Goal: Task Accomplishment & Management: Use online tool/utility

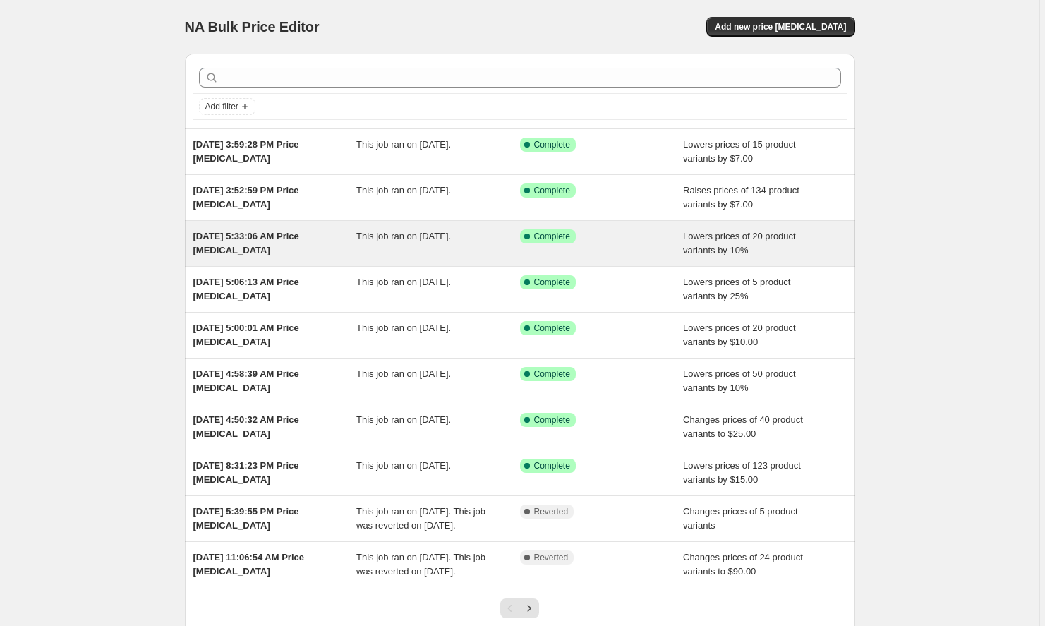
click at [246, 243] on div "[DATE] 5:33:06 AM Price [MEDICAL_DATA]" at bounding box center [275, 243] width 164 height 28
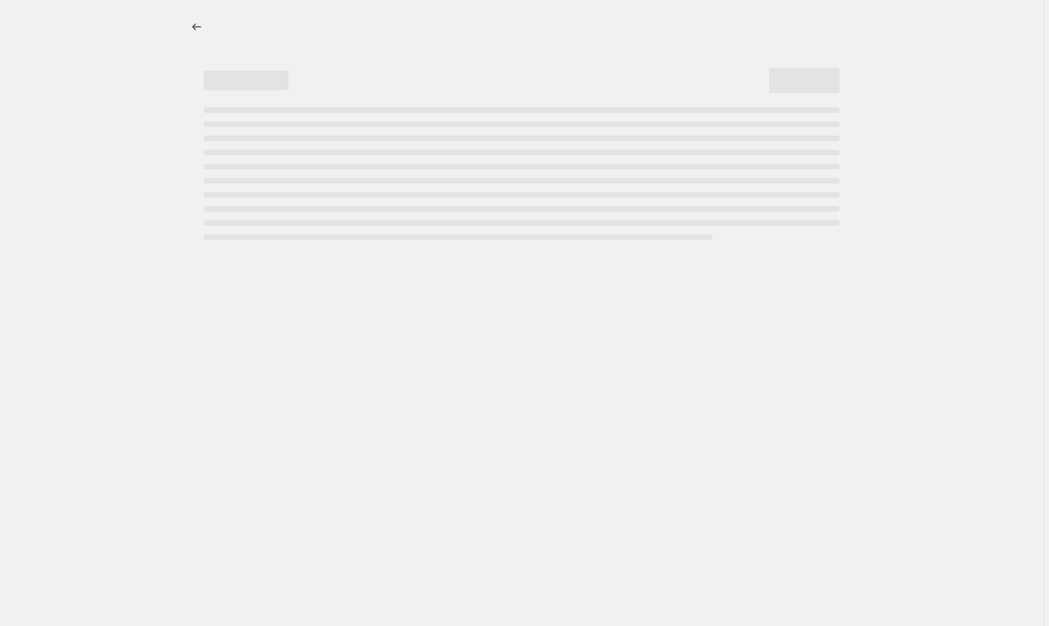
select select "percentage"
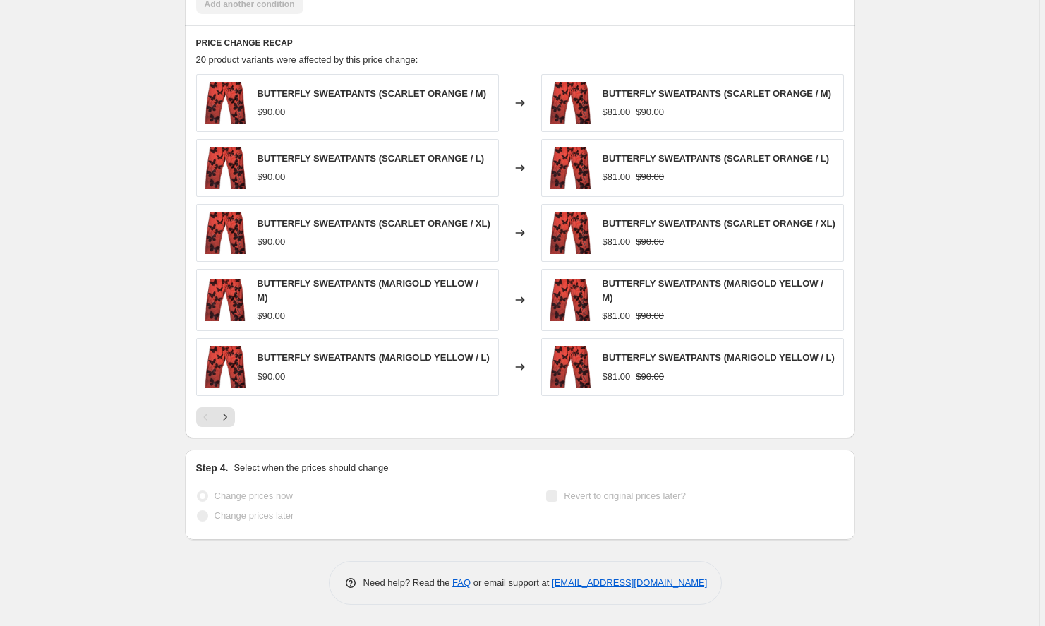
scroll to position [1050, 0]
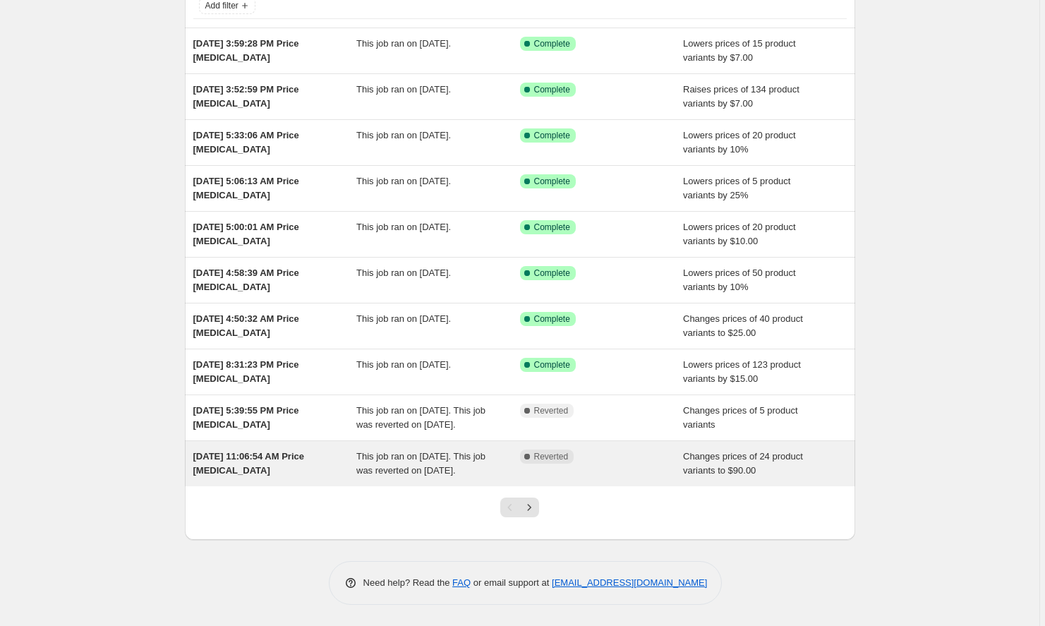
scroll to position [129, 0]
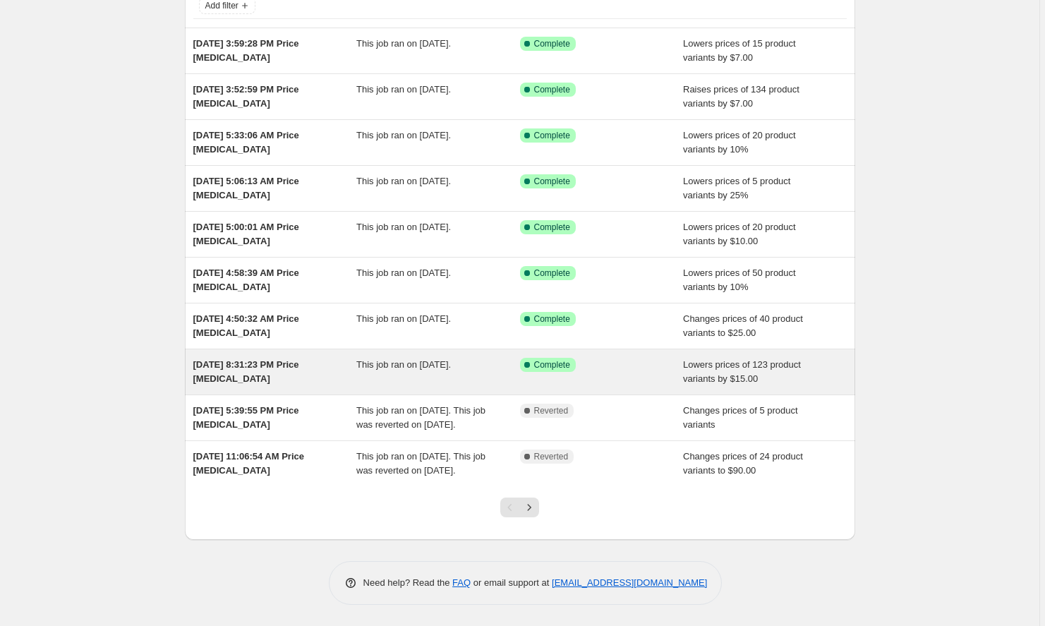
click at [224, 358] on div "[DATE] 8:31:23 PM Price [MEDICAL_DATA]" at bounding box center [275, 372] width 164 height 28
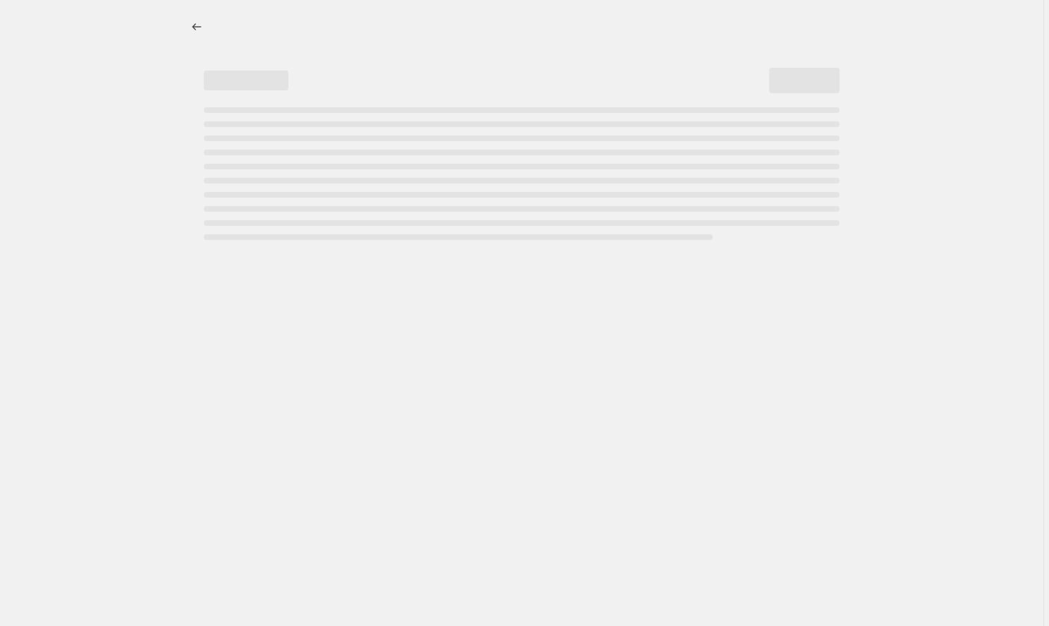
select select "by"
select select "collection"
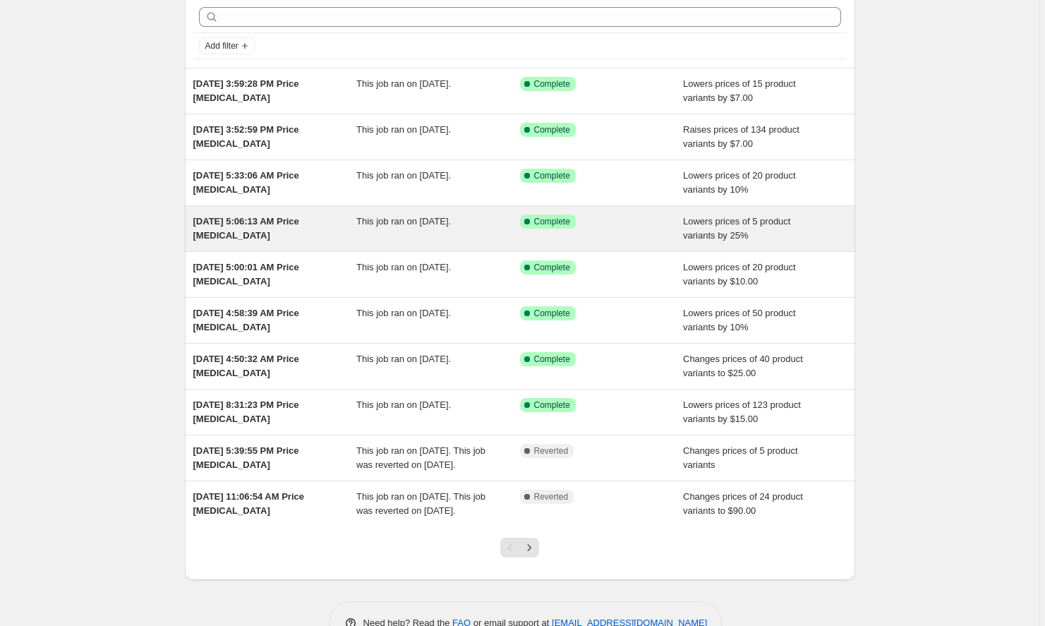
scroll to position [90, 0]
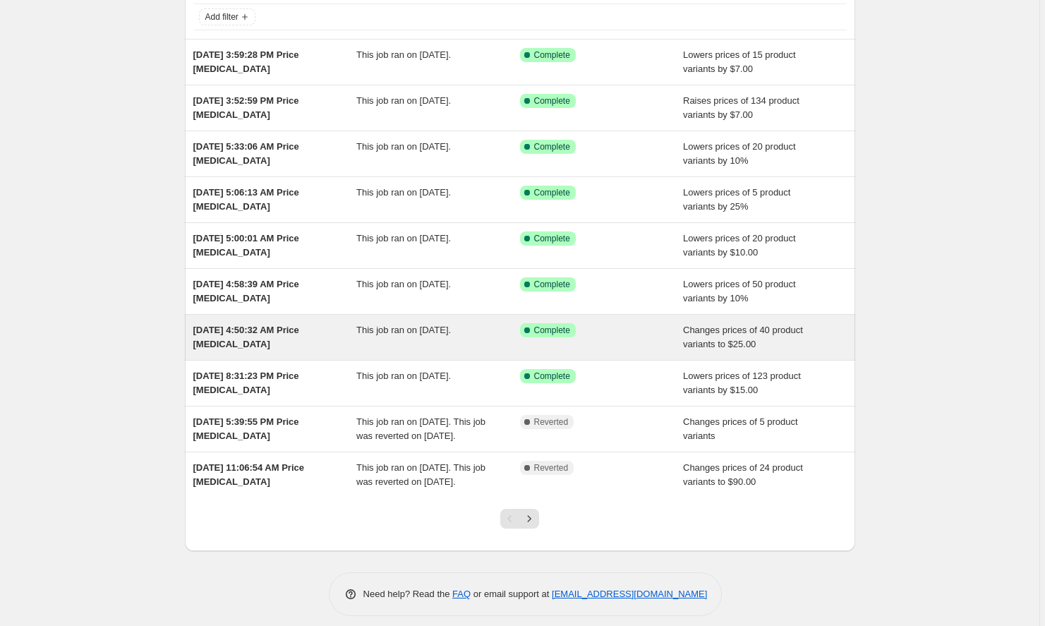
click at [229, 331] on span "[DATE] 4:50:32 AM Price [MEDICAL_DATA]" at bounding box center [246, 336] width 106 height 25
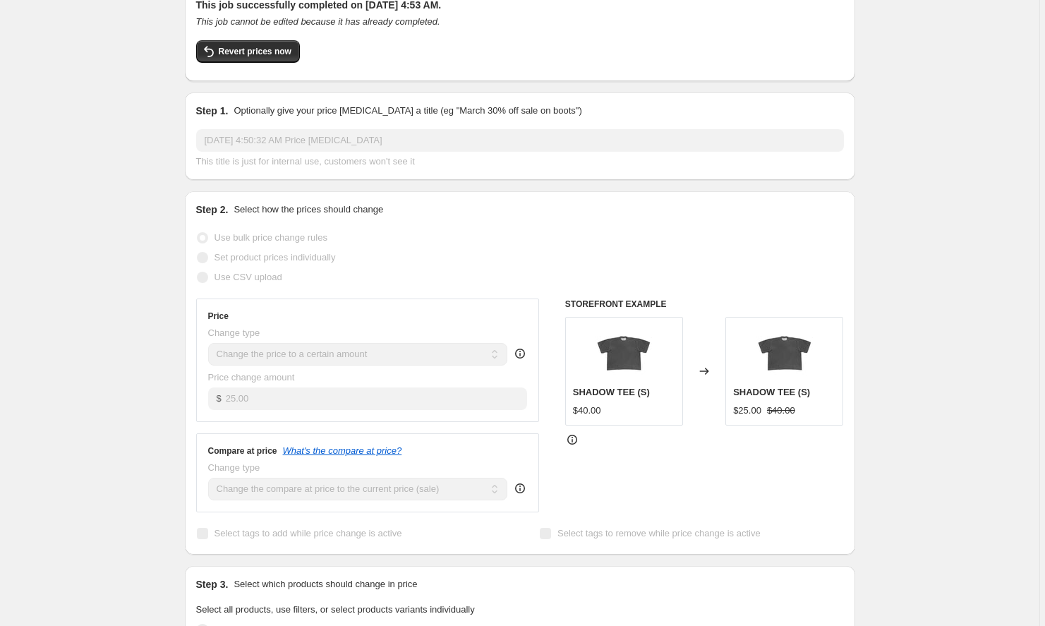
scroll to position [101, 0]
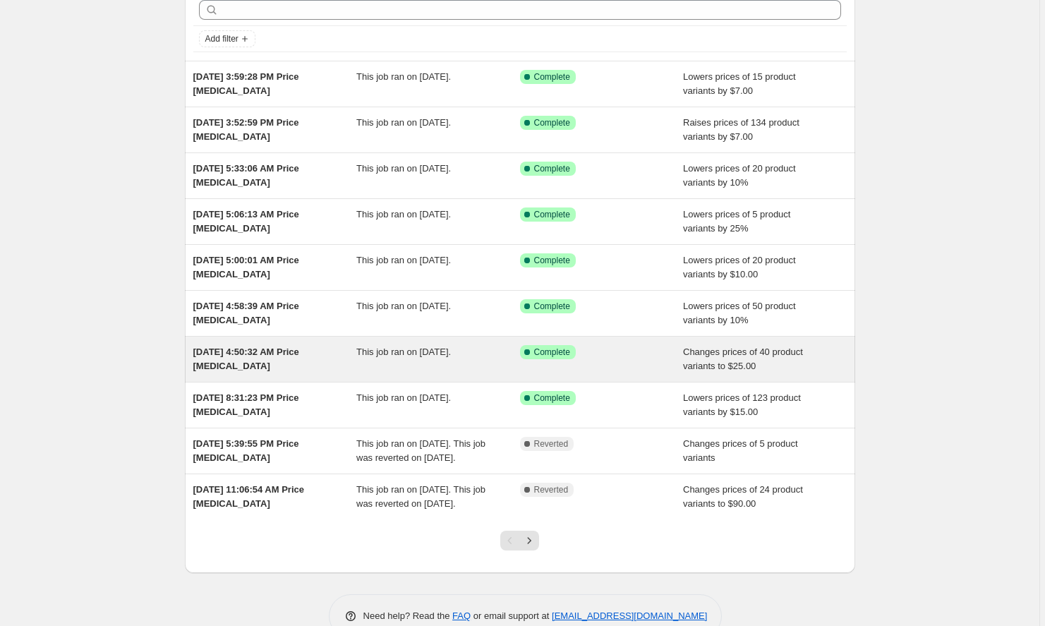
scroll to position [63, 0]
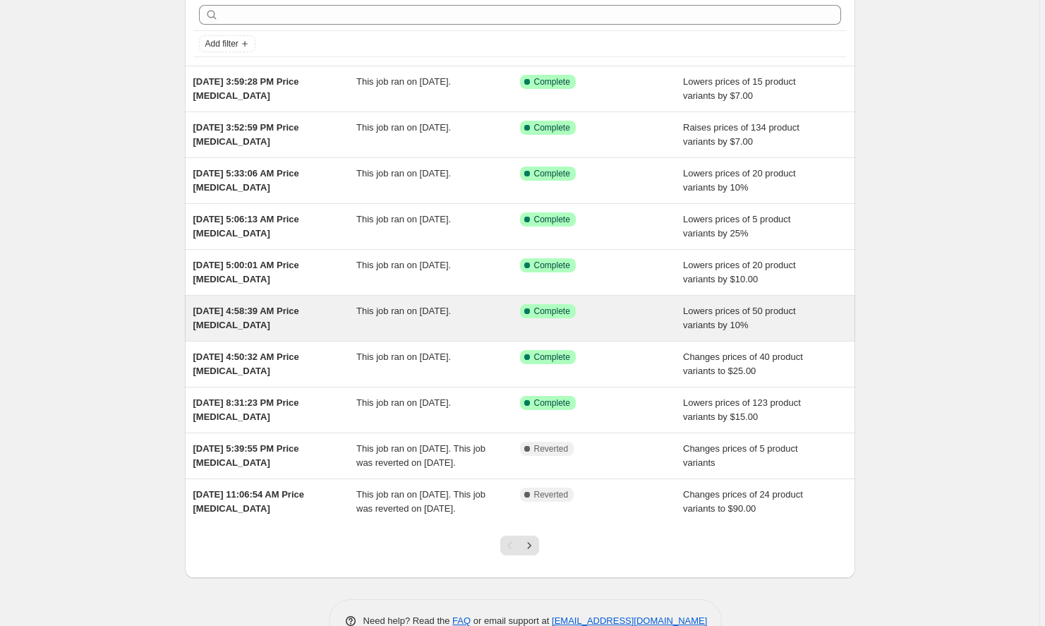
click at [221, 328] on span "[DATE] 4:58:39 AM Price [MEDICAL_DATA]" at bounding box center [246, 317] width 106 height 25
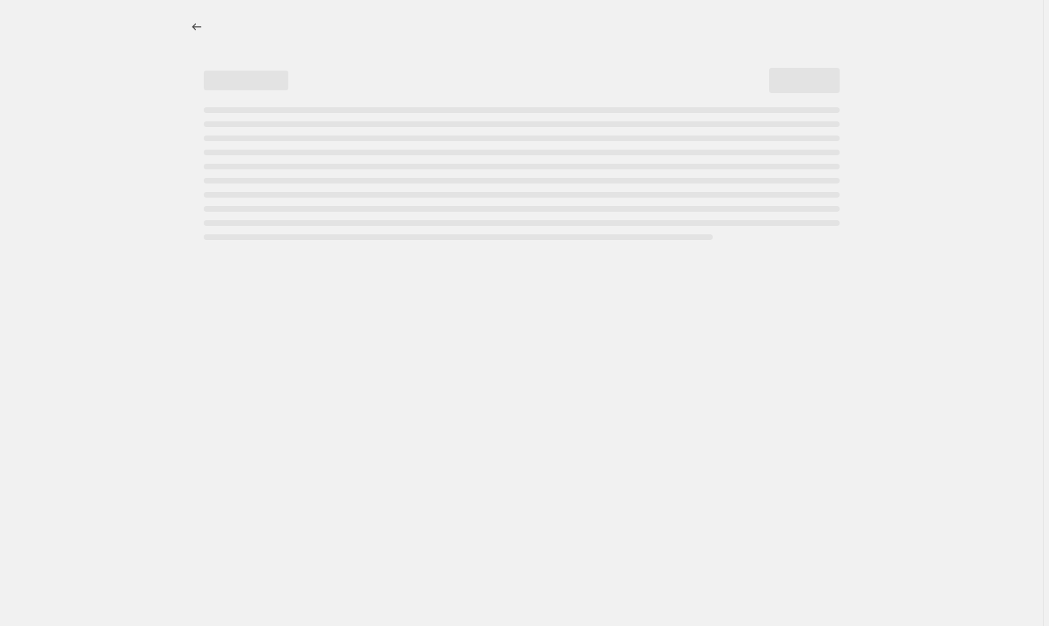
select select "percentage"
select select "collection"
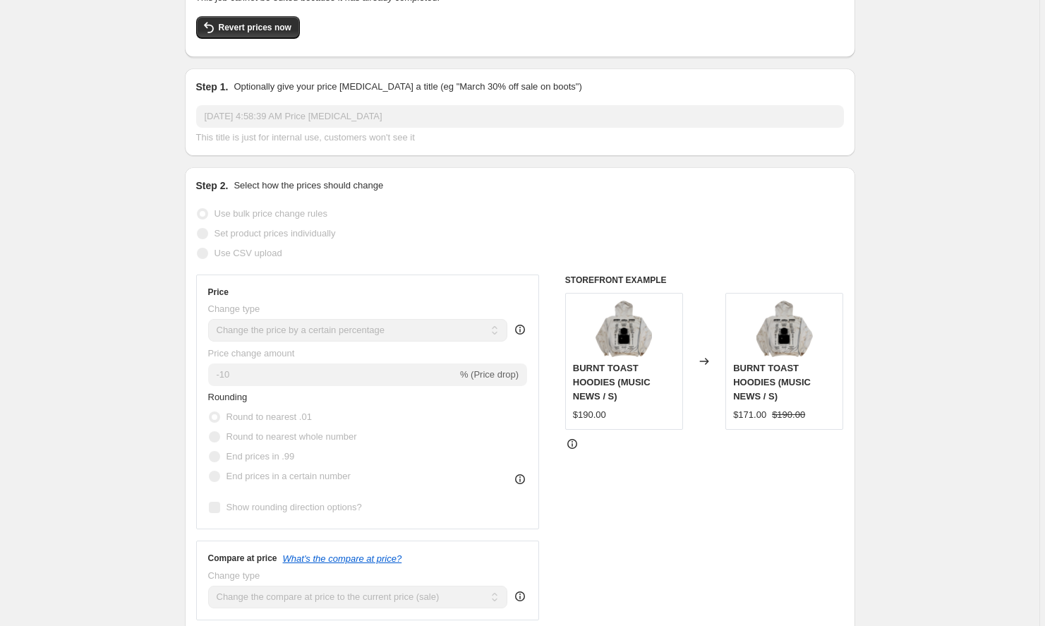
scroll to position [120, 0]
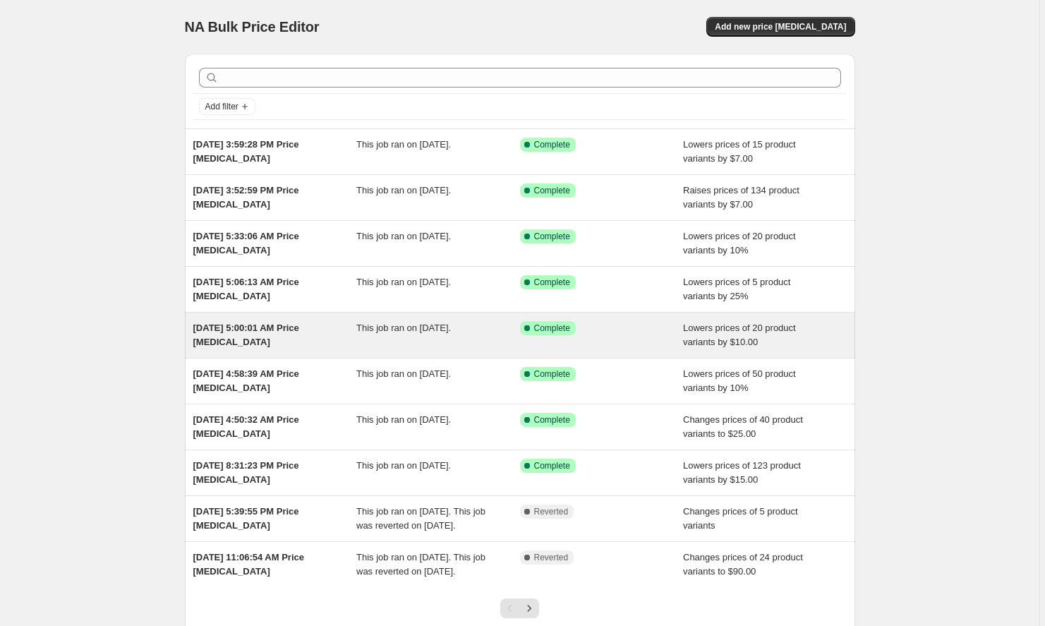
click at [193, 324] on div "[DATE] 5:00:01 AM Price [MEDICAL_DATA] This job ran on [DATE]. Success Complete…" at bounding box center [520, 334] width 670 height 45
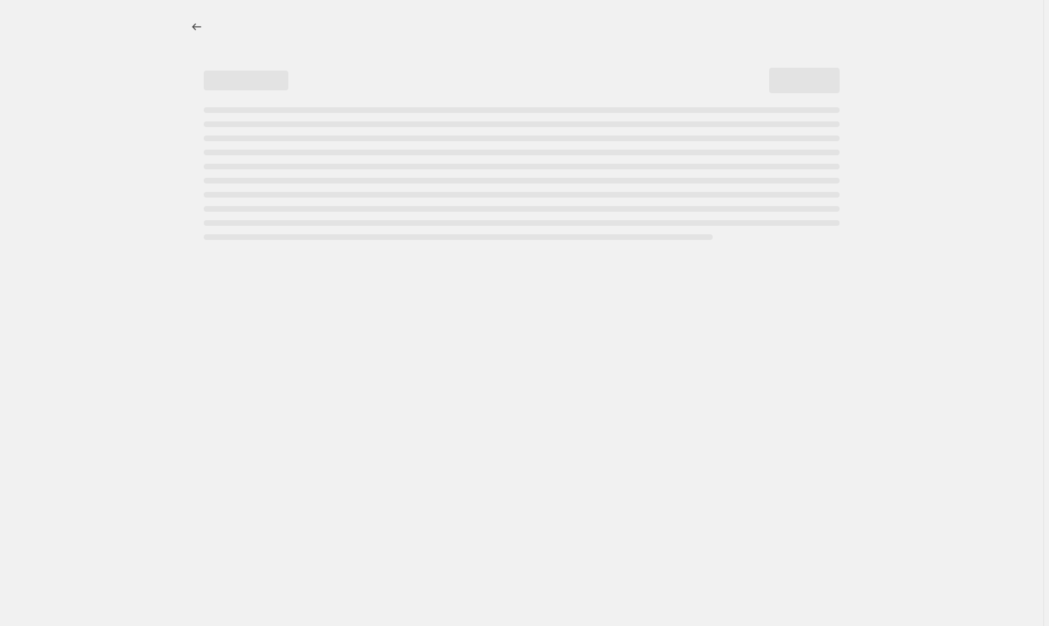
select select "by"
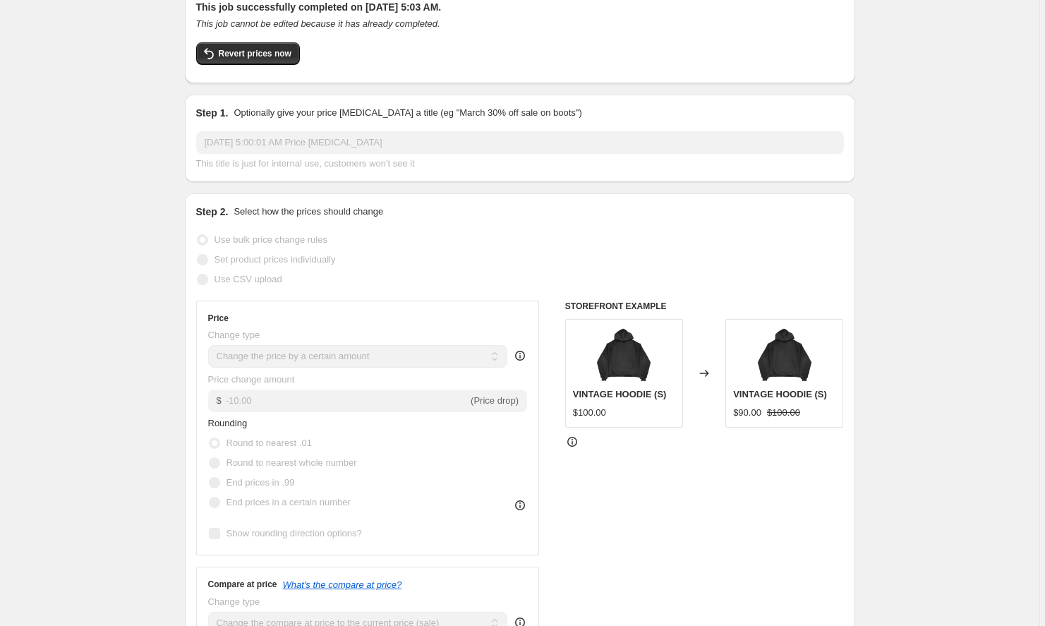
scroll to position [97, 0]
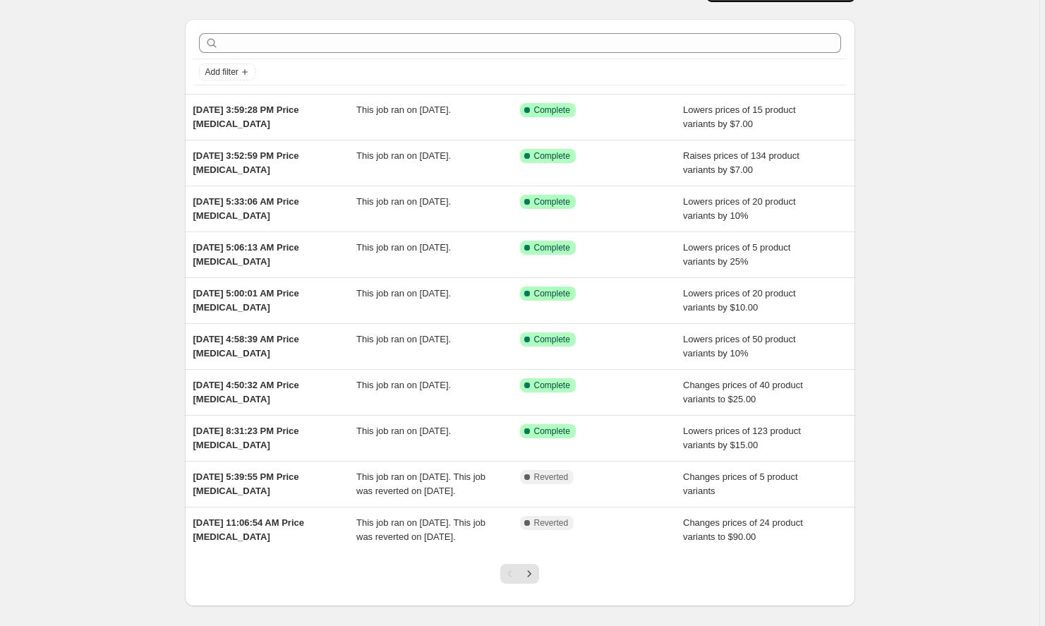
scroll to position [54, 0]
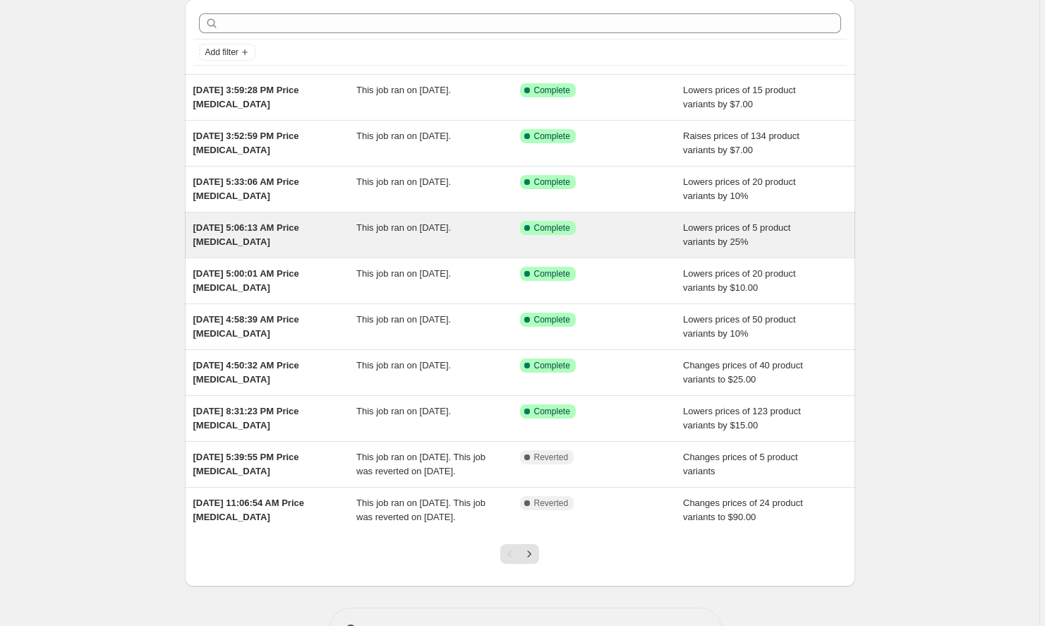
click at [234, 225] on span "[DATE] 5:06:13 AM Price [MEDICAL_DATA]" at bounding box center [246, 234] width 106 height 25
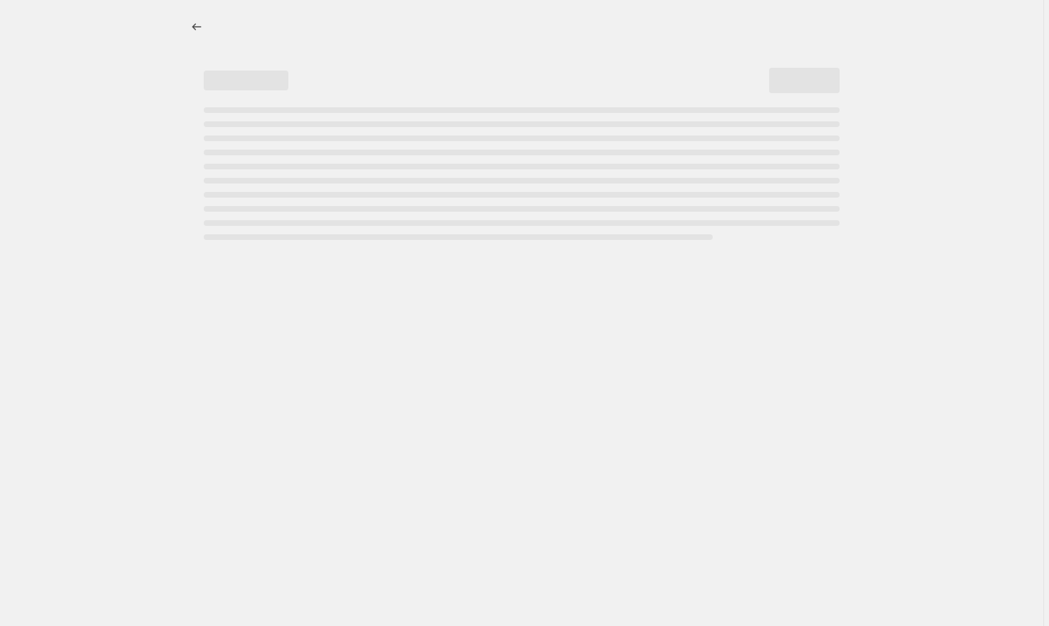
select select "percentage"
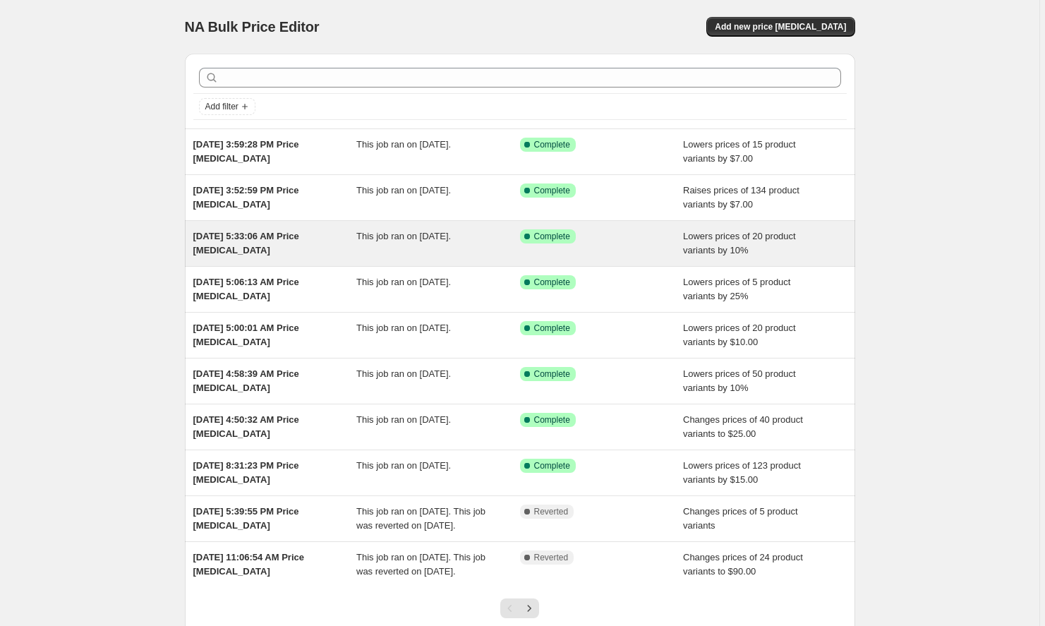
click at [224, 236] on span "[DATE] 5:33:06 AM Price [MEDICAL_DATA]" at bounding box center [246, 243] width 106 height 25
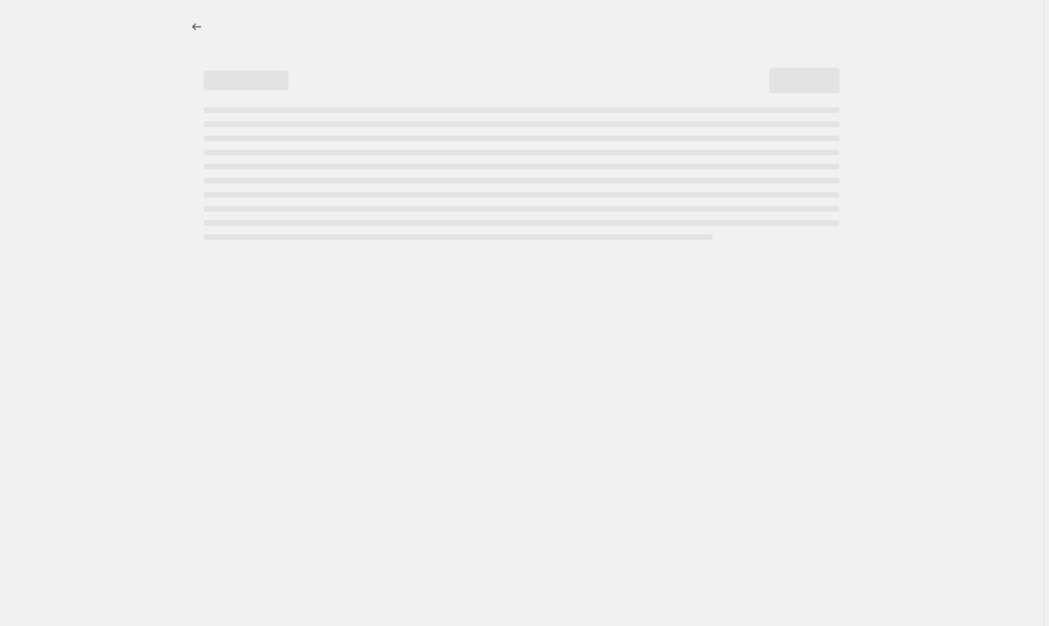
select select "percentage"
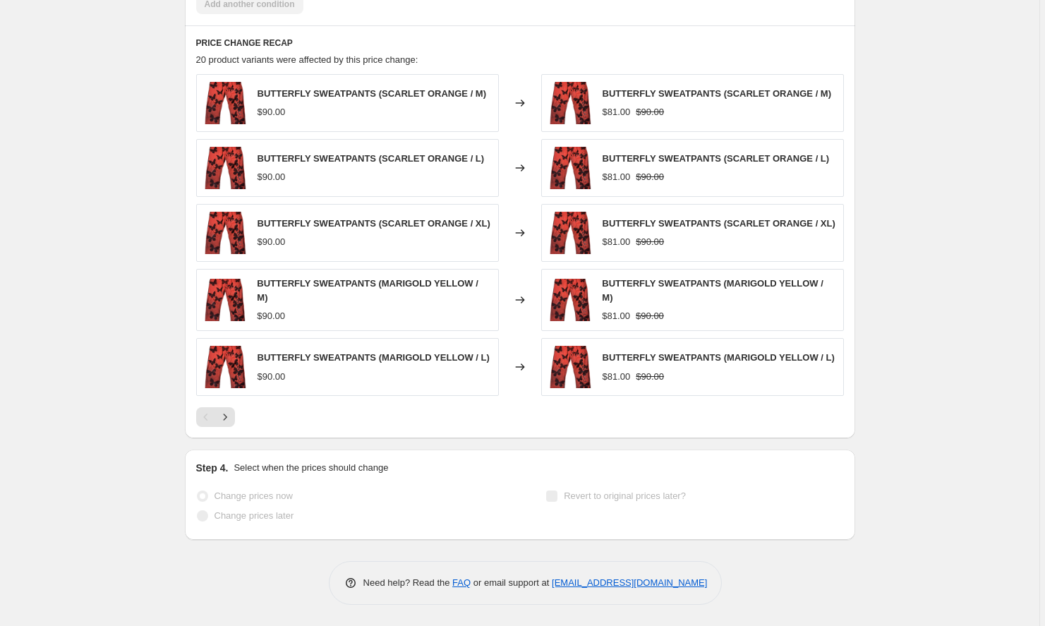
scroll to position [1050, 0]
click at [239, 417] on div at bounding box center [519, 417] width 647 height 20
click at [225, 417] on icon "Next" at bounding box center [225, 417] width 14 height 14
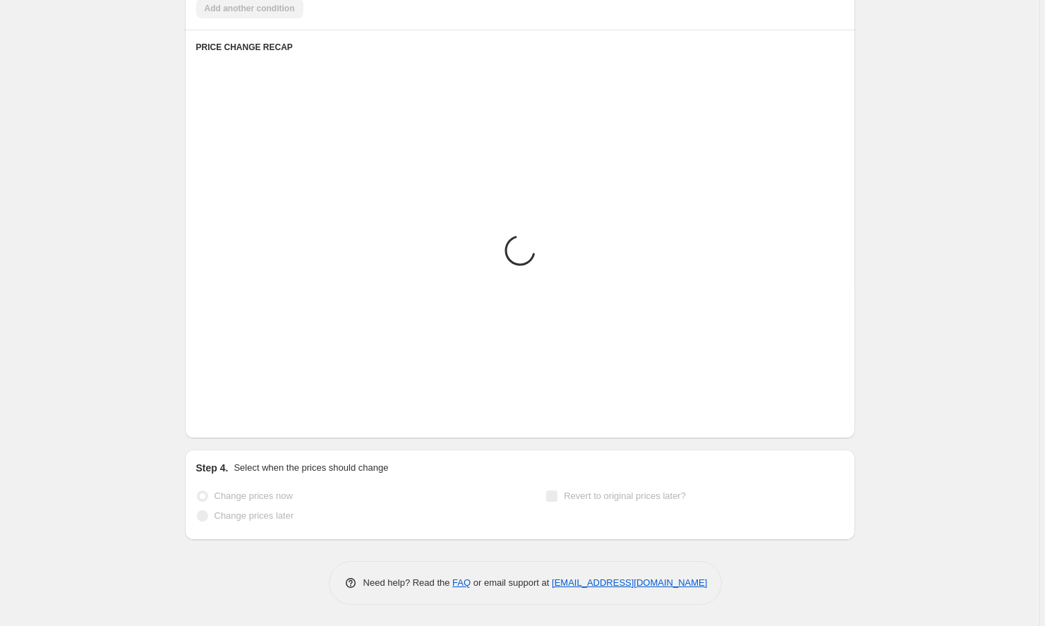
scroll to position [1046, 0]
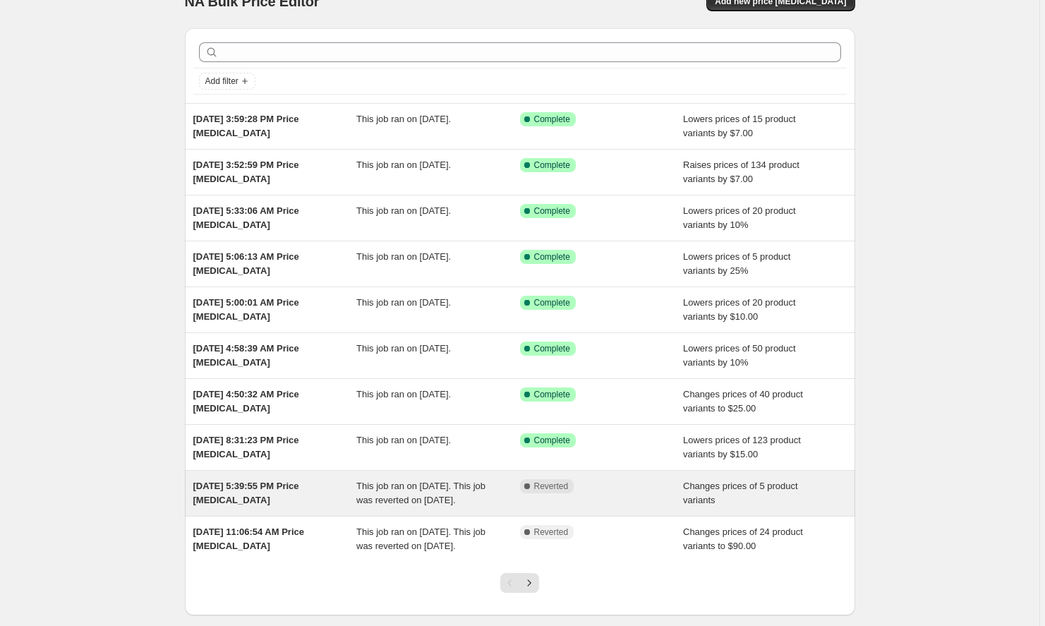
scroll to position [27, 0]
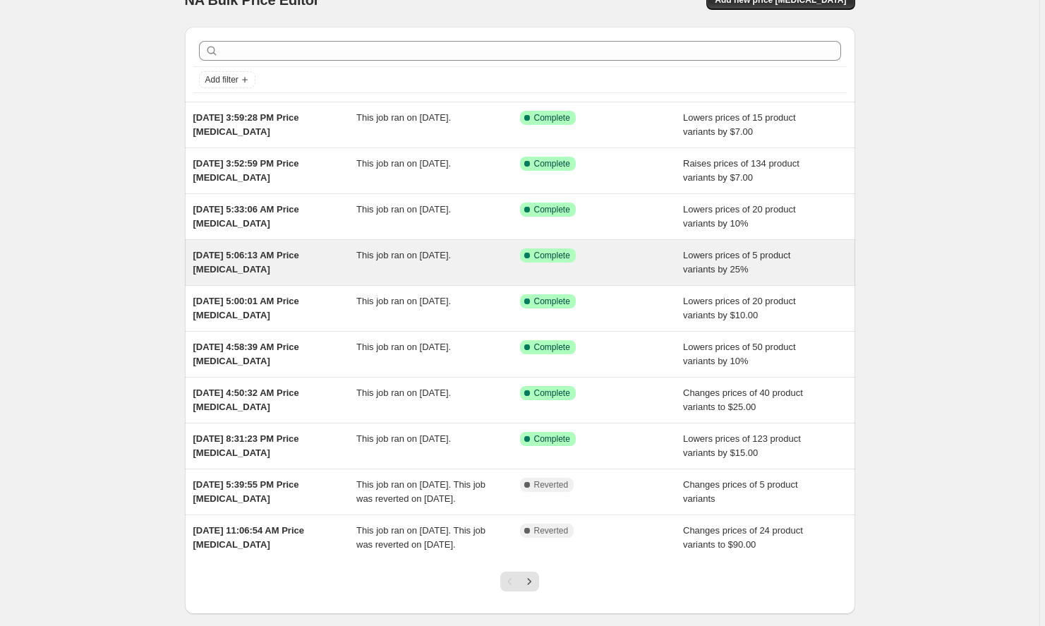
click at [260, 256] on span "[DATE] 5:06:13 AM Price [MEDICAL_DATA]" at bounding box center [246, 262] width 106 height 25
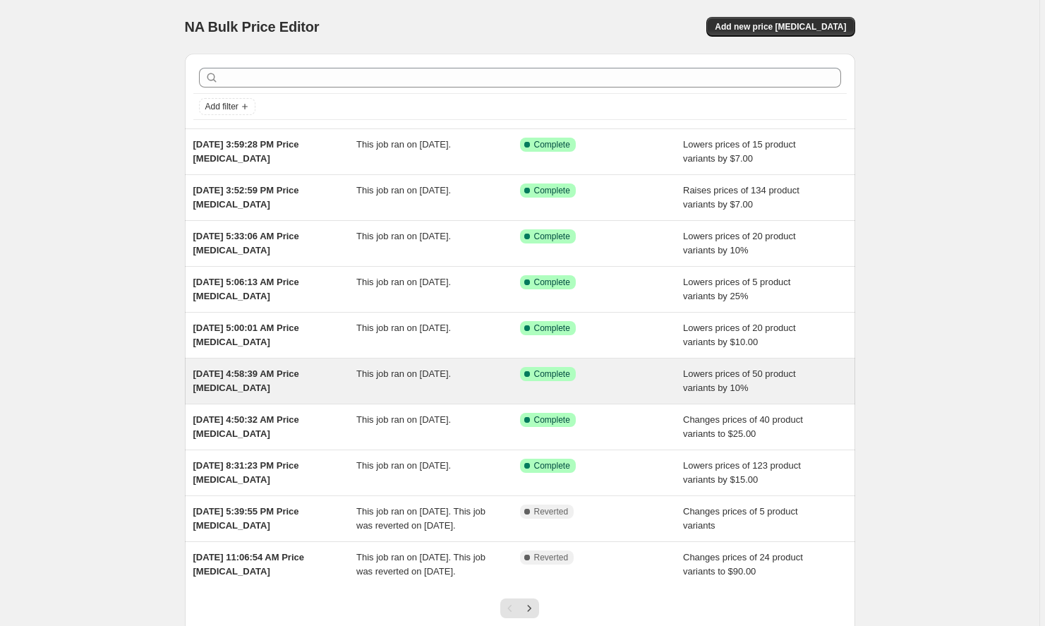
click at [362, 394] on div "This job ran on [DATE]." at bounding box center [438, 381] width 164 height 28
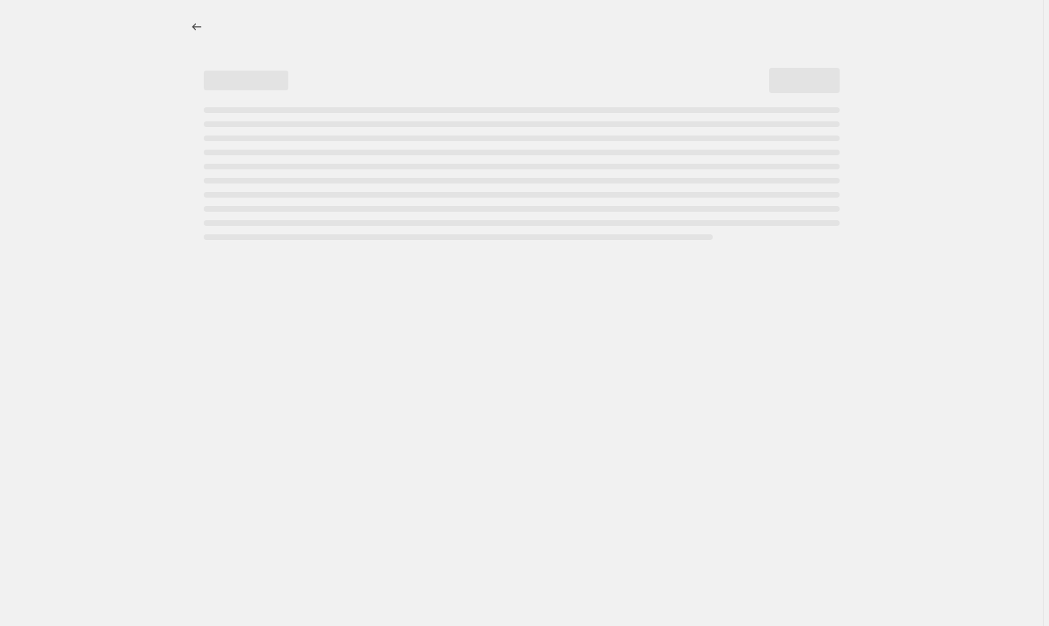
select select "percentage"
select select "collection"
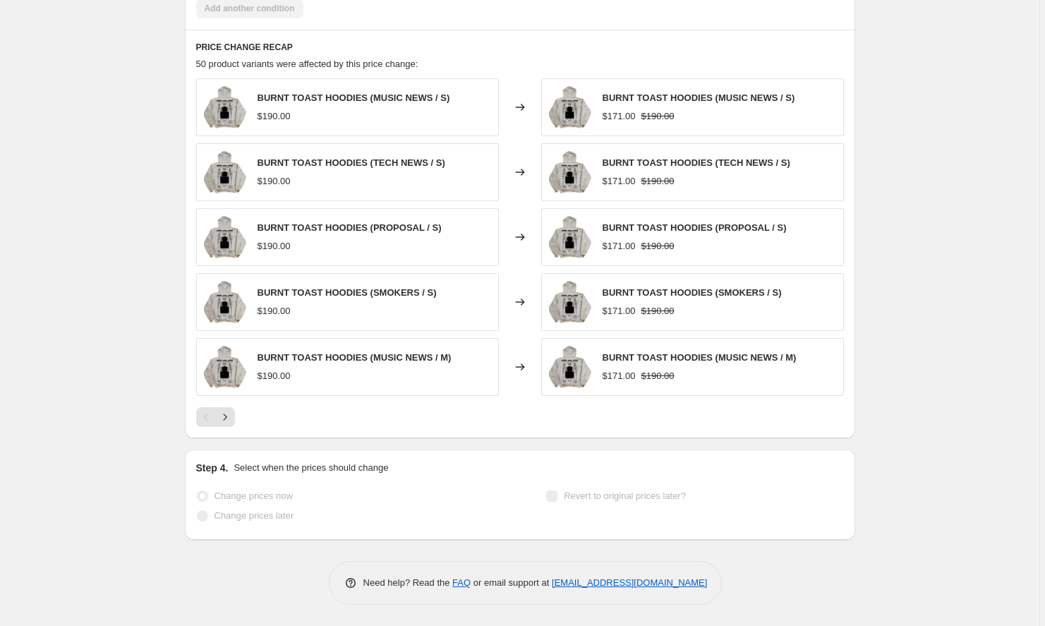
scroll to position [1046, 0]
click at [224, 421] on icon "Next" at bounding box center [225, 417] width 14 height 14
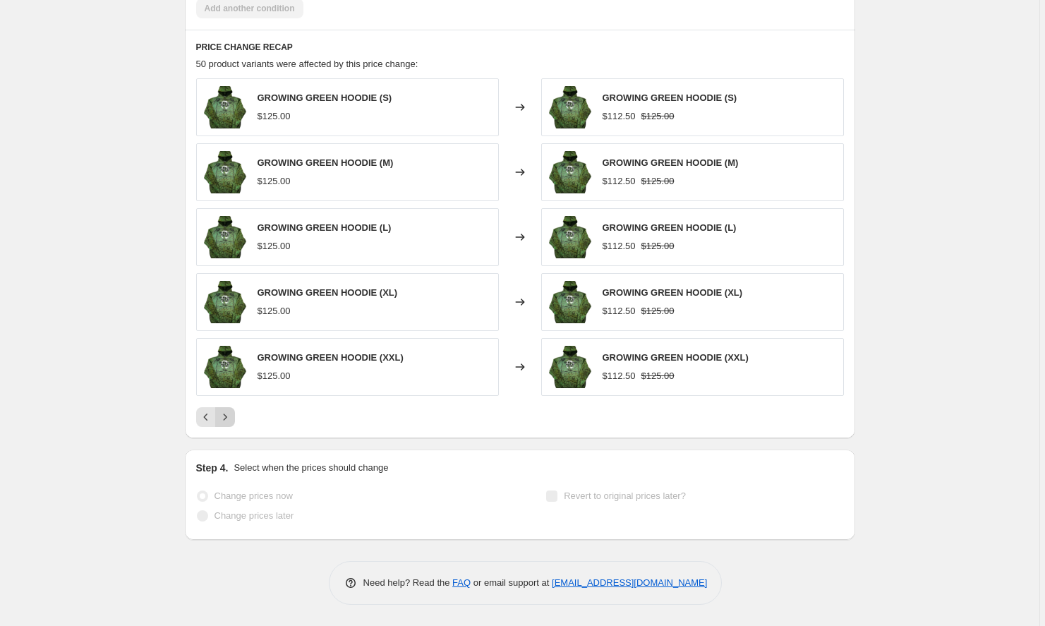
click at [225, 421] on icon "Next" at bounding box center [225, 417] width 14 height 14
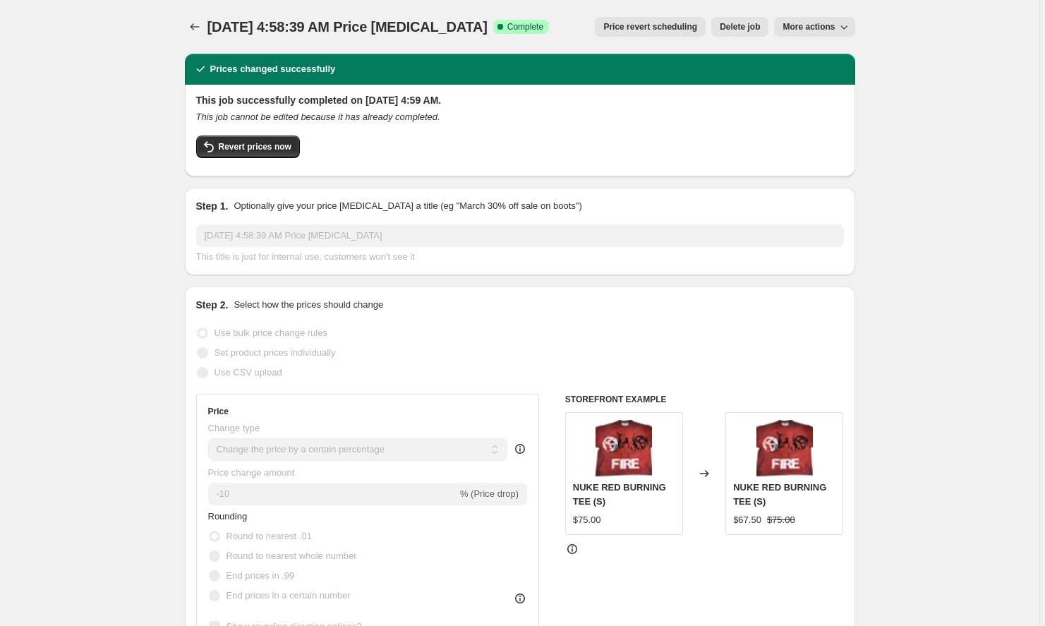
scroll to position [0, 0]
click at [236, 145] on span "Revert prices now" at bounding box center [255, 146] width 73 height 11
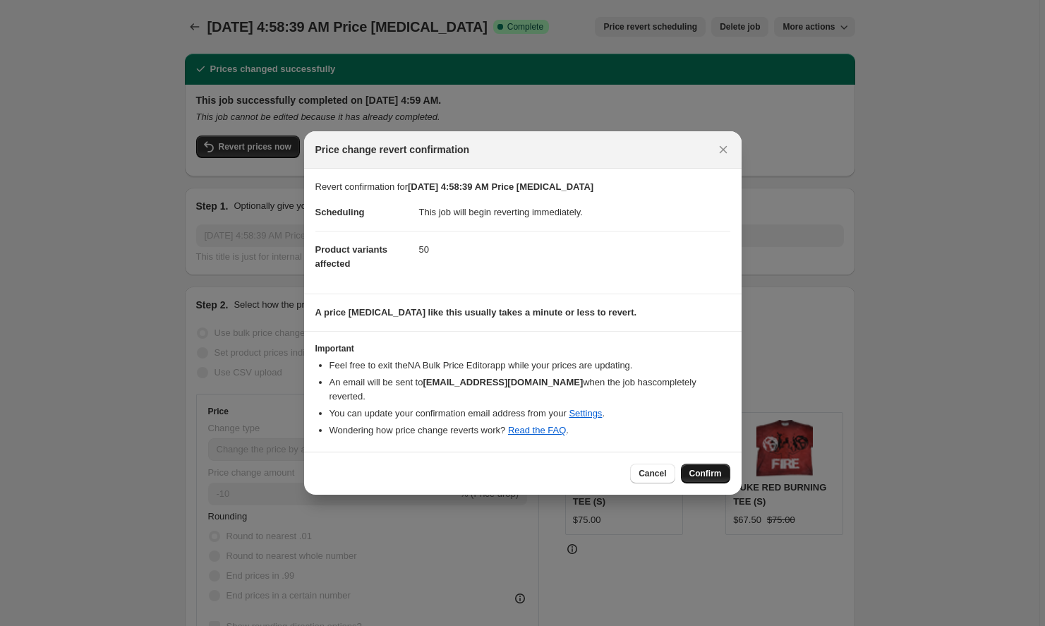
click at [707, 476] on button "Confirm" at bounding box center [705, 473] width 49 height 20
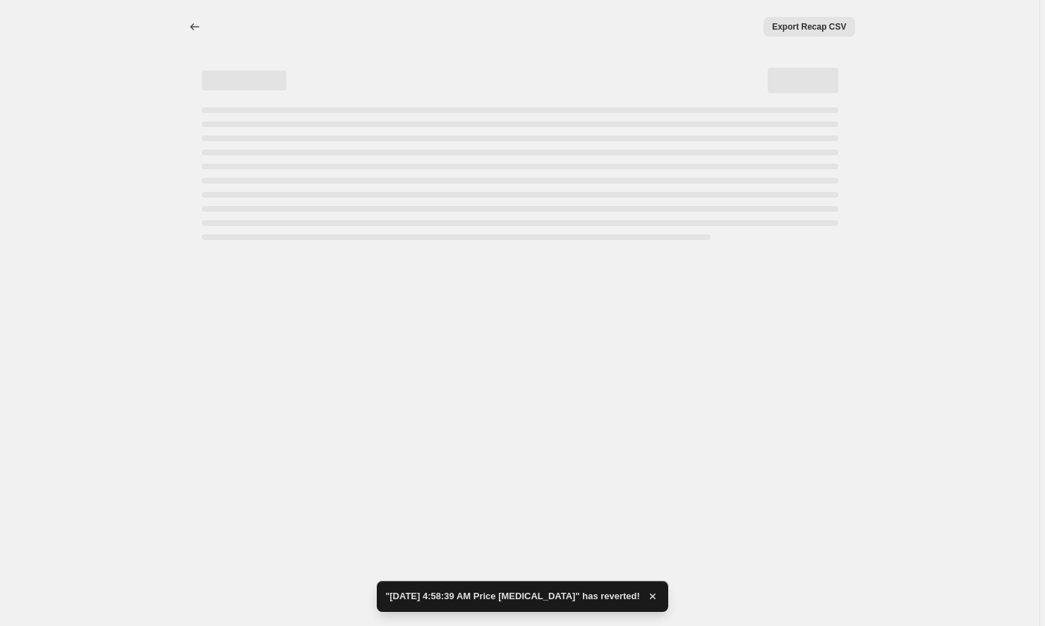
select select "percentage"
select select "collection"
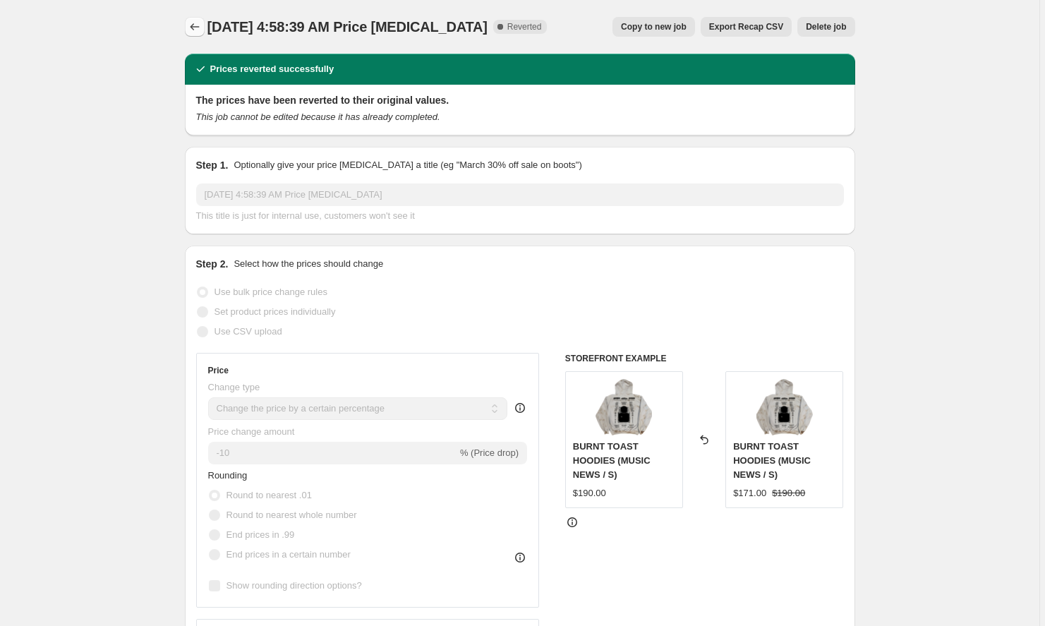
click at [190, 25] on icon "Price change jobs" at bounding box center [195, 27] width 14 height 14
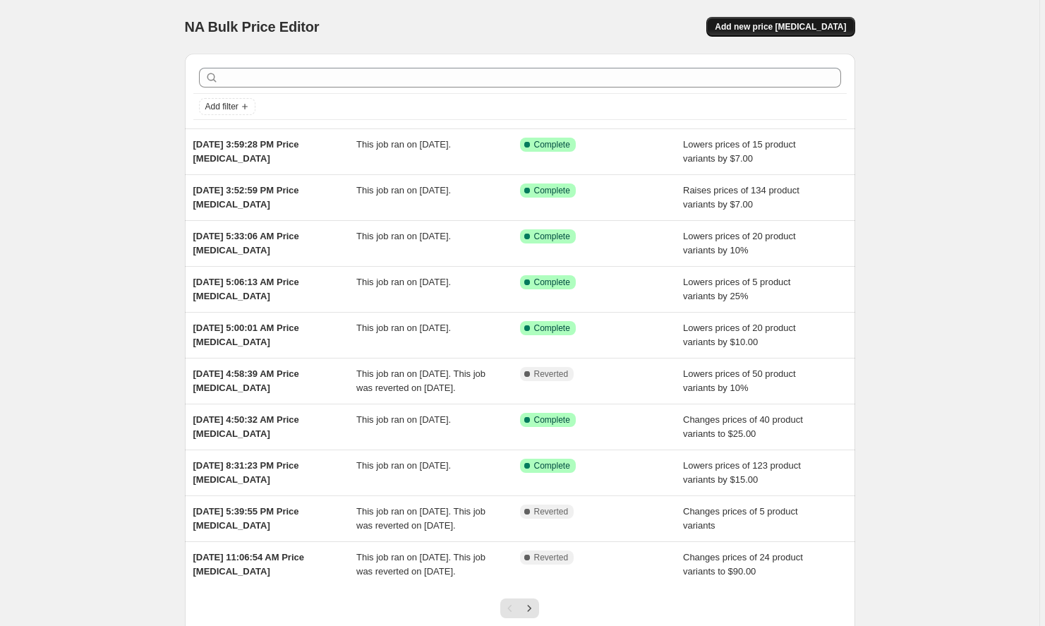
click at [768, 23] on span "Add new price [MEDICAL_DATA]" at bounding box center [779, 26] width 131 height 11
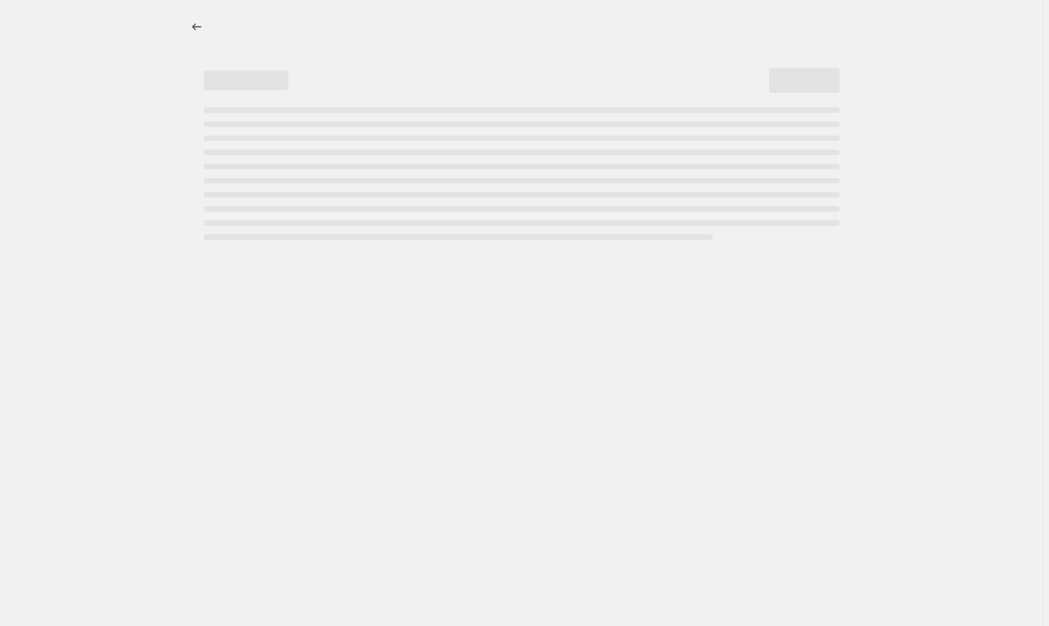
select select "percentage"
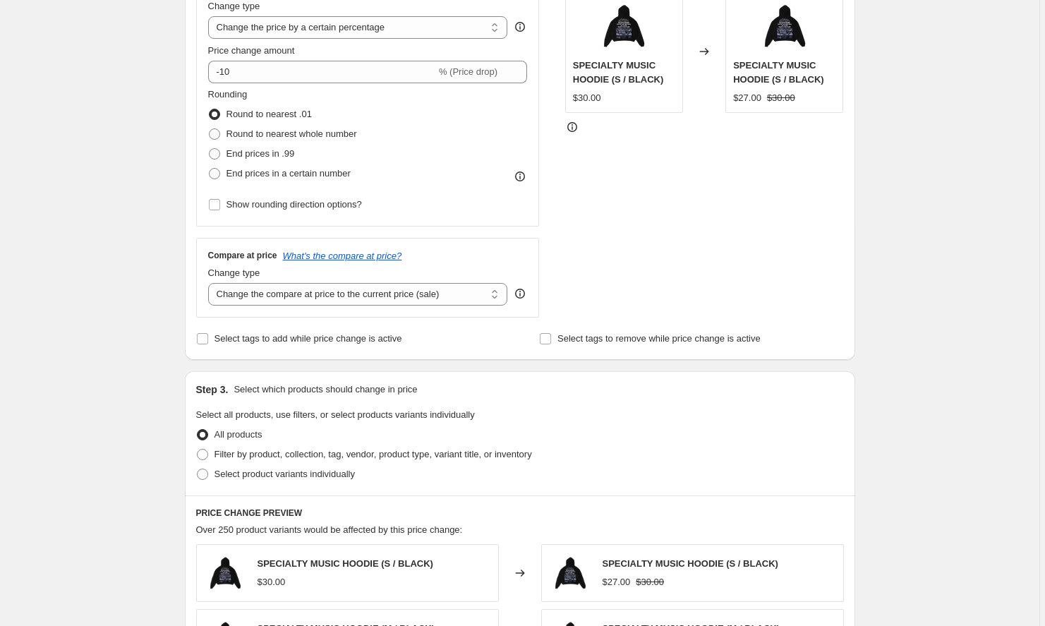
scroll to position [290, 0]
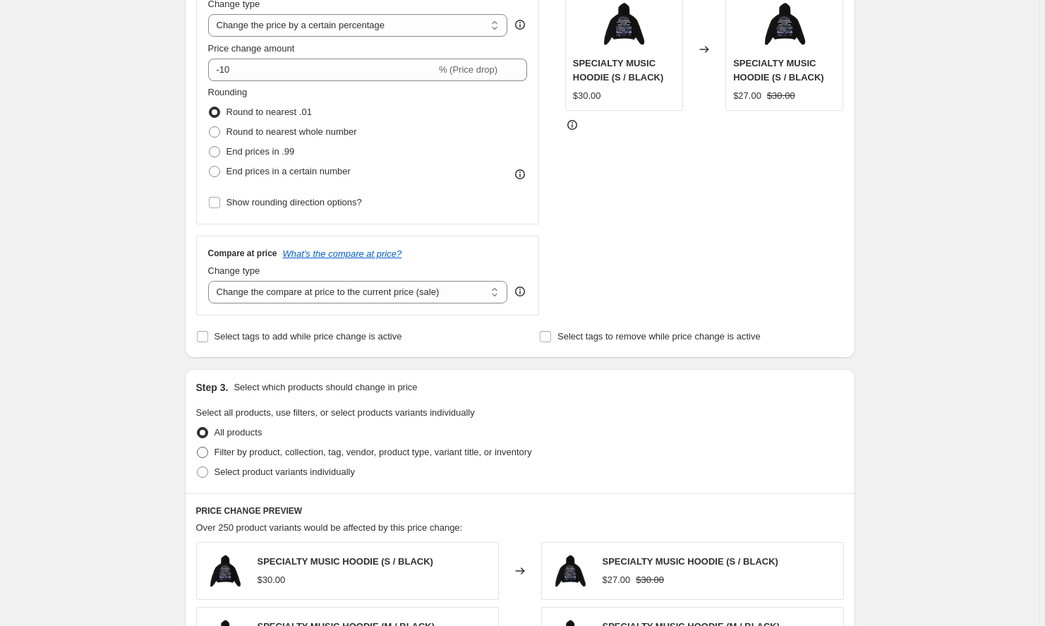
click at [383, 452] on span "Filter by product, collection, tag, vendor, product type, variant title, or inv…" at bounding box center [372, 451] width 317 height 11
click at [197, 447] on input "Filter by product, collection, tag, vendor, product type, variant title, or inv…" at bounding box center [197, 446] width 1 height 1
radio input "true"
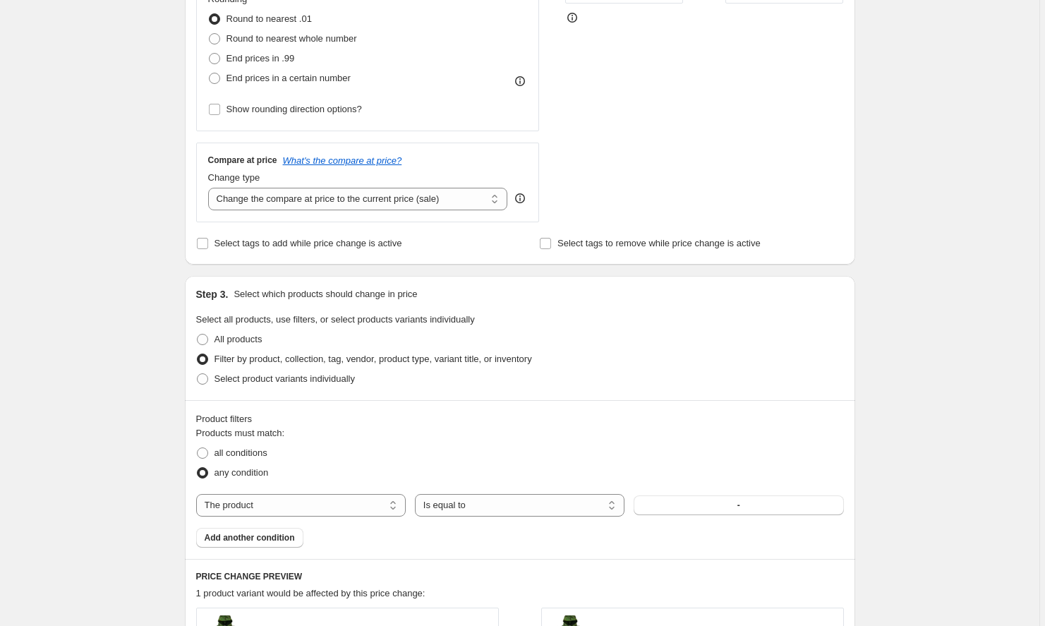
scroll to position [435, 0]
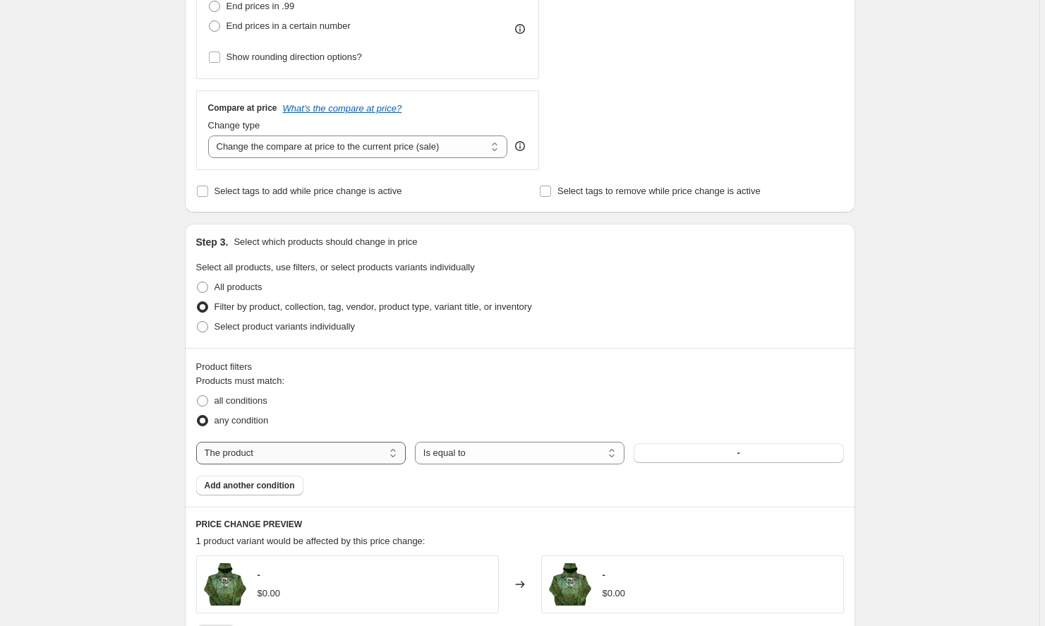
select select "collection"
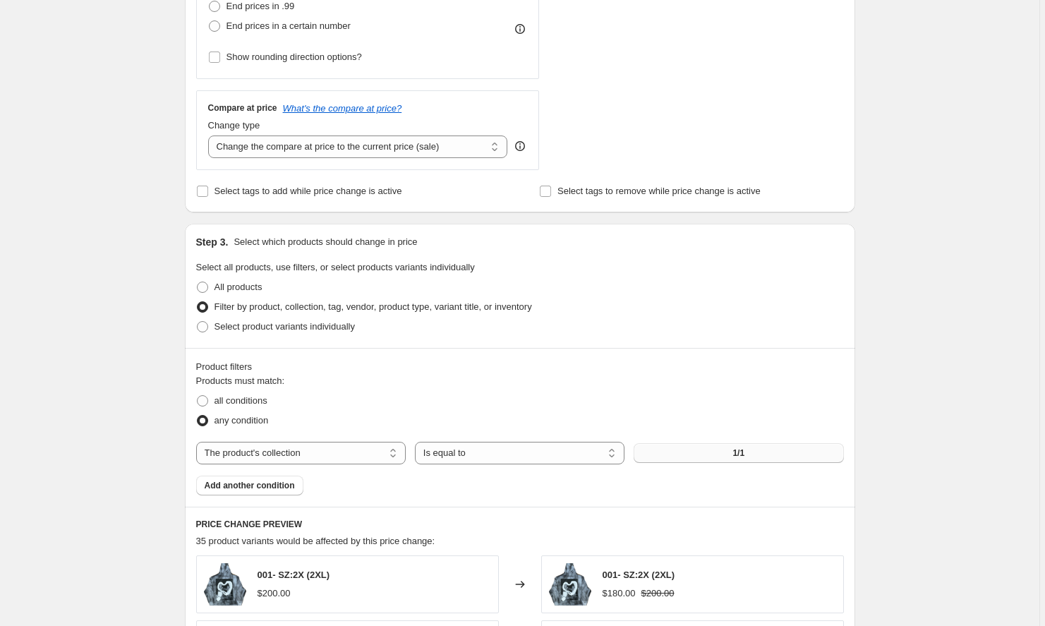
click at [723, 449] on button "1/1" at bounding box center [737, 453] width 209 height 20
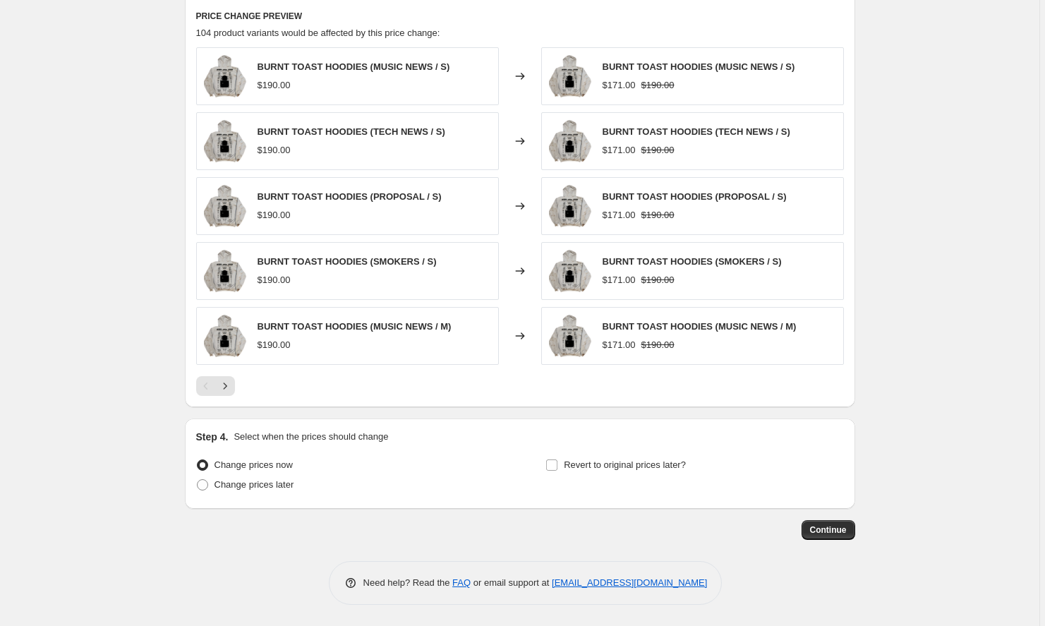
scroll to position [943, 0]
click at [841, 530] on span "Continue" at bounding box center [828, 529] width 37 height 11
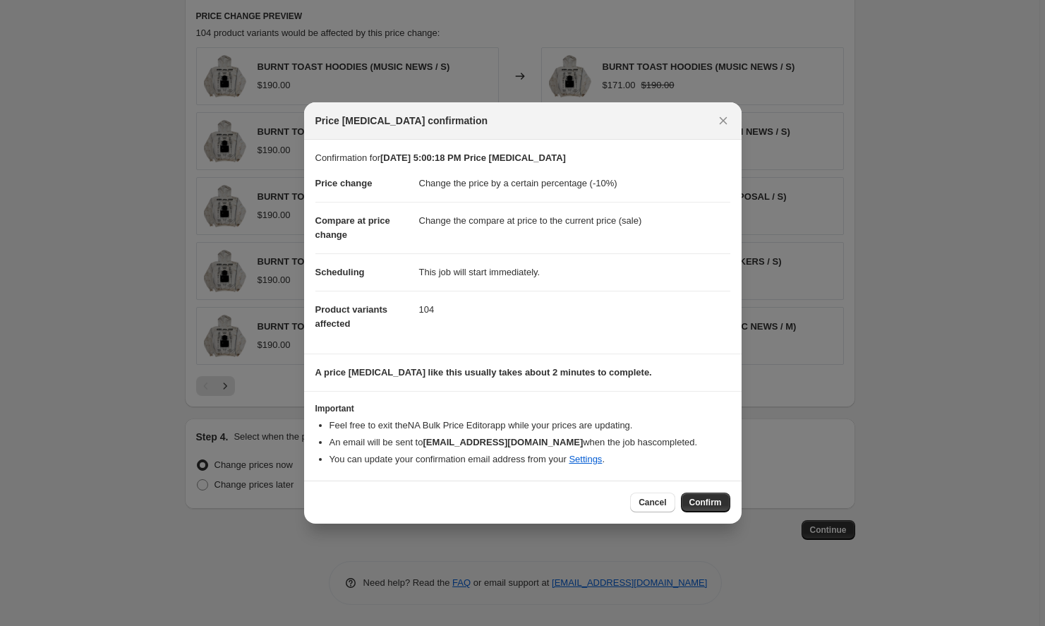
click at [699, 491] on div "Cancel Confirm" at bounding box center [522, 501] width 437 height 43
click at [699, 497] on button "Confirm" at bounding box center [705, 502] width 49 height 20
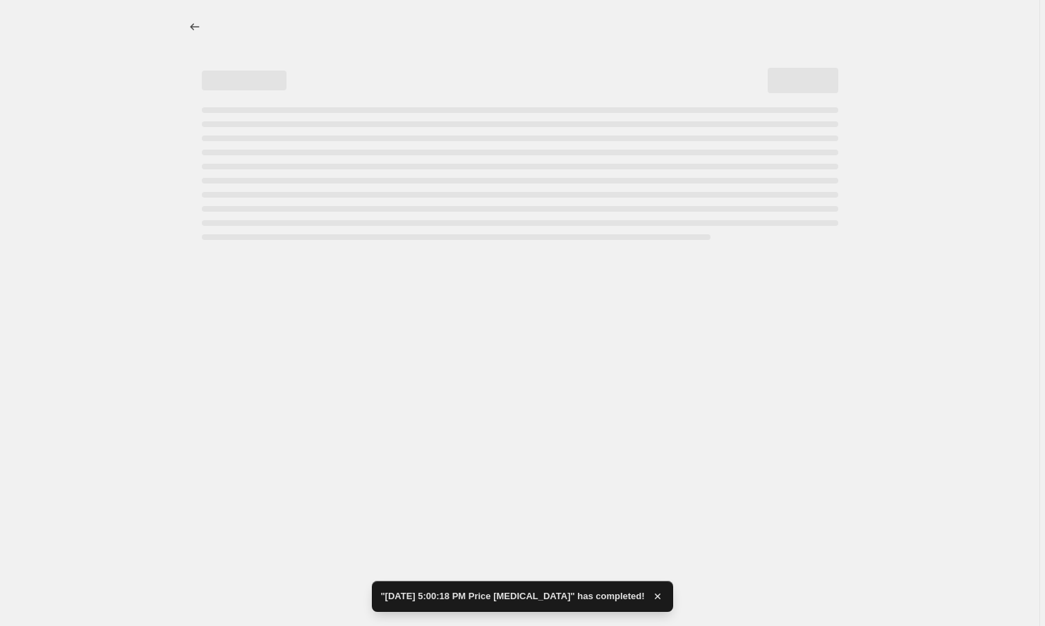
select select "percentage"
select select "collection"
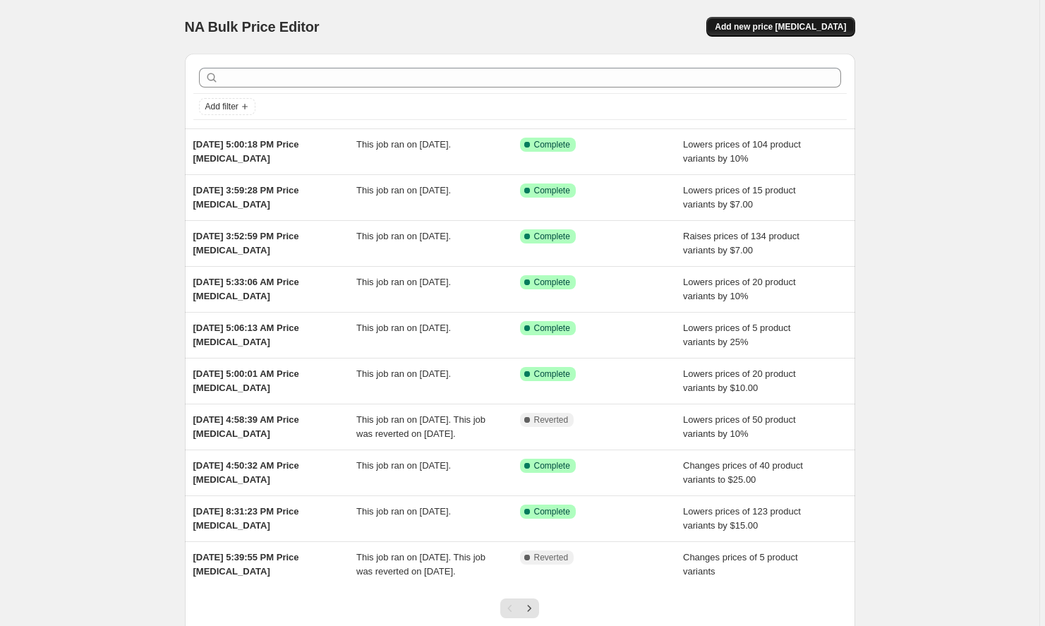
click at [831, 32] on span "Add new price [MEDICAL_DATA]" at bounding box center [779, 26] width 131 height 11
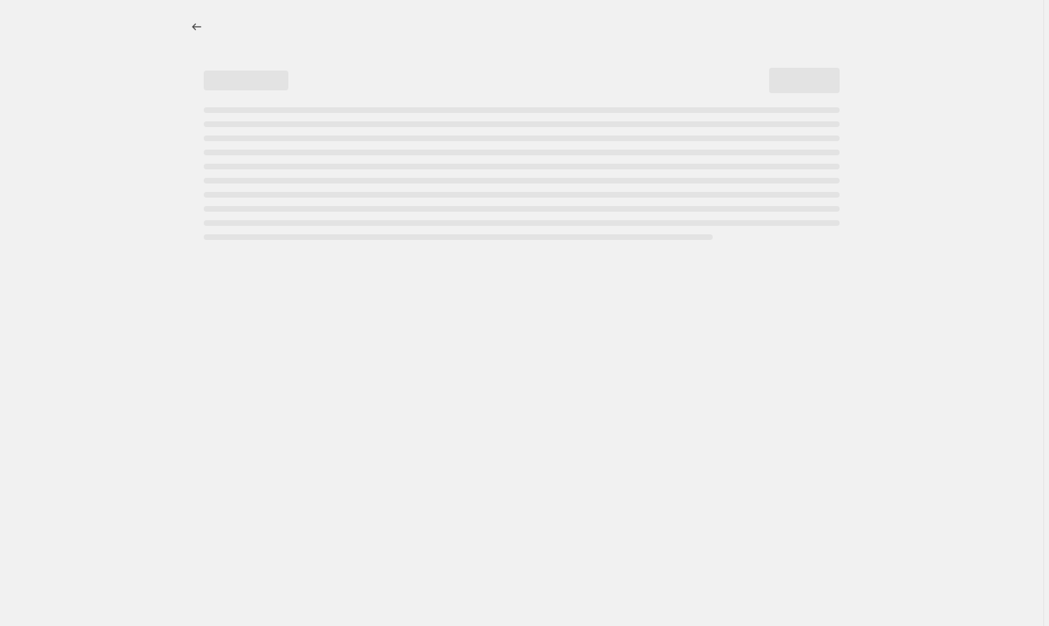
select select "percentage"
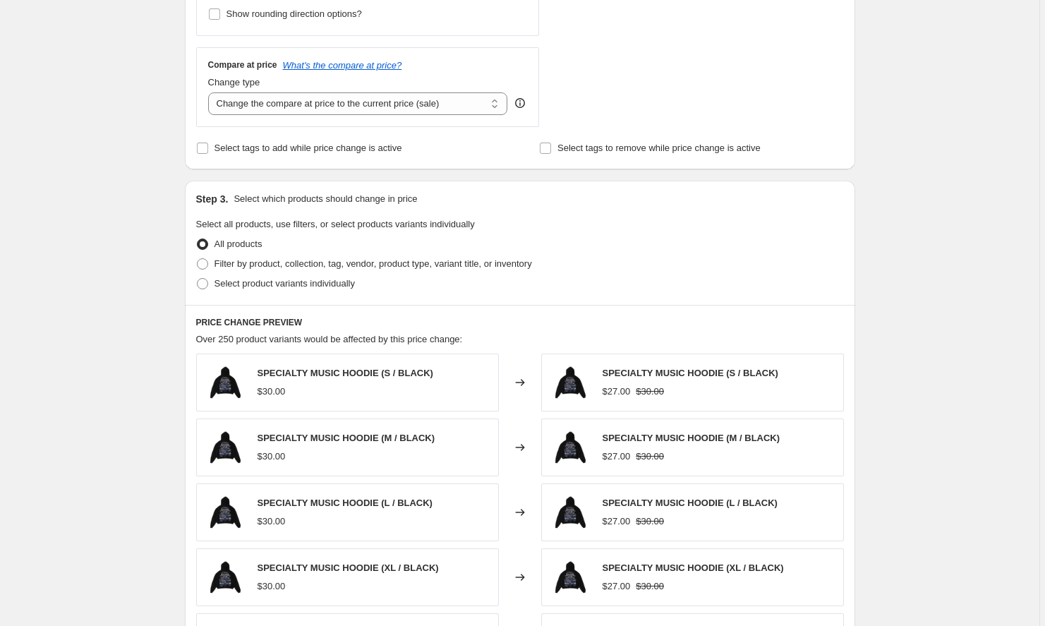
scroll to position [485, 0]
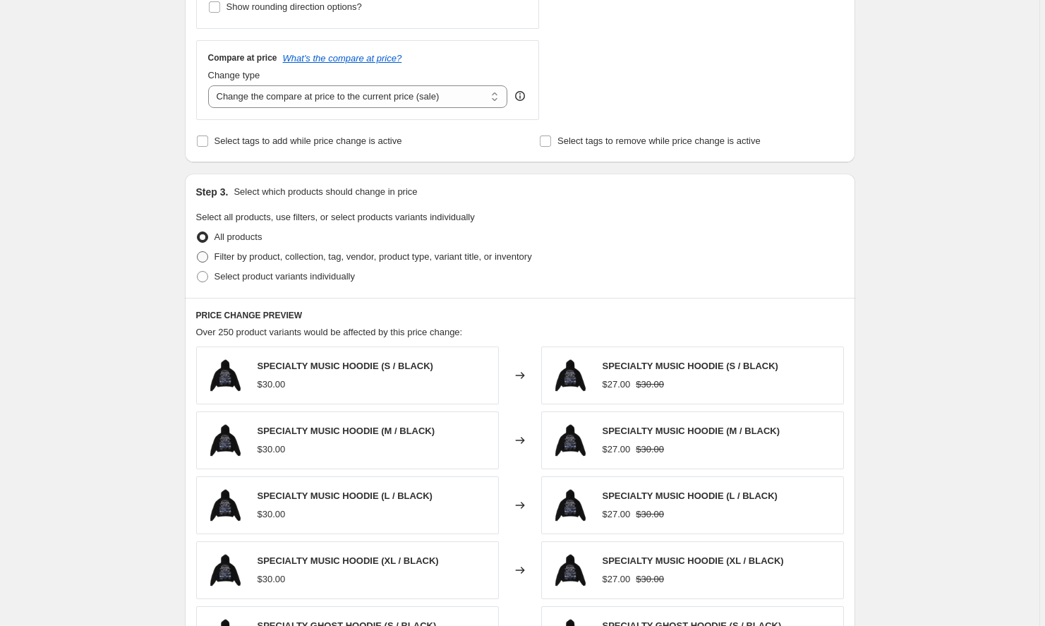
click at [274, 260] on span "Filter by product, collection, tag, vendor, product type, variant title, or inv…" at bounding box center [372, 256] width 317 height 11
click at [197, 252] on input "Filter by product, collection, tag, vendor, product type, variant title, or inv…" at bounding box center [197, 251] width 1 height 1
radio input "true"
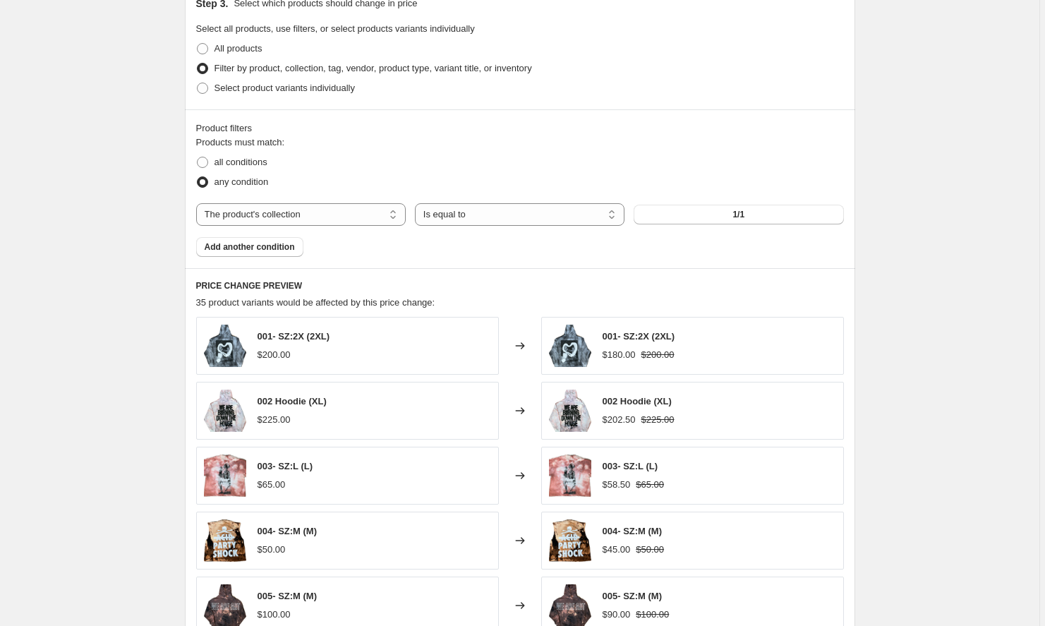
scroll to position [700, 0]
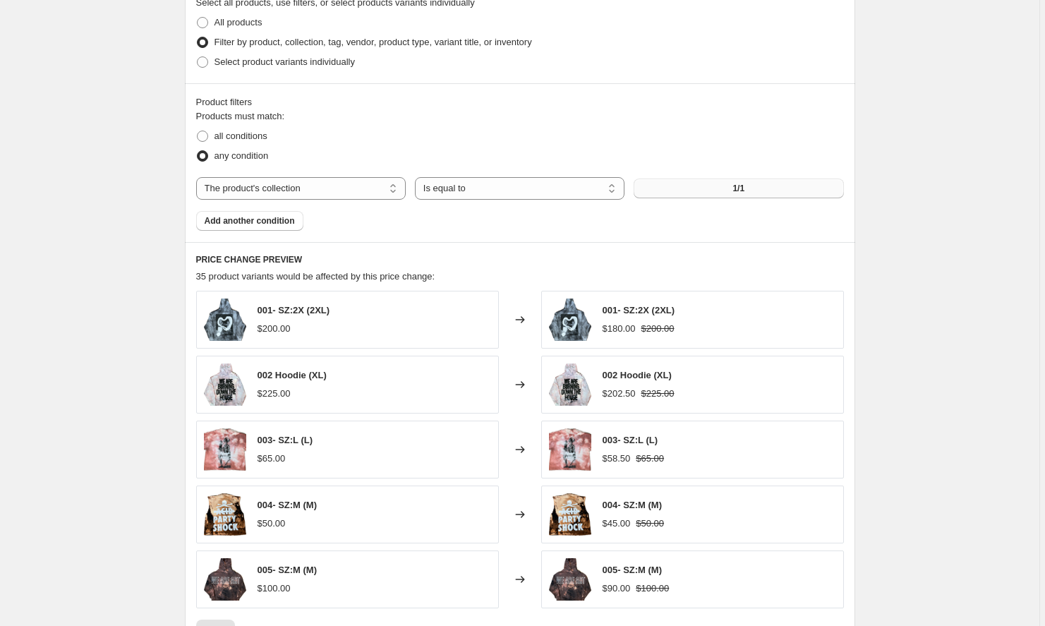
click at [733, 187] on button "1/1" at bounding box center [737, 188] width 209 height 20
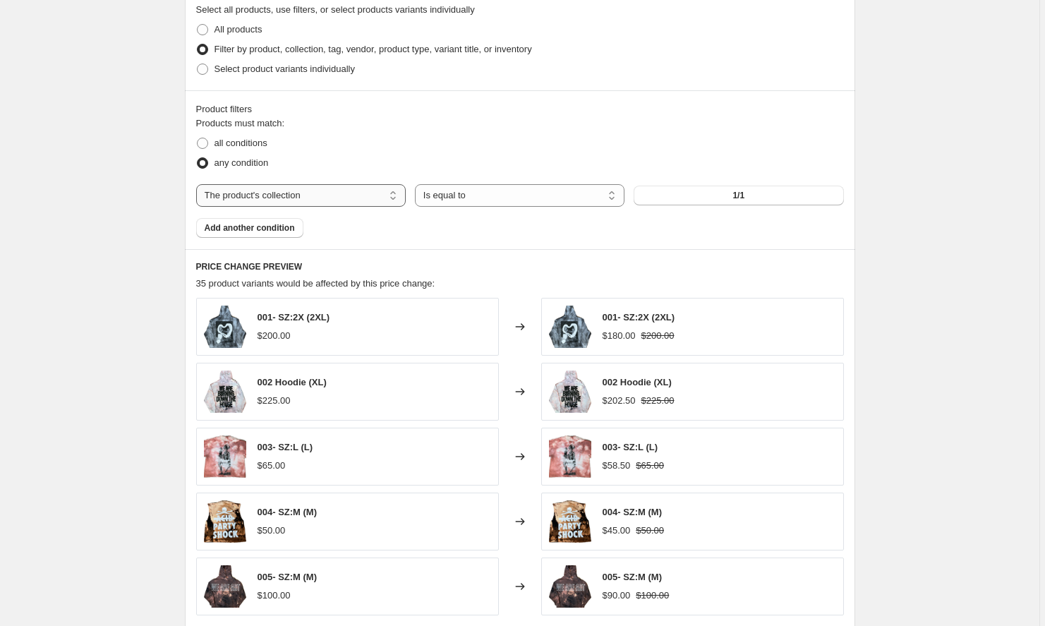
select select "product"
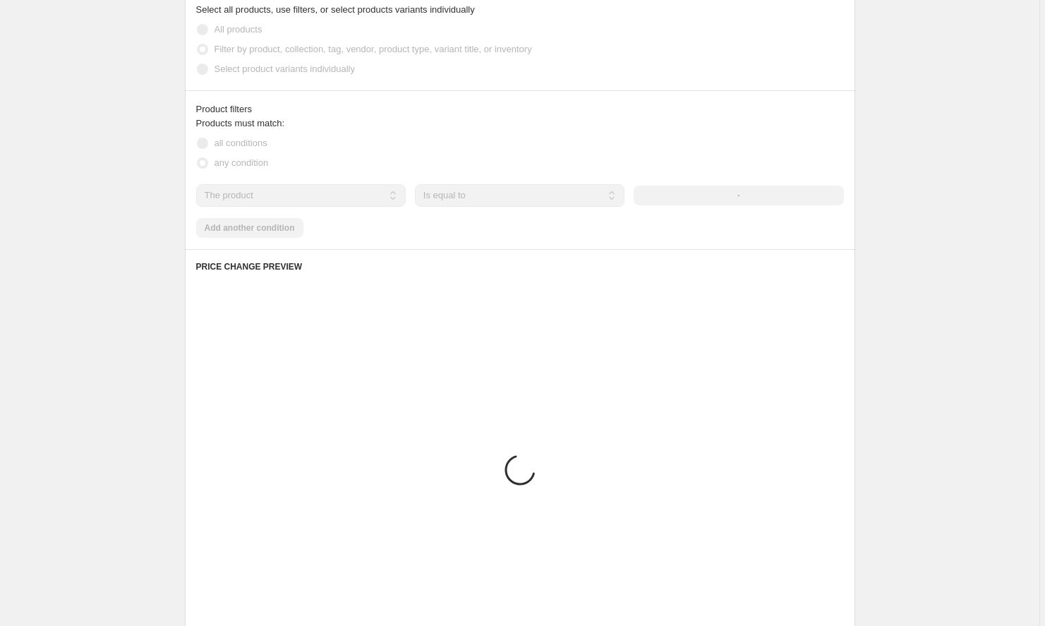
scroll to position [683, 0]
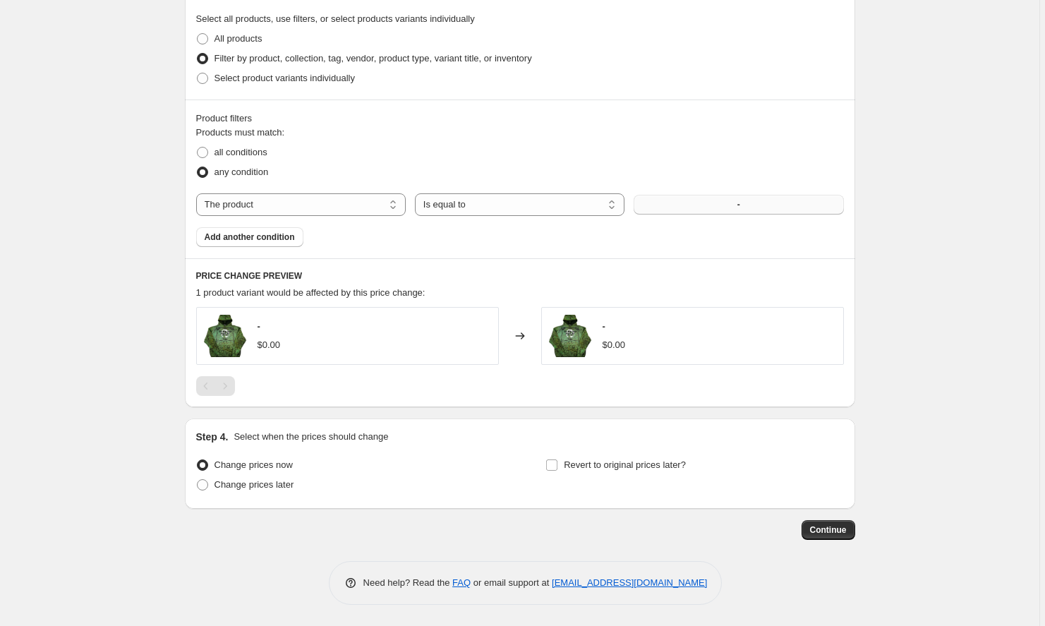
click at [750, 209] on button "-" at bounding box center [737, 205] width 209 height 20
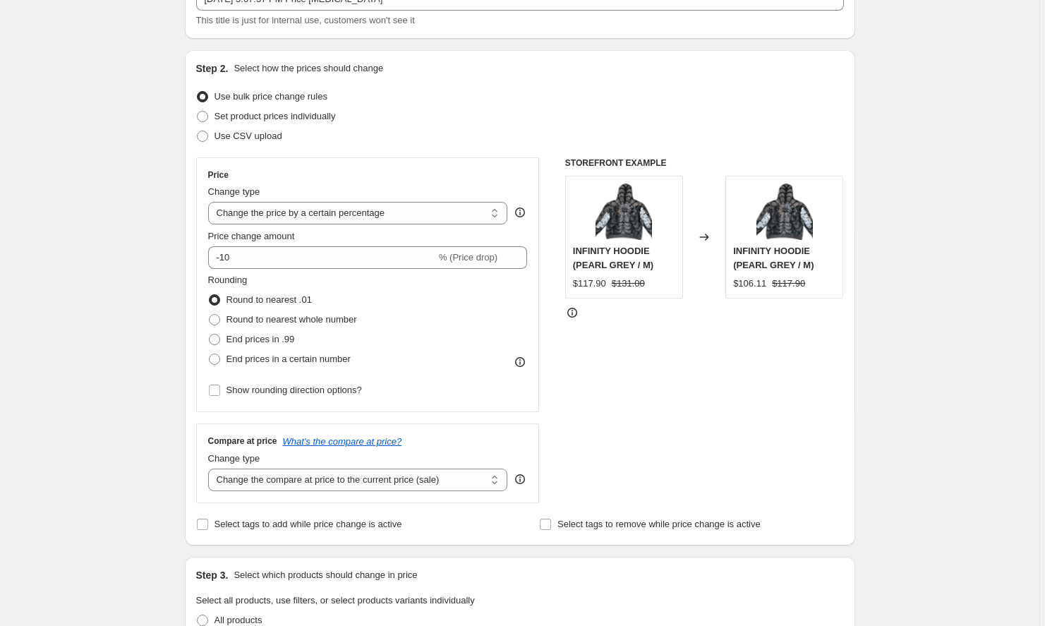
scroll to position [79, 0]
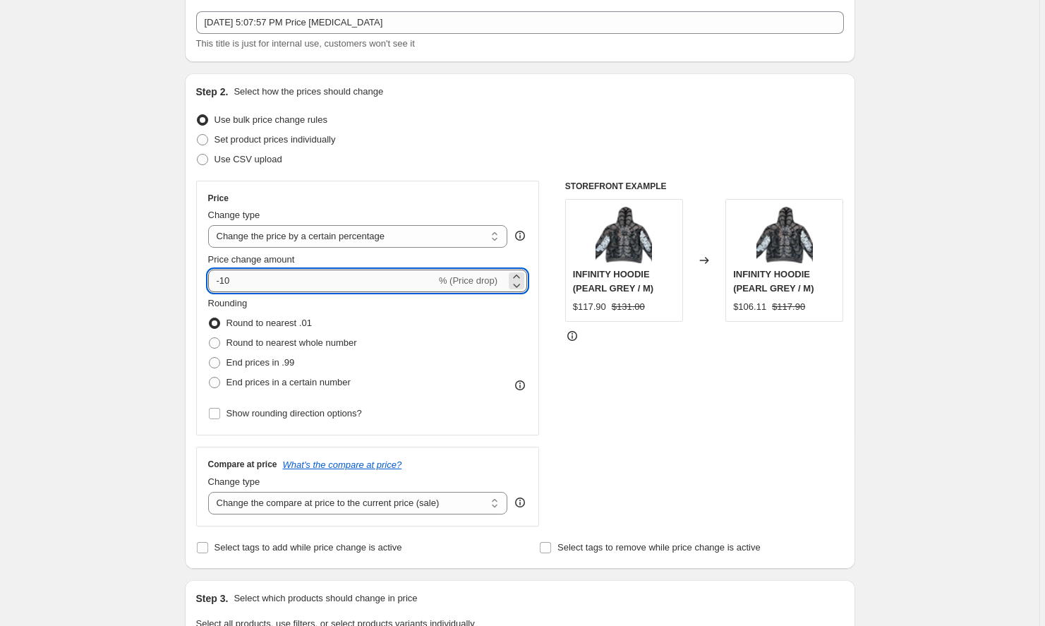
click at [264, 288] on input "-10" at bounding box center [322, 280] width 228 height 23
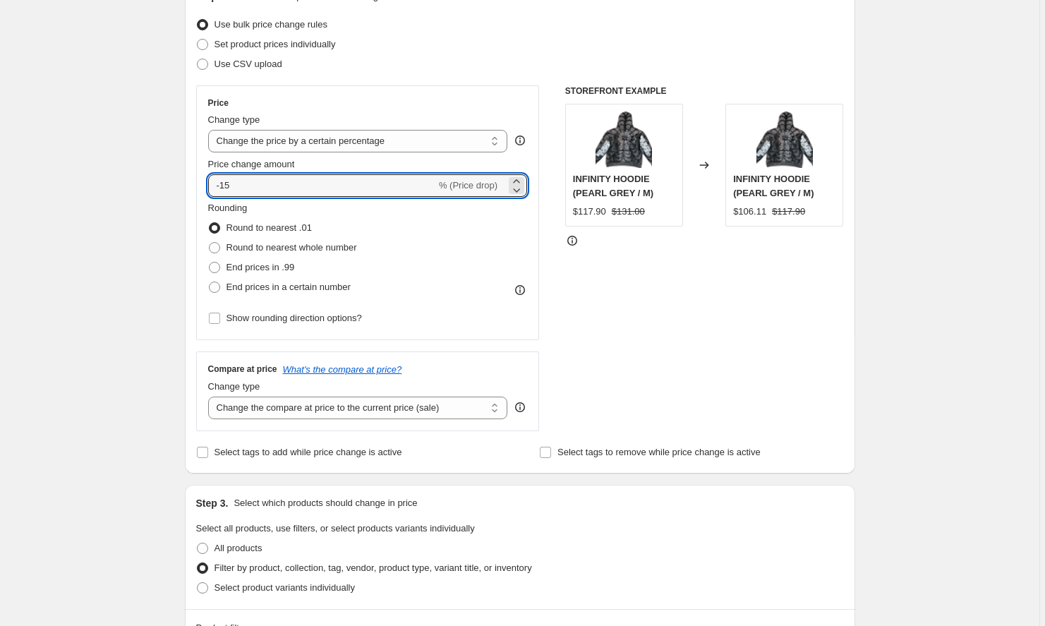
scroll to position [215, 0]
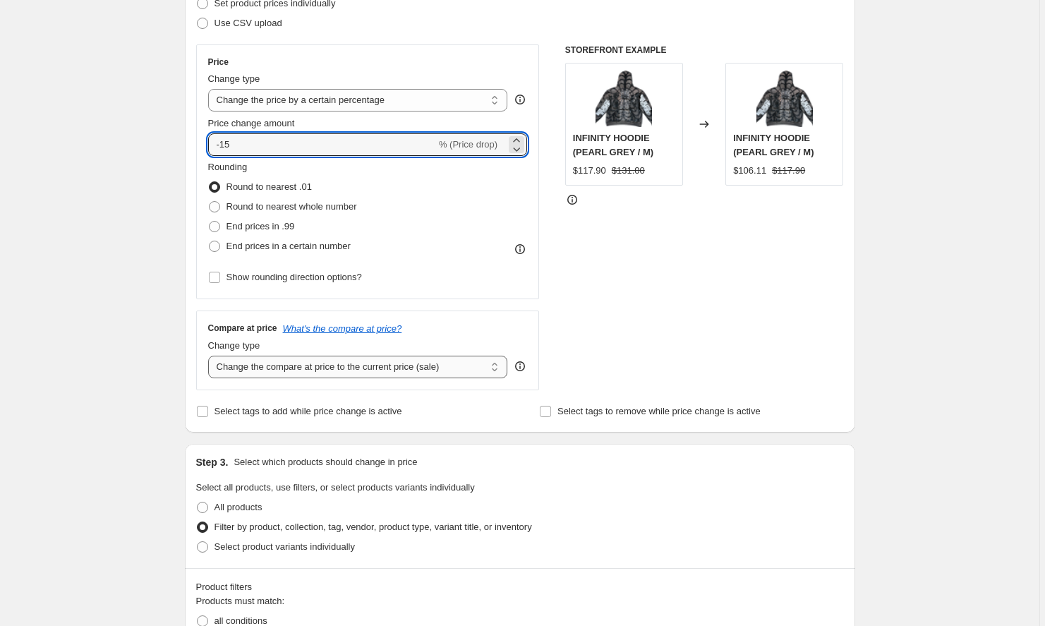
type input "-15"
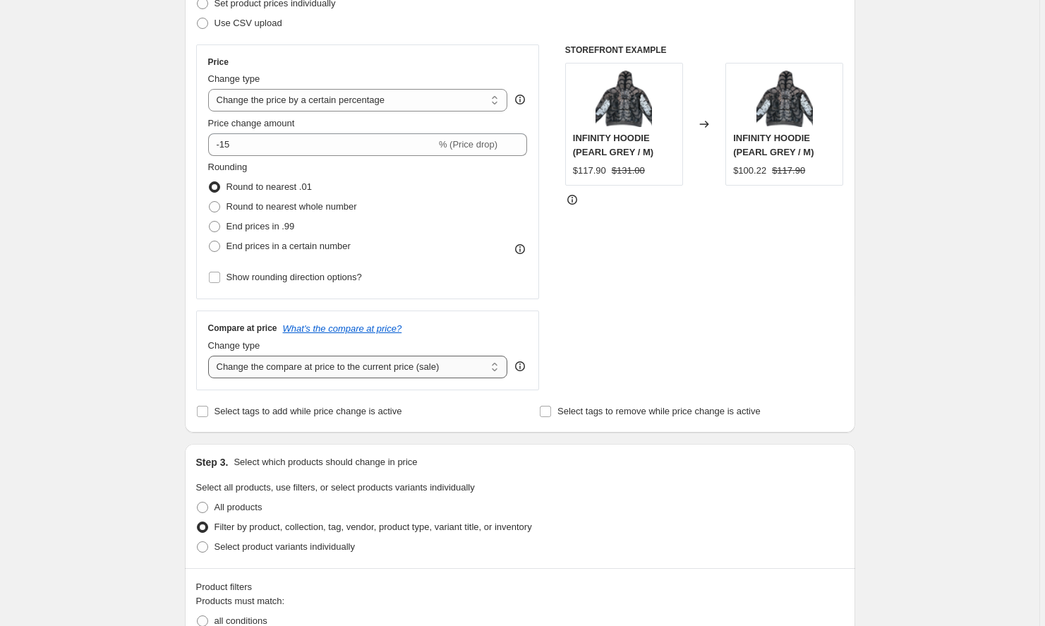
select select "no_change"
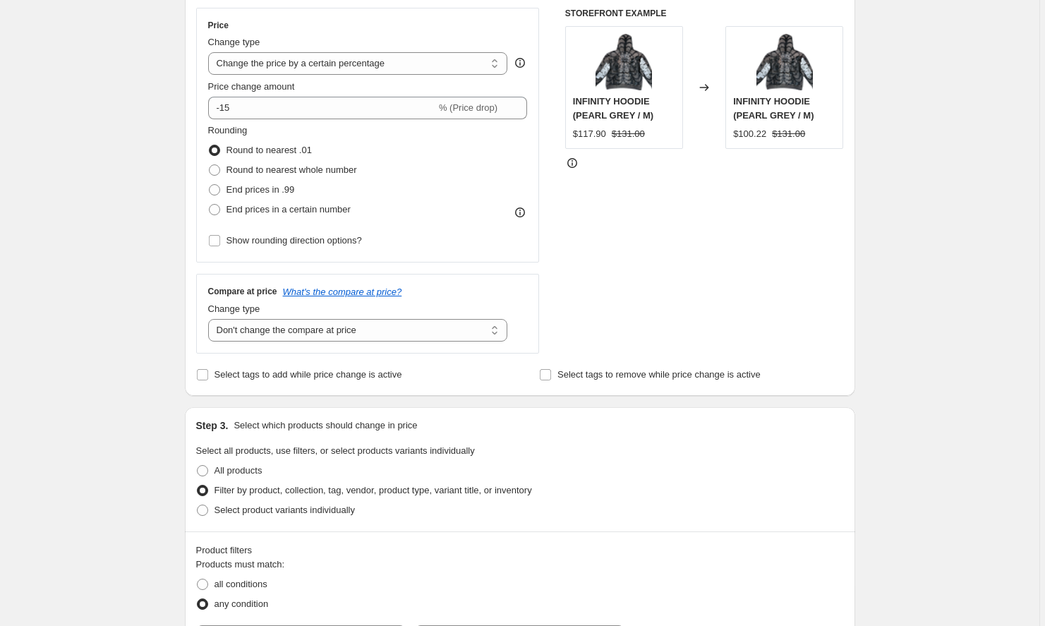
scroll to position [250, 0]
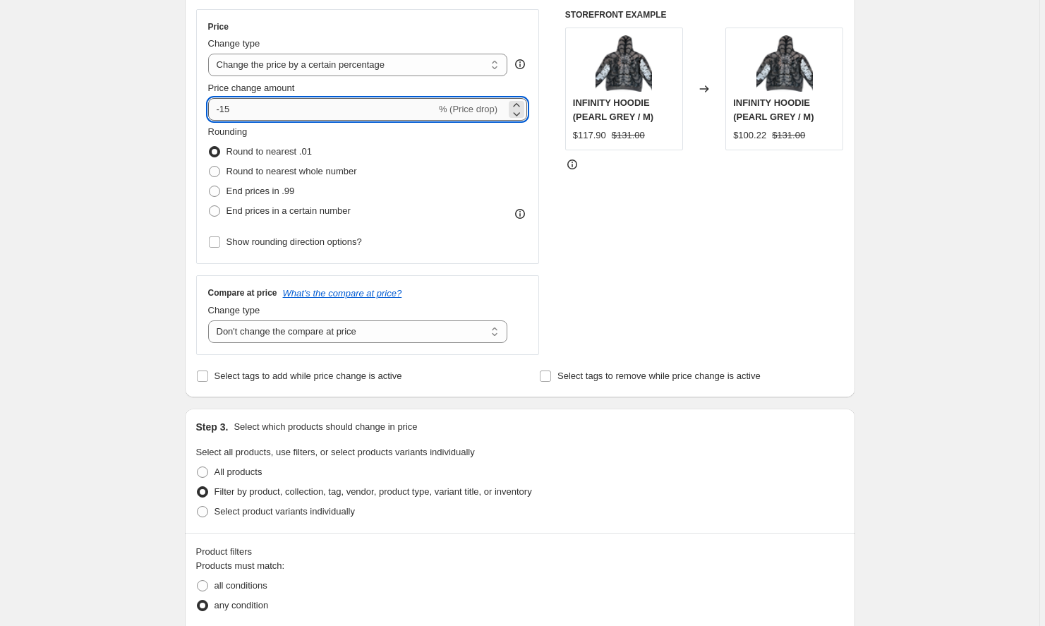
click at [258, 111] on input "-15" at bounding box center [322, 109] width 228 height 23
type input "-1"
click at [219, 111] on input "30" at bounding box center [314, 109] width 212 height 23
click at [571, 243] on div "STOREFRONT EXAMPLE INFINITY HOODIE (PEARL GREY / M) $117.90 $131.00 Changed to …" at bounding box center [704, 182] width 279 height 346
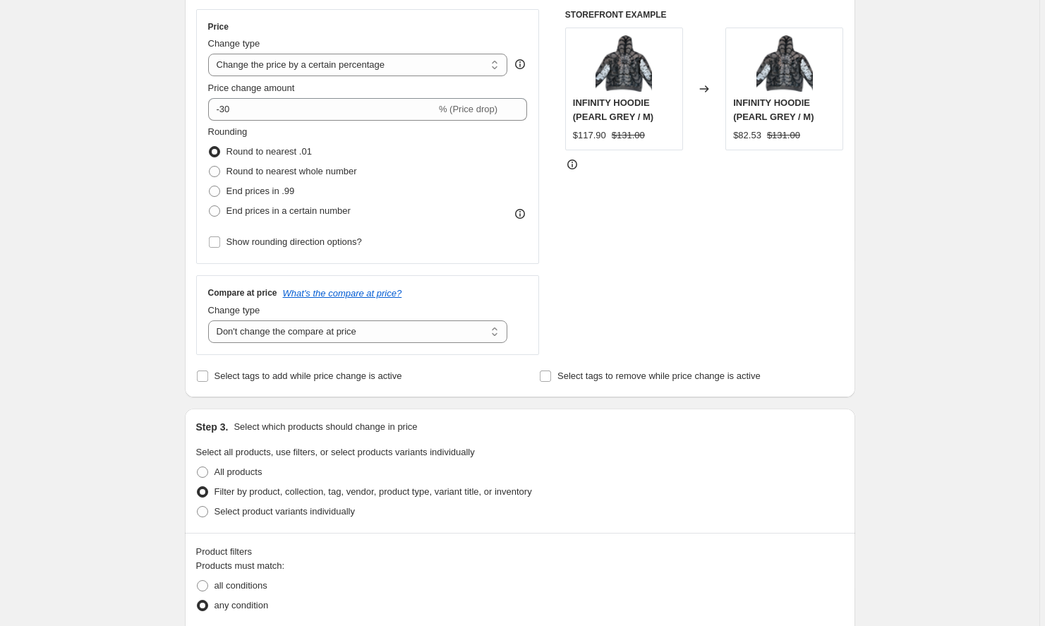
click at [285, 122] on div "Price Change type Change the price to a certain amount Change the price by a ce…" at bounding box center [367, 136] width 319 height 231
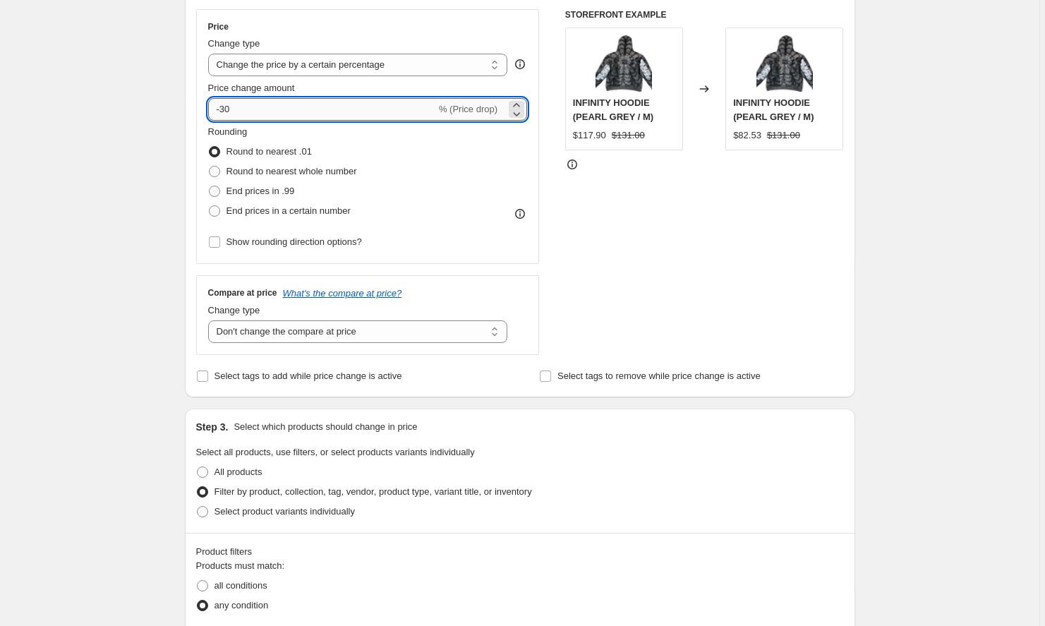
click at [279, 109] on input "-30" at bounding box center [322, 109] width 228 height 23
type input "-3"
click at [645, 219] on div "STOREFRONT EXAMPLE INFINITY HOODIE (PEARL GREY / M) $117.90 $131.00 Changed to …" at bounding box center [704, 182] width 279 height 346
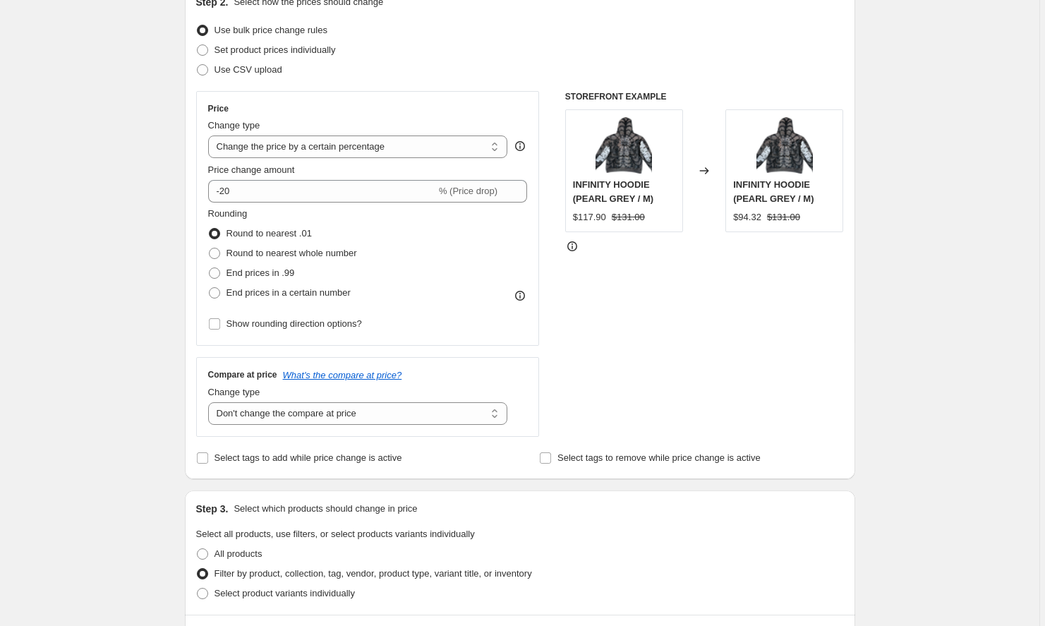
scroll to position [50, 0]
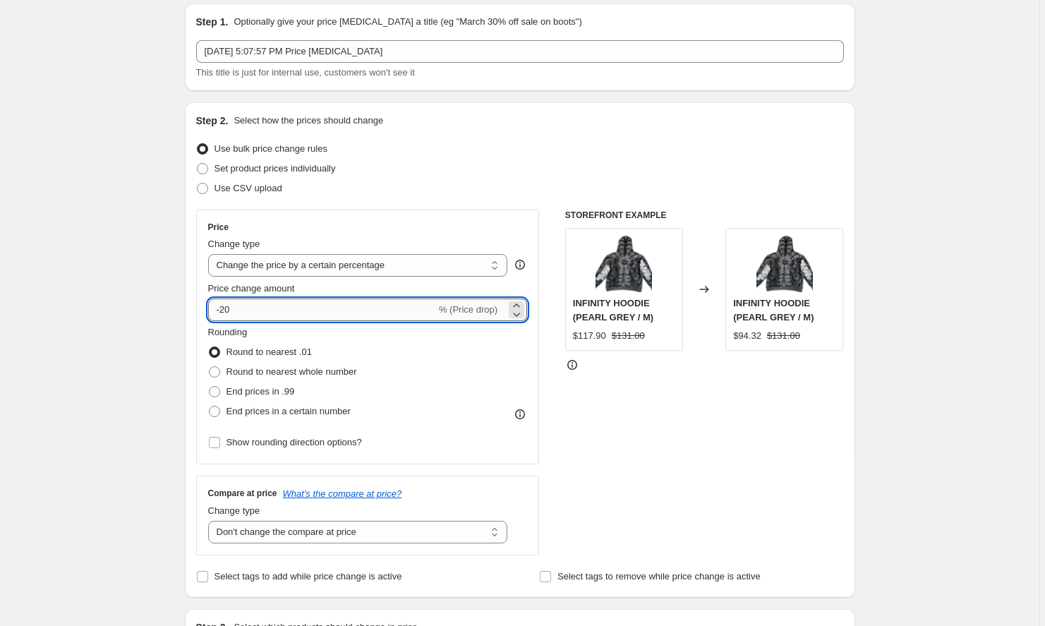
click at [262, 308] on input "-20" at bounding box center [322, 309] width 228 height 23
type input "-2"
type input "-15"
click at [668, 424] on div "STOREFRONT EXAMPLE INFINITY HOODIE (PEARL GREY / M) $117.90 $131.00 Changed to …" at bounding box center [704, 382] width 279 height 346
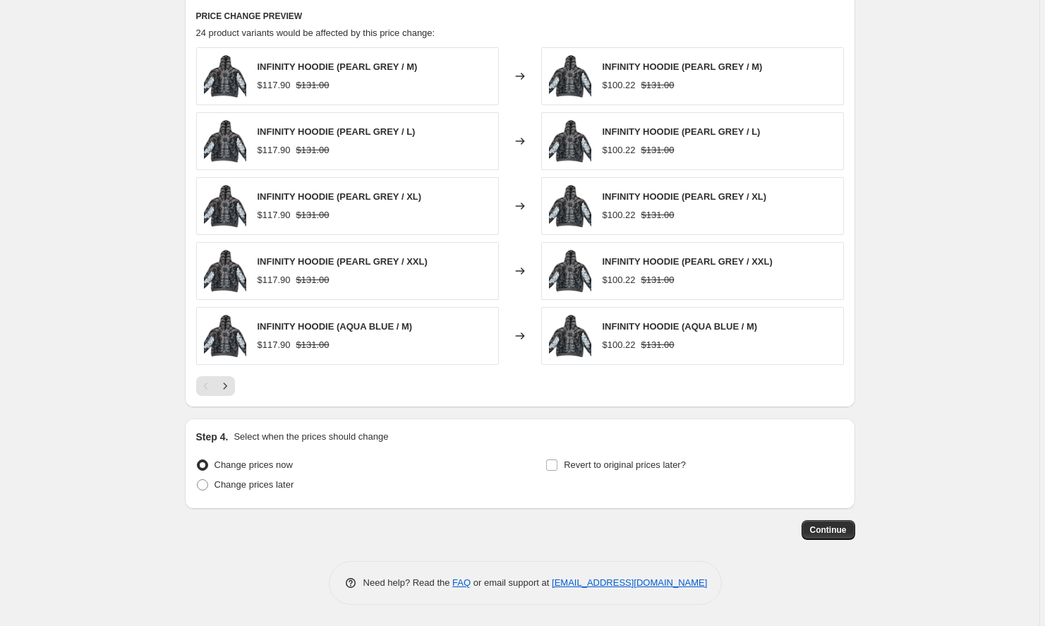
scroll to position [943, 0]
click at [843, 535] on button "Continue" at bounding box center [828, 530] width 54 height 20
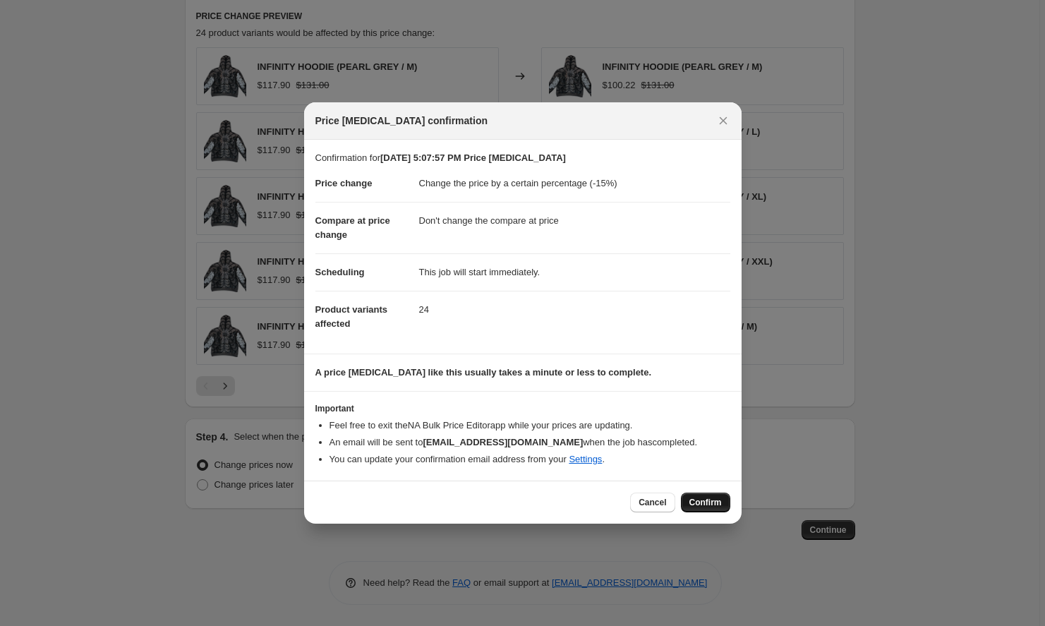
click at [704, 500] on span "Confirm" at bounding box center [705, 502] width 32 height 11
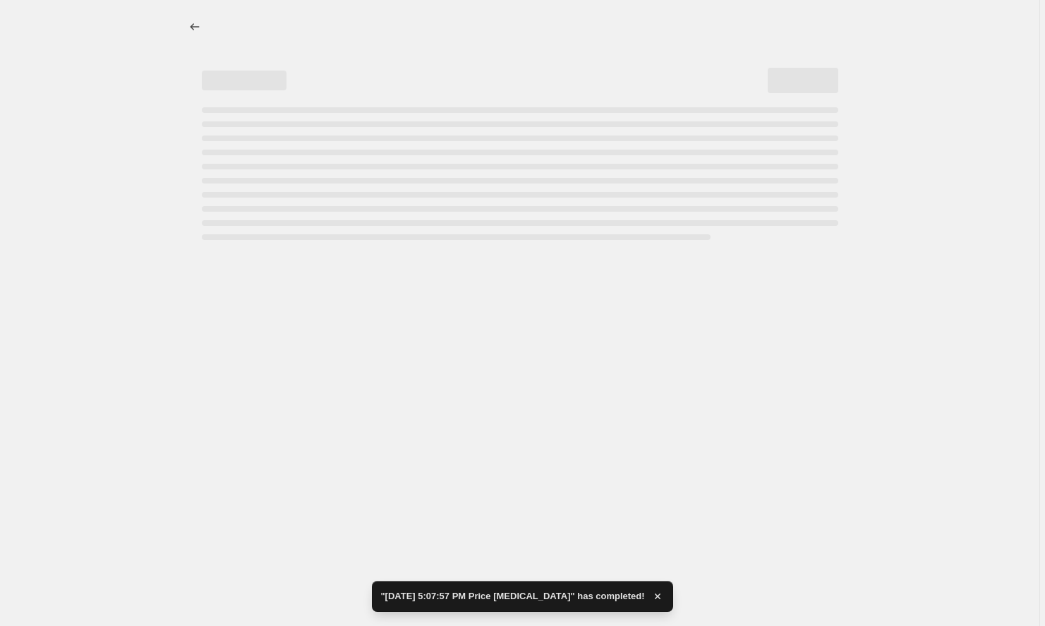
select select "percentage"
select select "no_change"
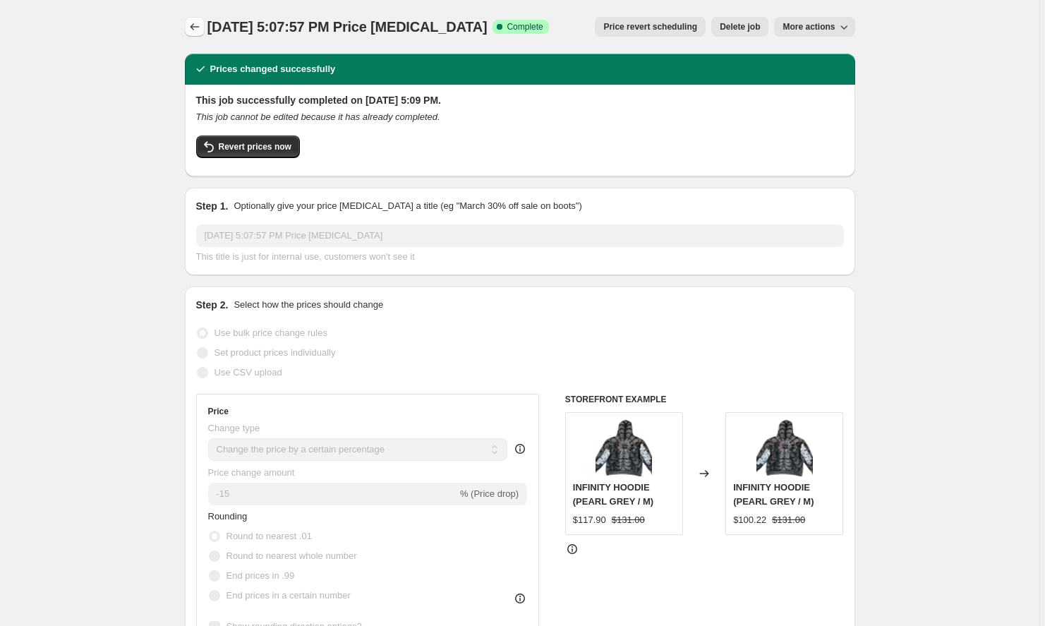
click at [200, 31] on icon "Price change jobs" at bounding box center [195, 27] width 14 height 14
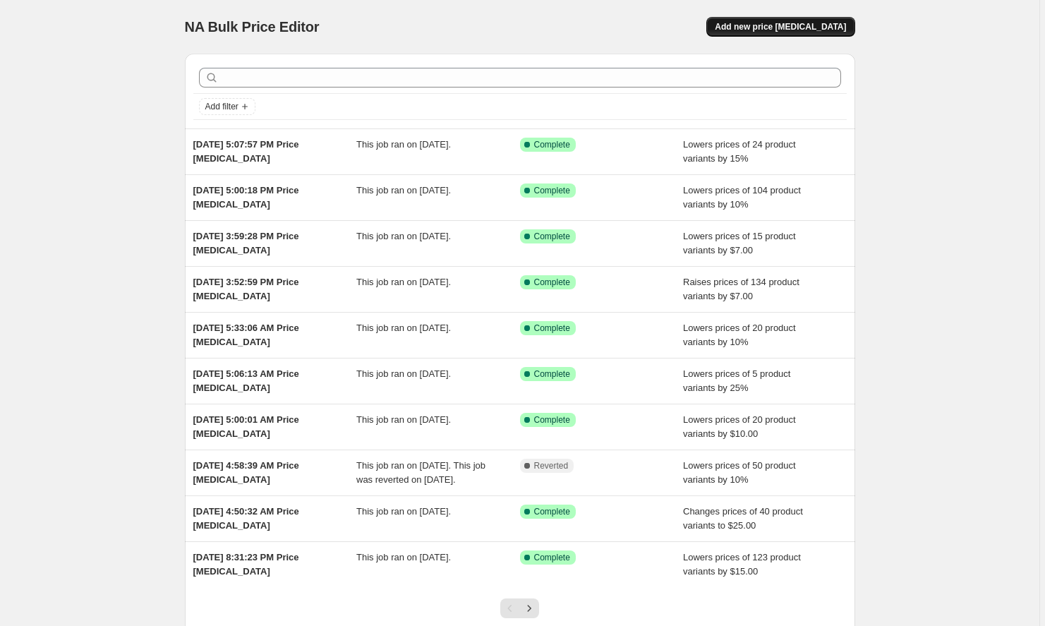
click at [760, 25] on span "Add new price [MEDICAL_DATA]" at bounding box center [779, 26] width 131 height 11
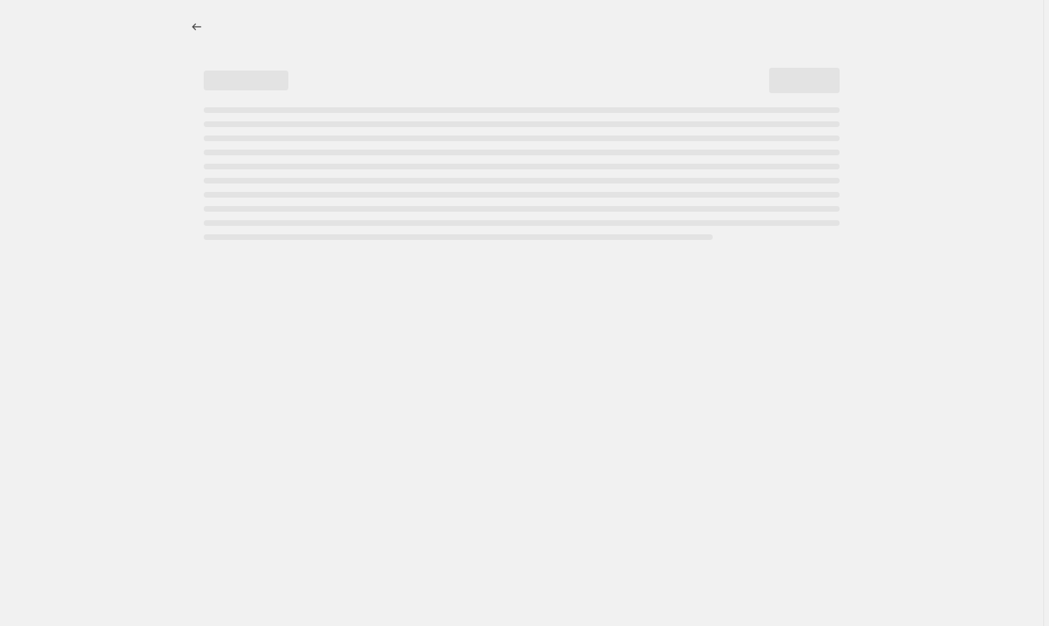
select select "percentage"
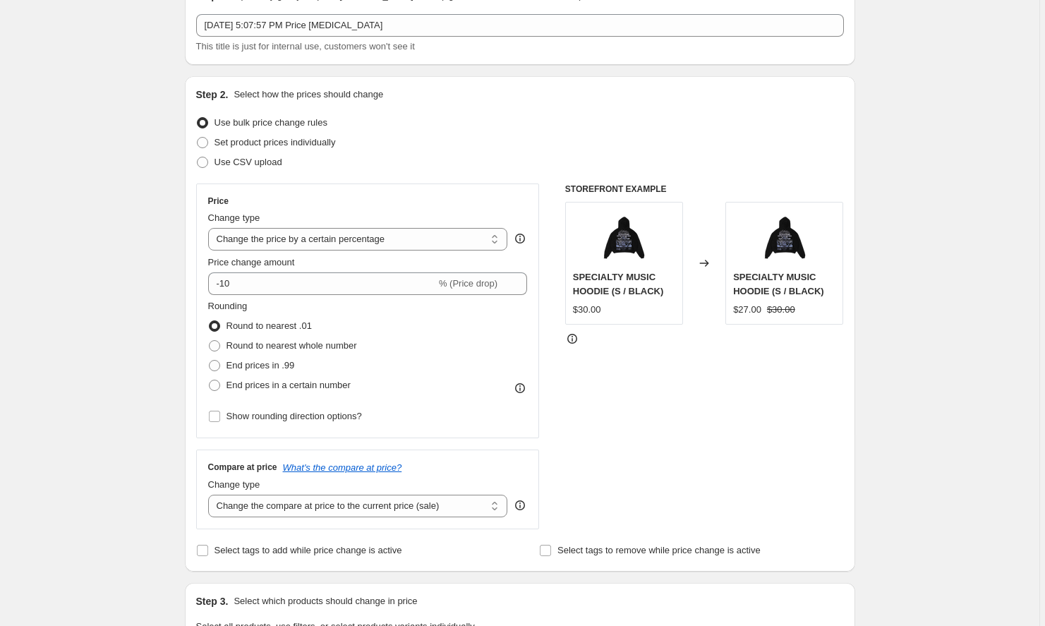
scroll to position [87, 0]
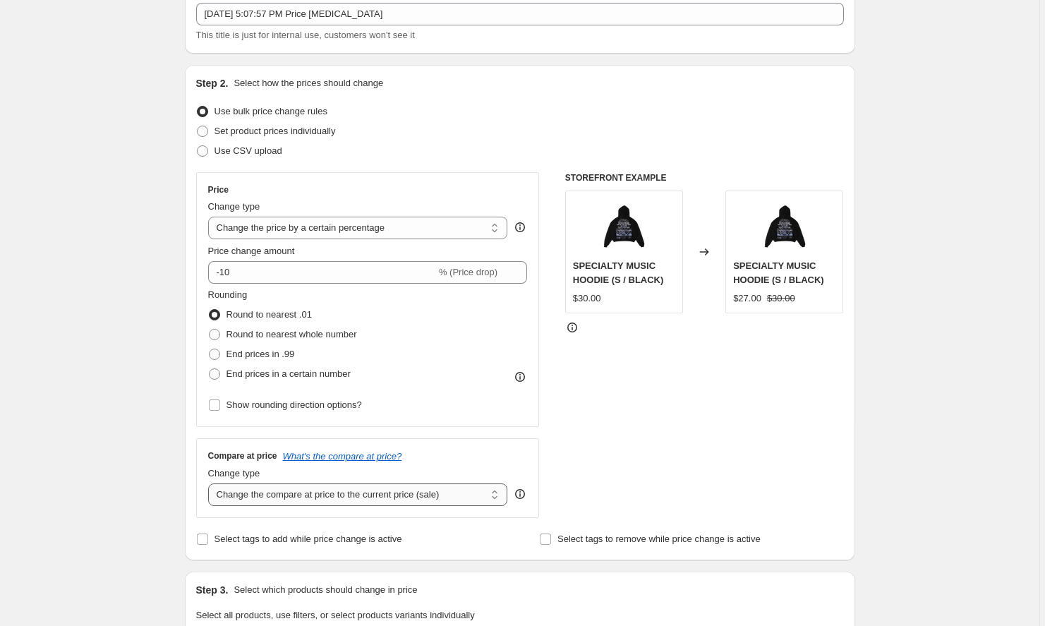
select select "no_change"
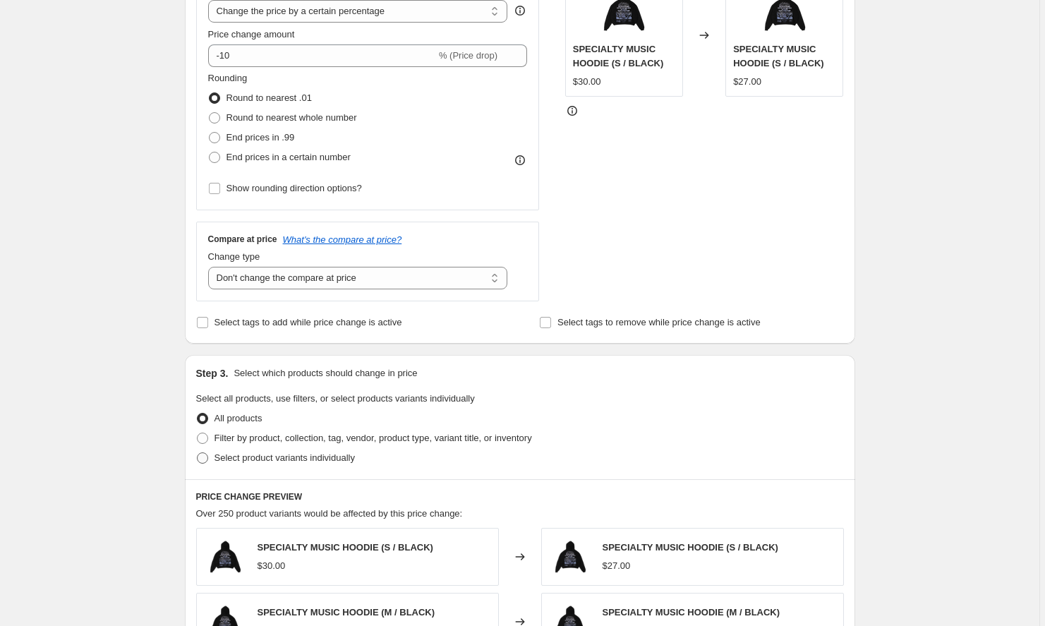
scroll to position [305, 0]
click at [257, 442] on span "Filter by product, collection, tag, vendor, product type, variant title, or inv…" at bounding box center [372, 437] width 317 height 11
click at [197, 432] on input "Filter by product, collection, tag, vendor, product type, variant title, or inv…" at bounding box center [197, 432] width 1 height 1
radio input "true"
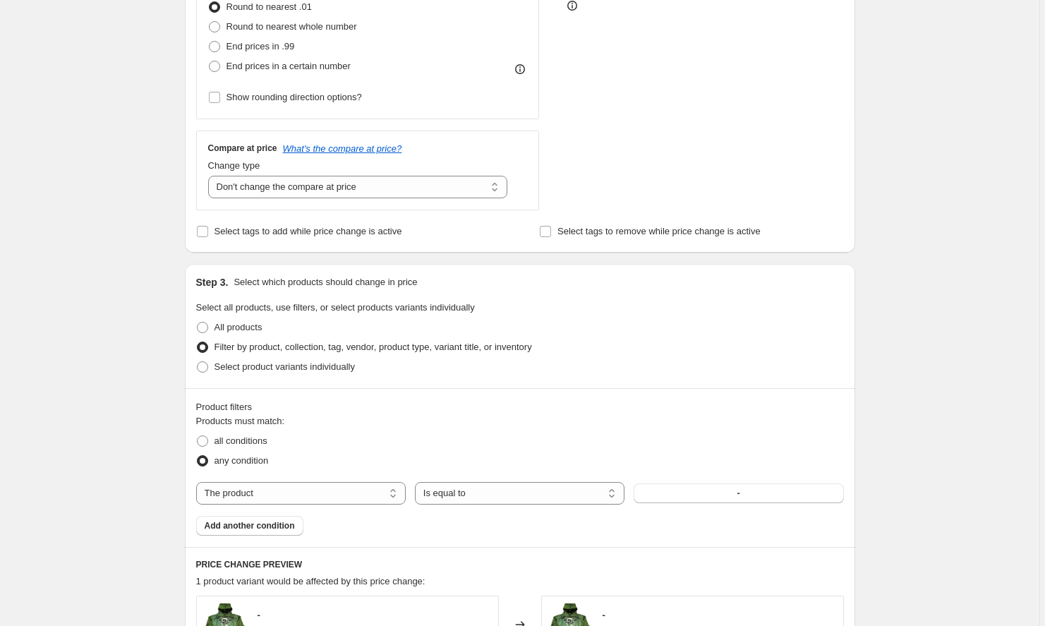
scroll to position [406, 0]
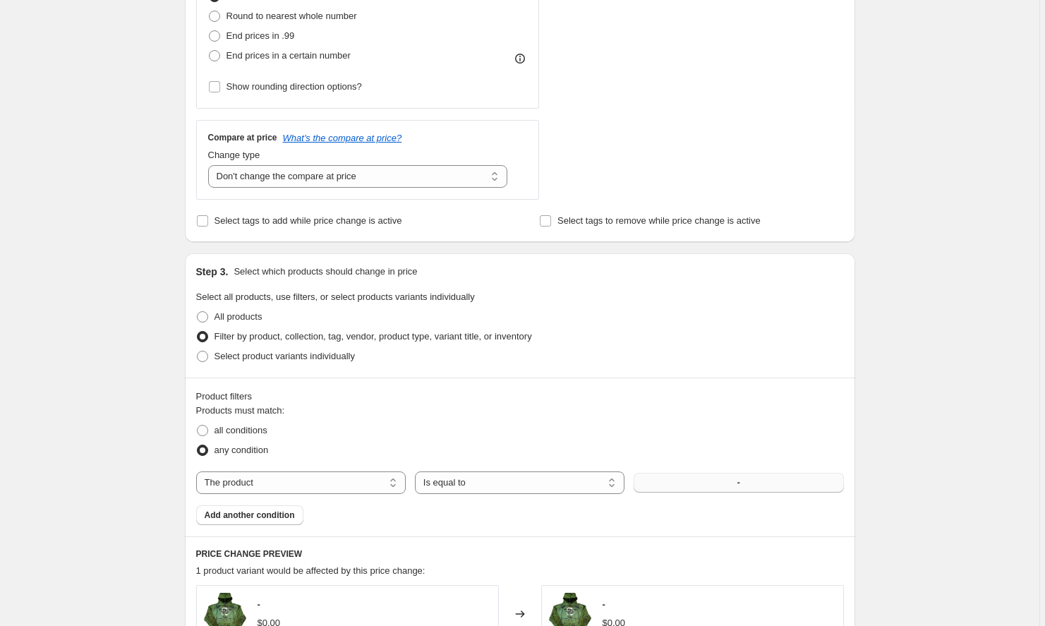
click at [688, 475] on button "-" at bounding box center [737, 483] width 209 height 20
click at [252, 517] on span "Add another condition" at bounding box center [250, 514] width 90 height 11
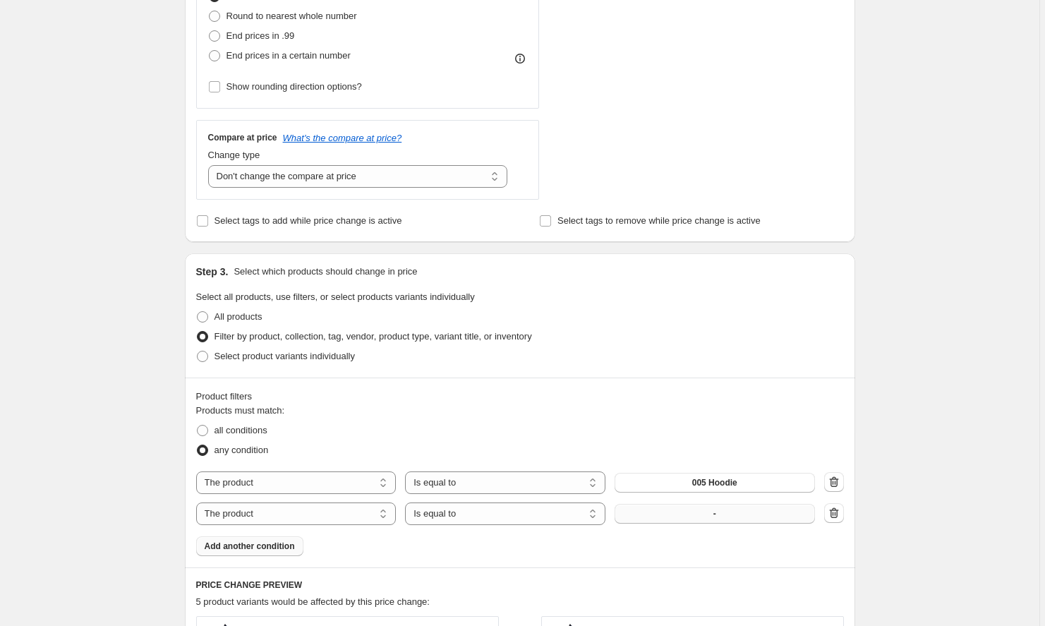
click at [686, 519] on button "-" at bounding box center [714, 514] width 200 height 20
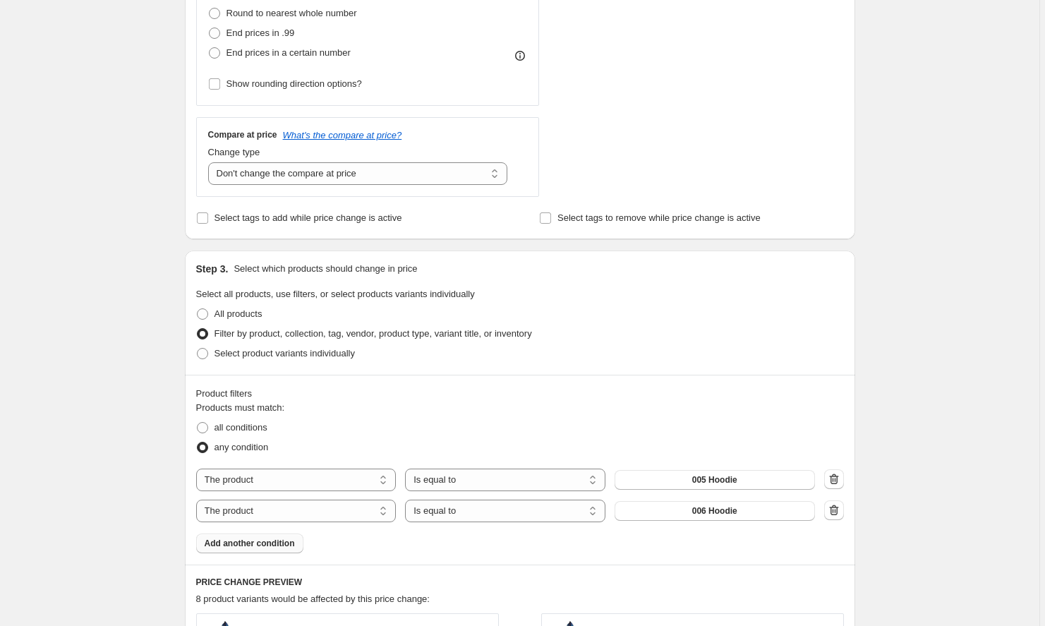
scroll to position [435, 0]
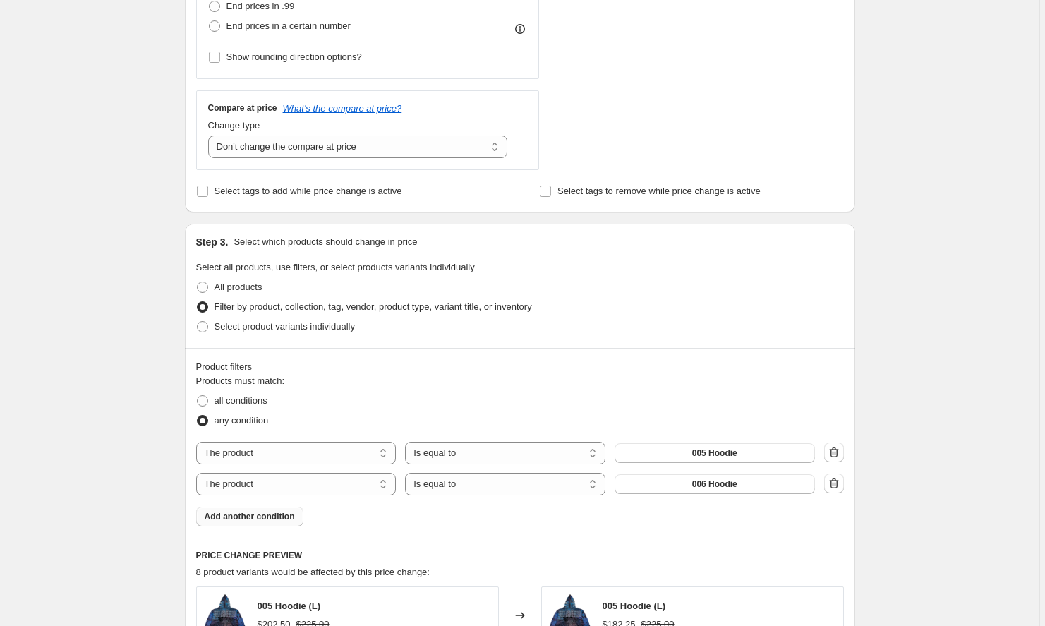
click at [255, 511] on button "Add another condition" at bounding box center [249, 516] width 107 height 20
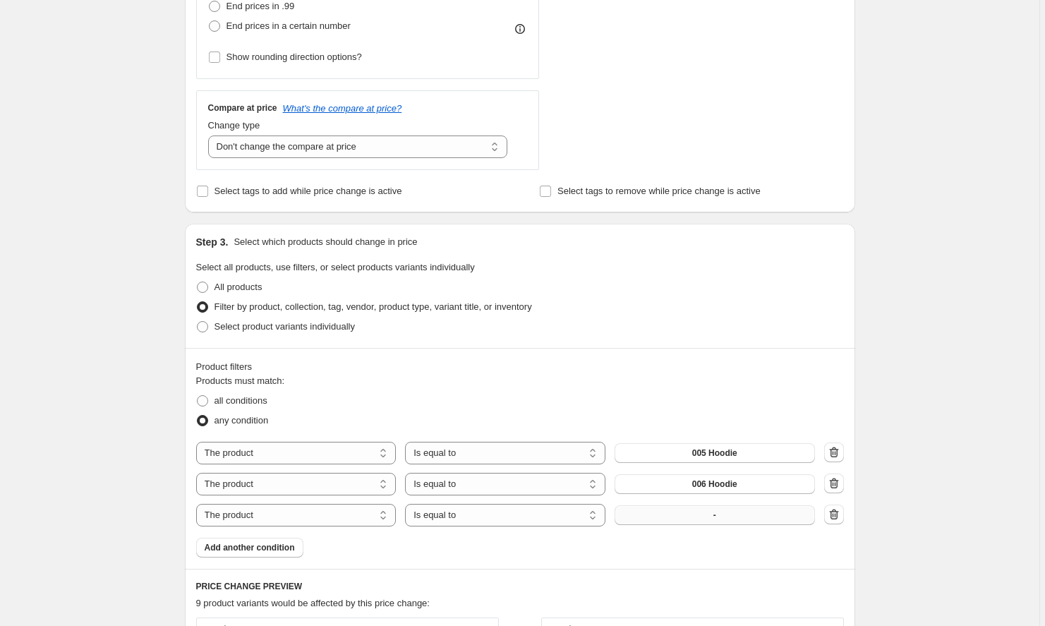
click at [739, 515] on button "-" at bounding box center [714, 515] width 200 height 20
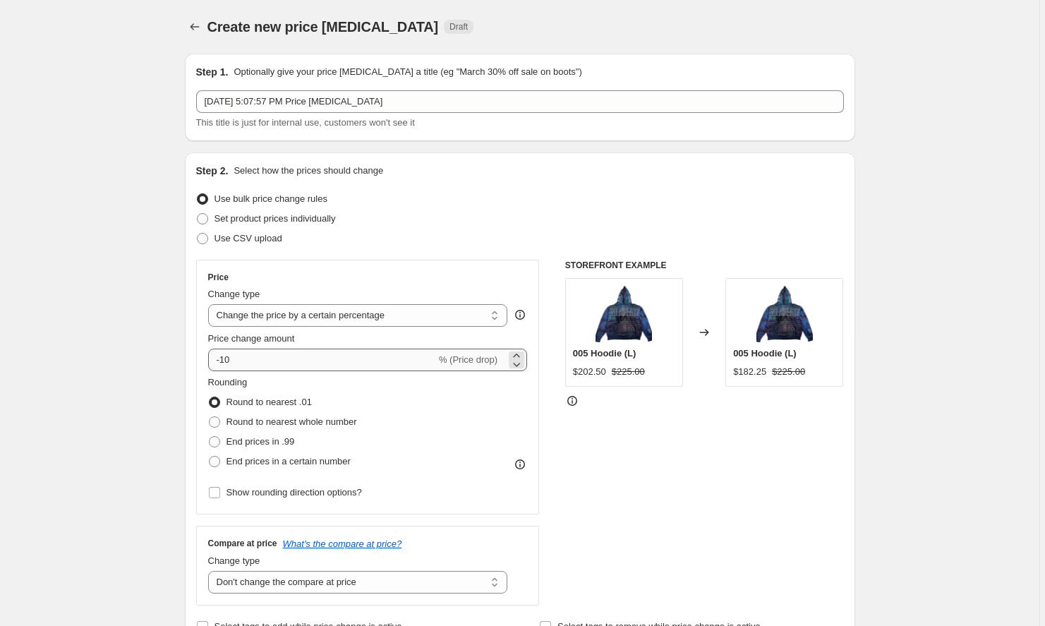
scroll to position [0, 0]
click at [326, 348] on input "-10" at bounding box center [322, 359] width 228 height 23
click at [310, 365] on input "-10" at bounding box center [322, 359] width 228 height 23
click at [224, 358] on input "-10" at bounding box center [322, 359] width 228 height 23
type input "10"
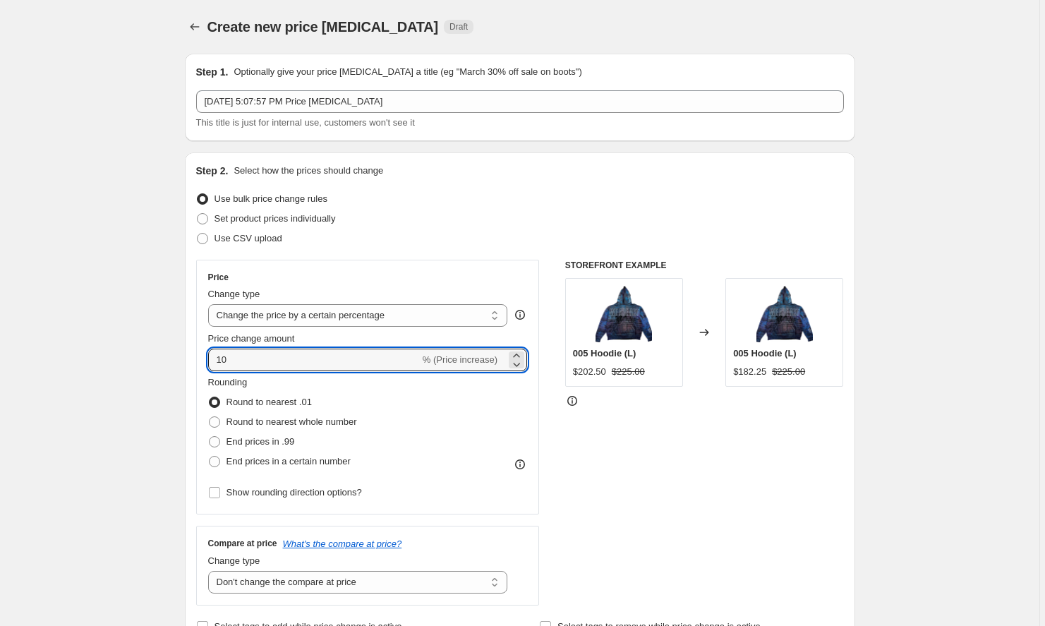
click at [680, 523] on div "STOREFRONT EXAMPLE 005 Hoodie (L) $202.50 $225.00 Changed to 005 Hoodie (L) $18…" at bounding box center [704, 433] width 279 height 346
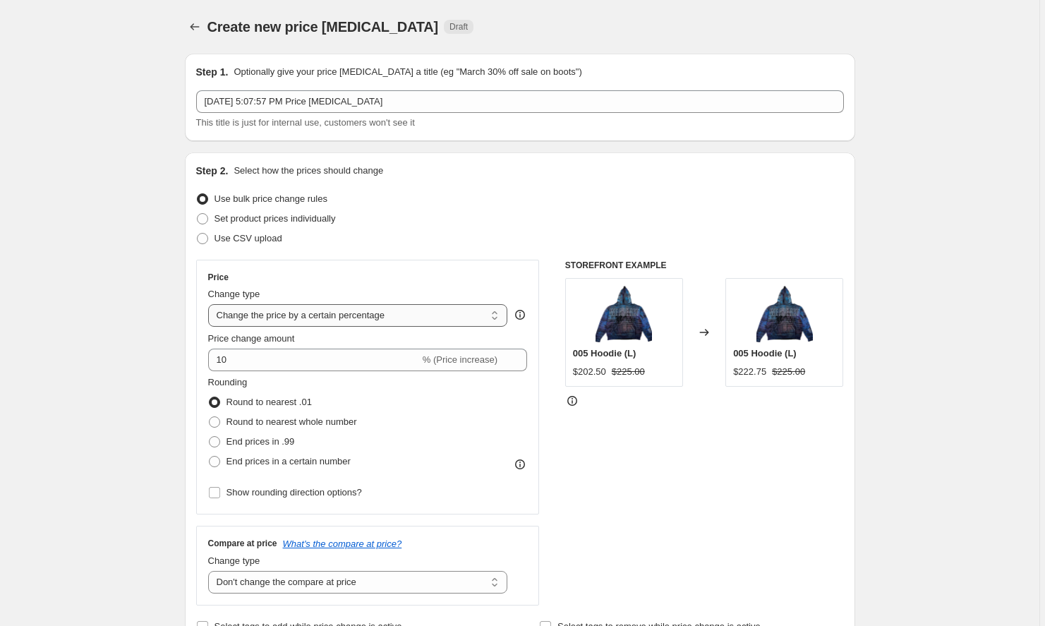
select select "to"
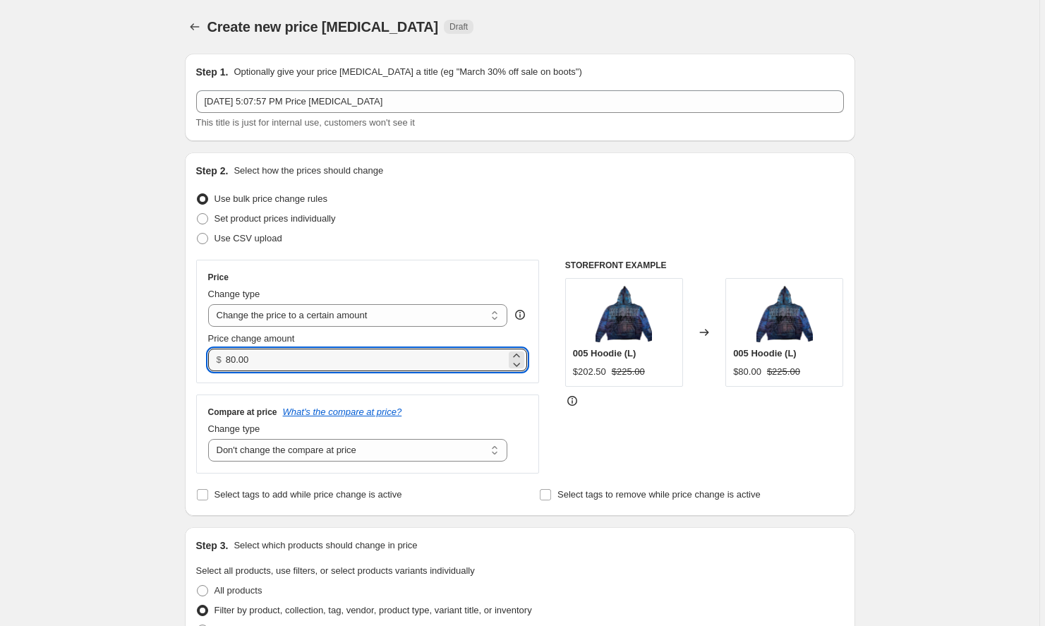
drag, startPoint x: 303, startPoint y: 355, endPoint x: 191, endPoint y: 355, distance: 111.4
click at [191, 355] on div "Step 2. Select how the prices should change Use bulk price change rules Set pro…" at bounding box center [520, 333] width 670 height 363
type input "225.00"
click at [643, 420] on div "STOREFRONT EXAMPLE 005 Hoodie (L) $202.50 $225.00 Changed to 005 Hoodie (L) $80…" at bounding box center [704, 367] width 279 height 214
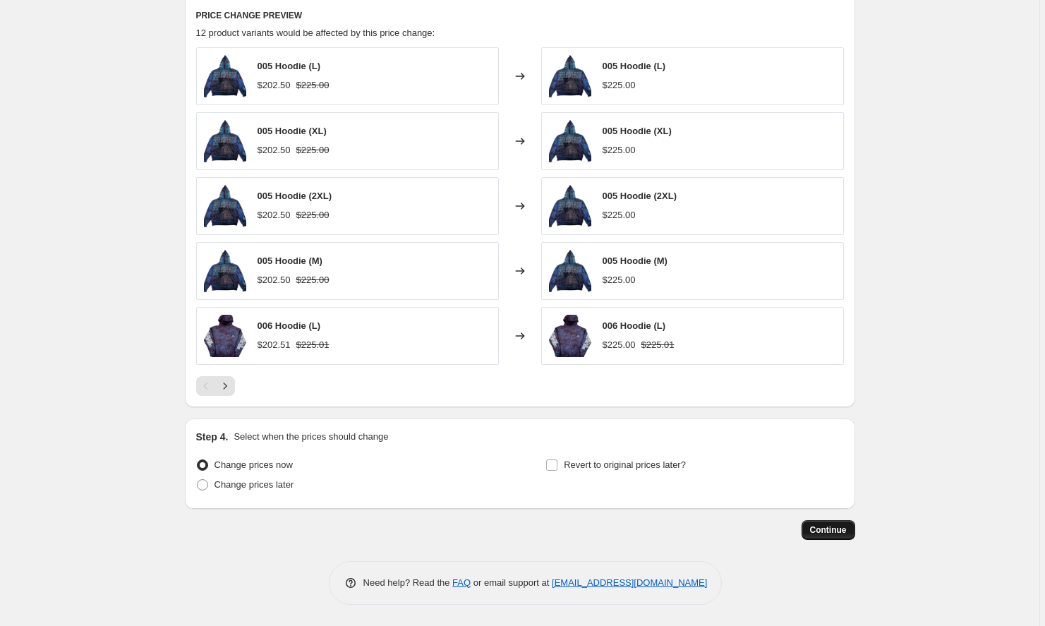
scroll to position [874, 0]
click at [833, 534] on span "Continue" at bounding box center [828, 529] width 37 height 11
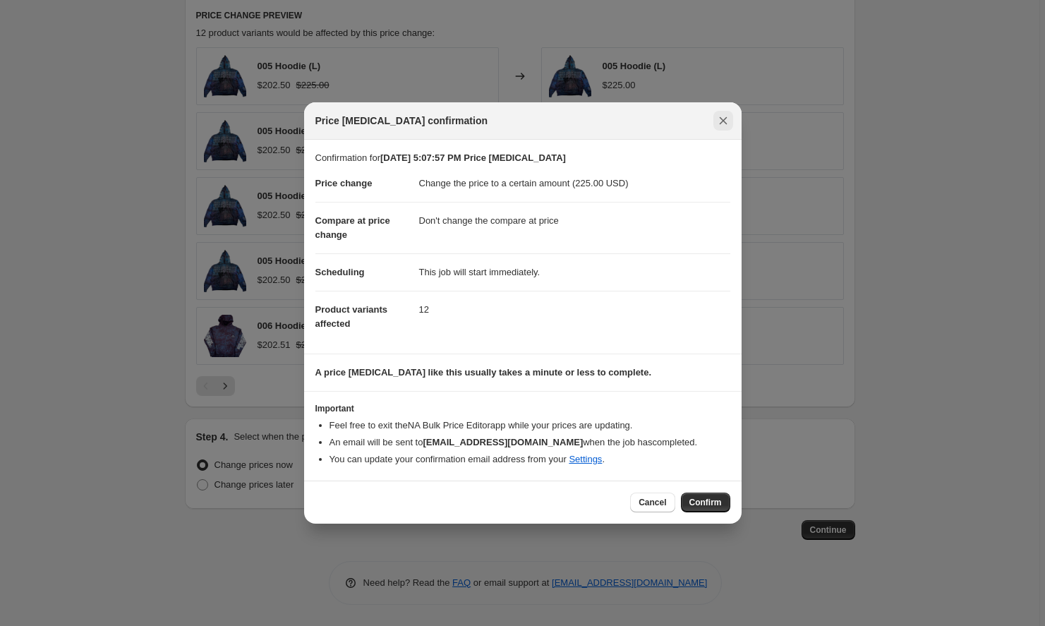
click at [729, 118] on icon "Close" at bounding box center [723, 121] width 14 height 14
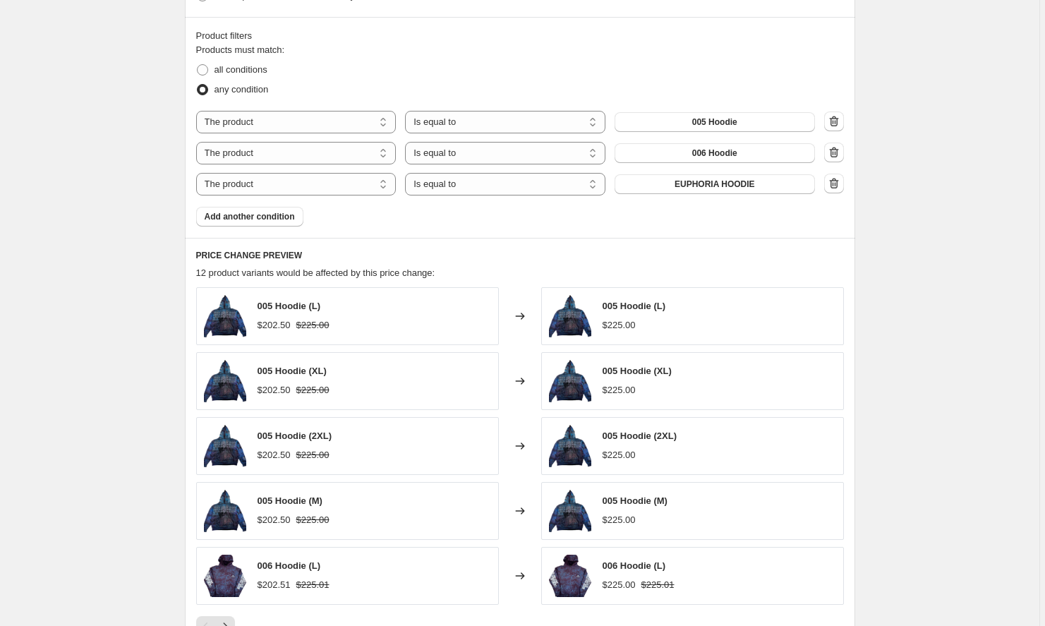
scroll to position [403, 0]
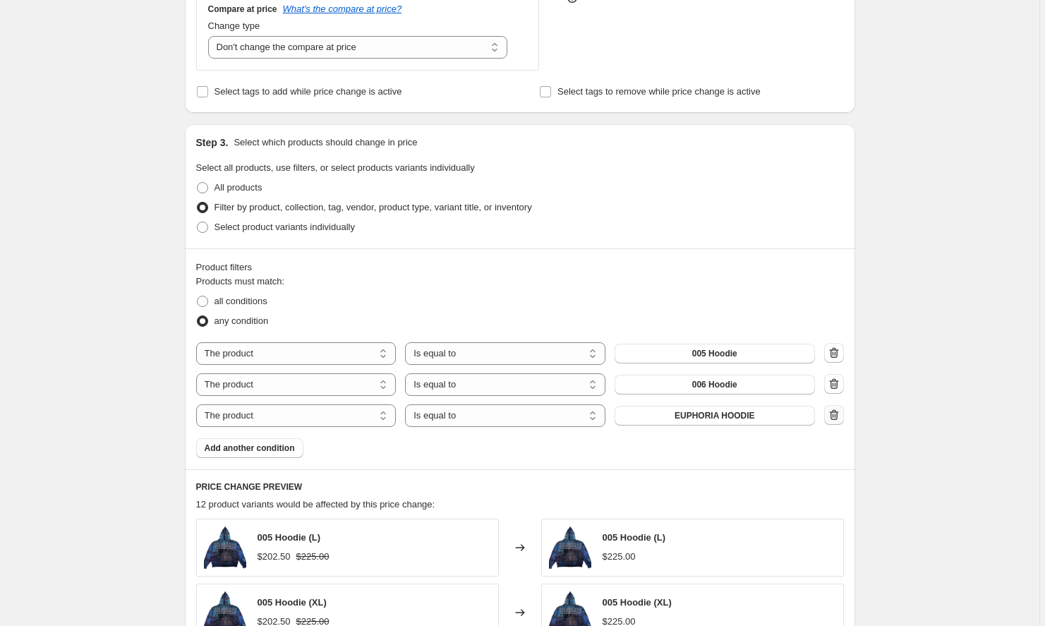
click at [844, 416] on button "button" at bounding box center [834, 415] width 20 height 20
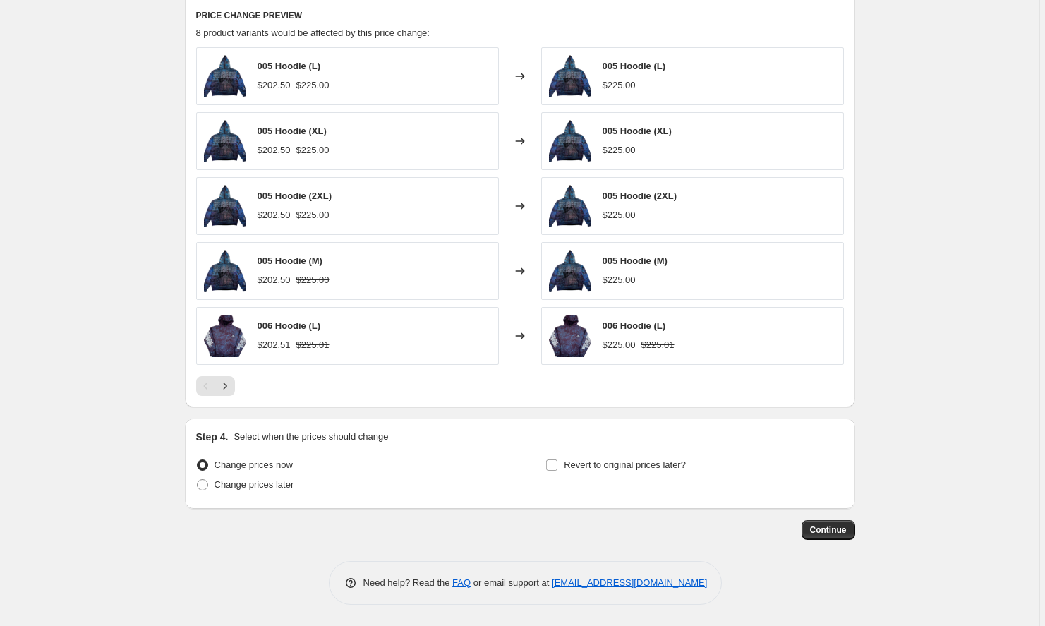
scroll to position [843, 0]
click at [828, 530] on span "Continue" at bounding box center [828, 529] width 37 height 11
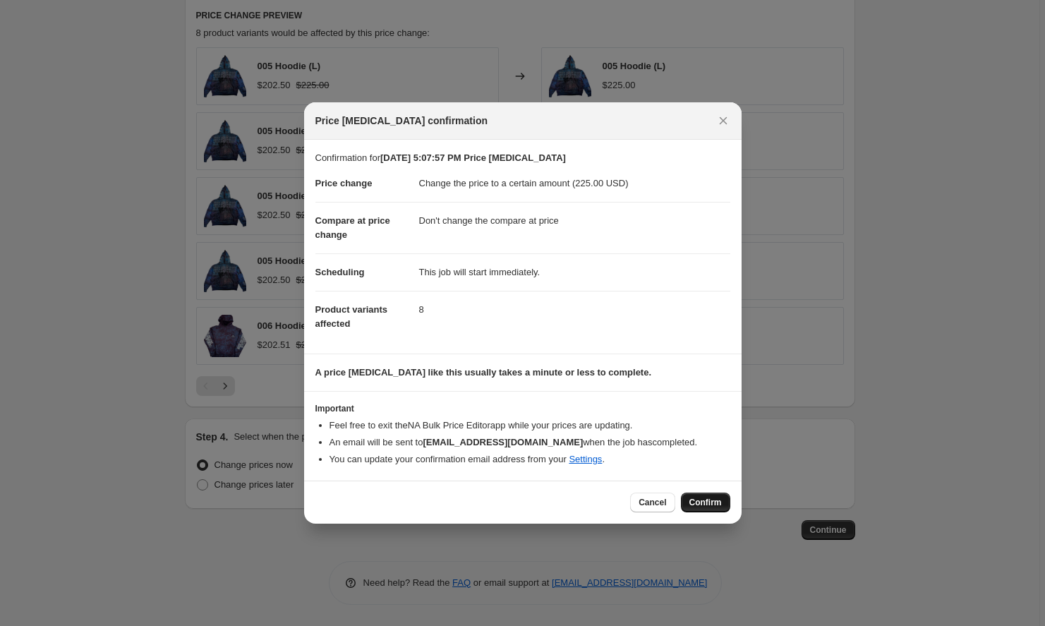
click at [707, 509] on button "Confirm" at bounding box center [705, 502] width 49 height 20
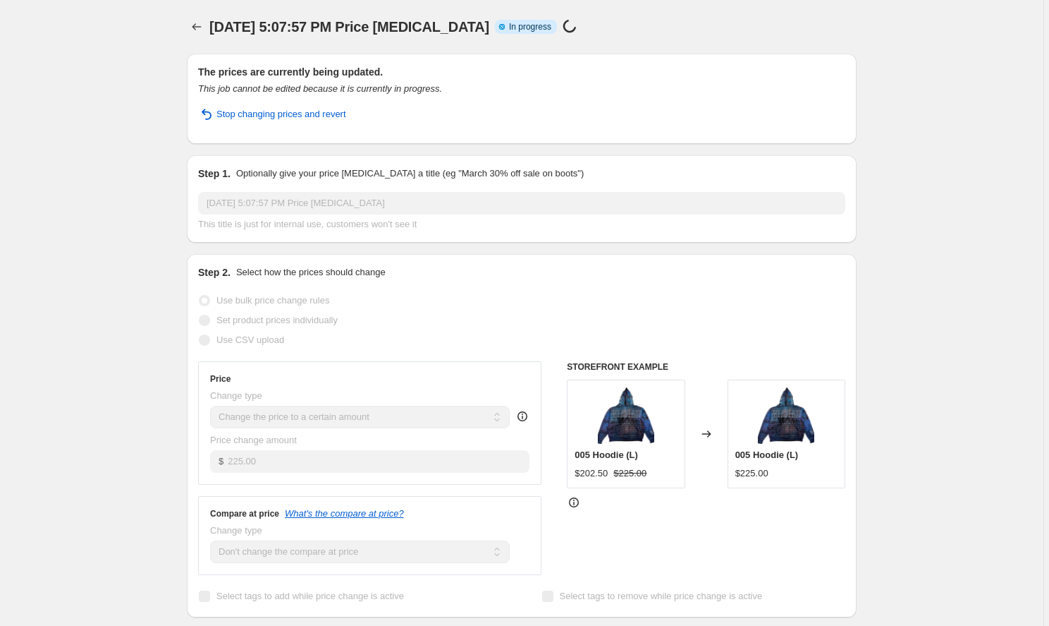
select select "no_change"
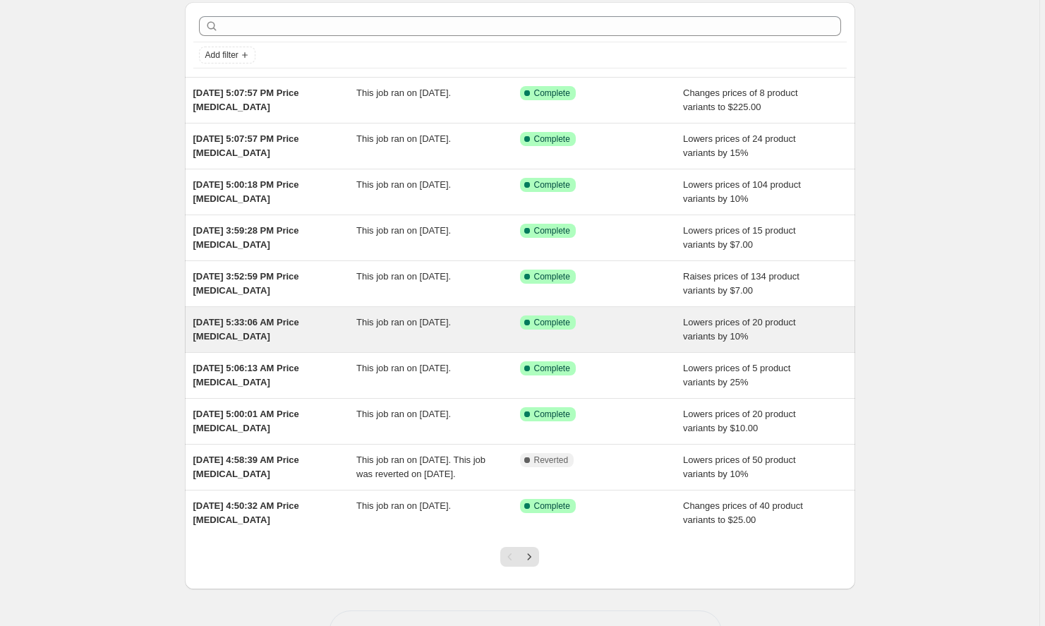
scroll to position [54, 0]
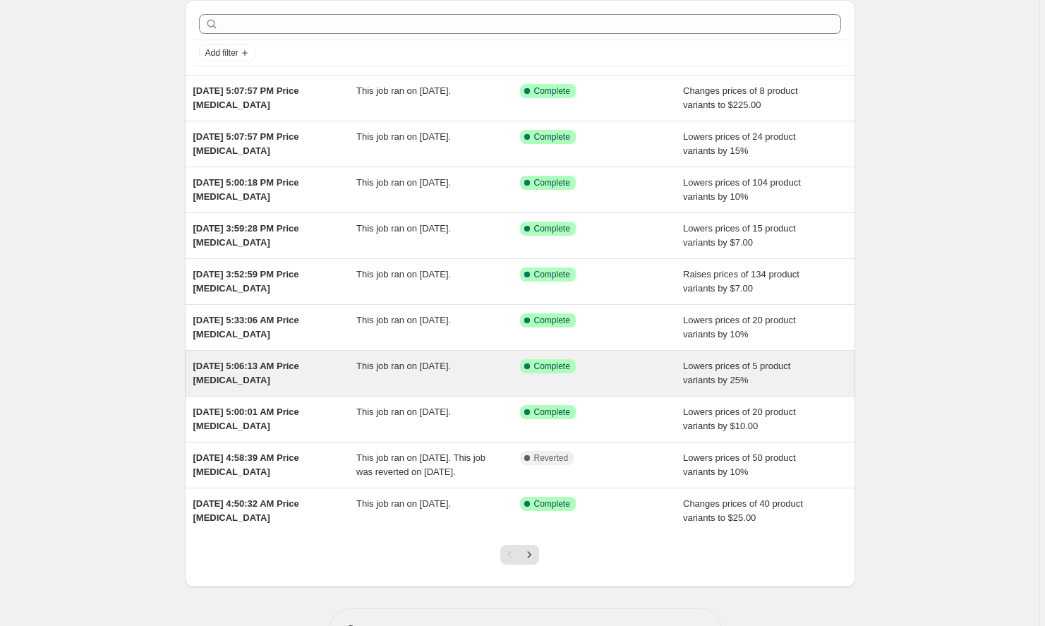
click at [278, 379] on div "[DATE] 5:06:13 AM Price [MEDICAL_DATA]" at bounding box center [275, 373] width 164 height 28
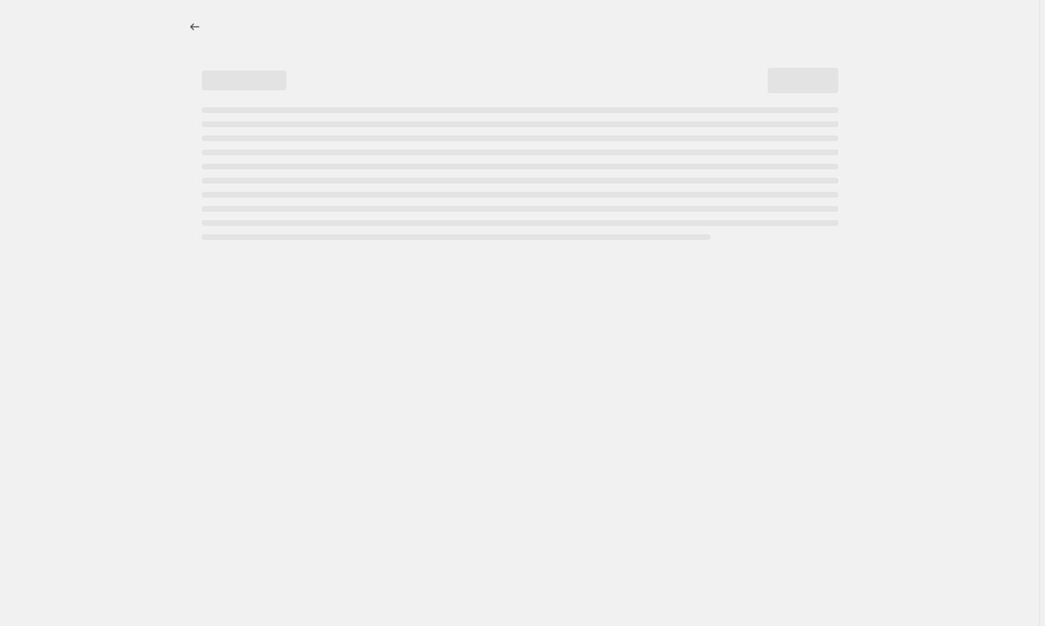
select select "percentage"
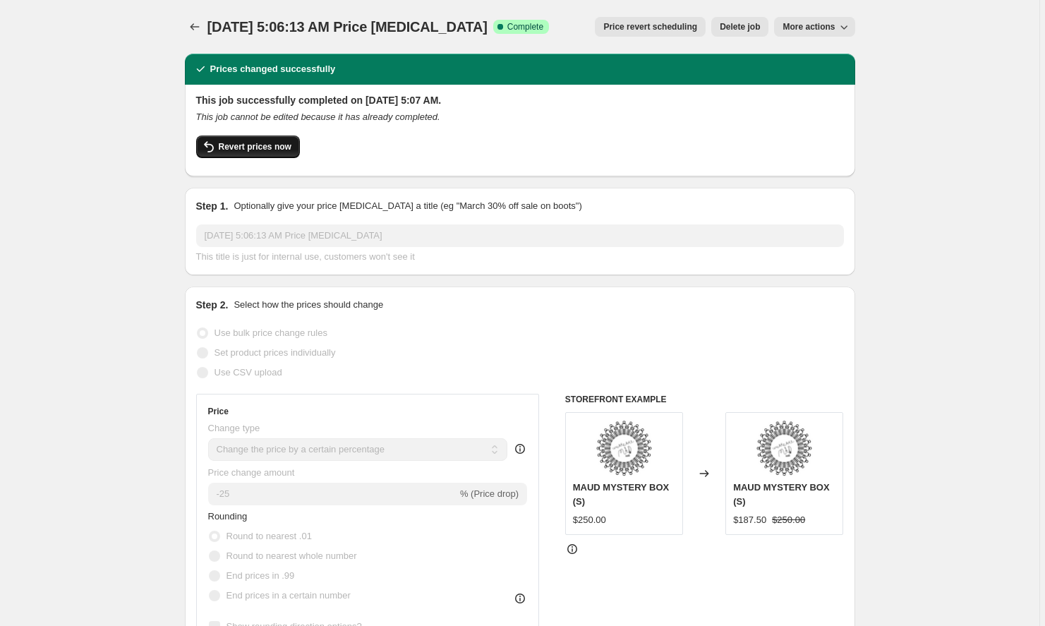
click at [267, 152] on button "Revert prices now" at bounding box center [248, 146] width 104 height 23
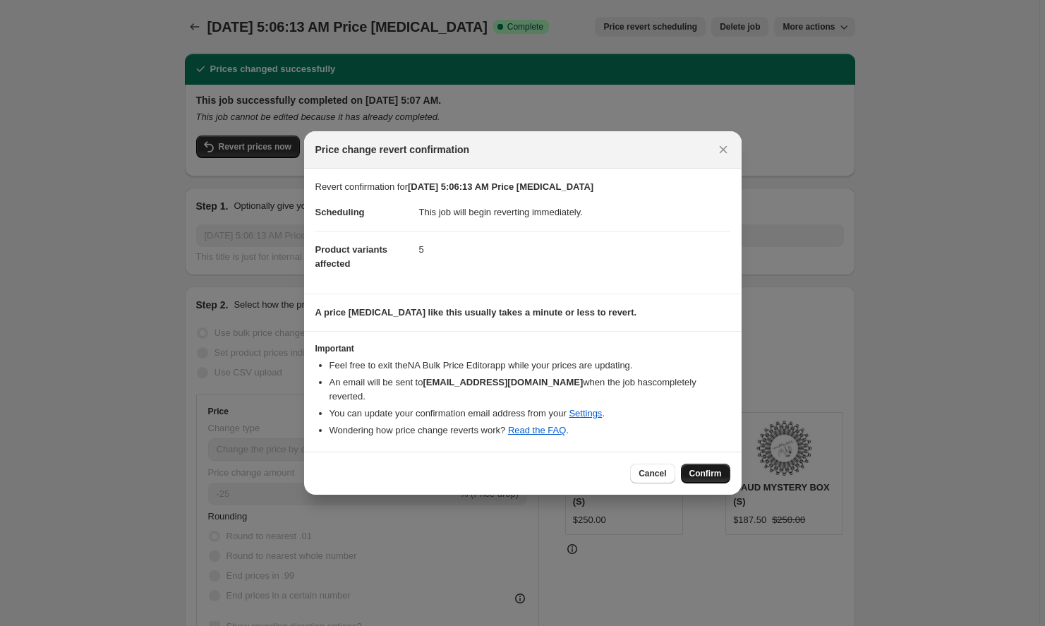
click at [700, 468] on span "Confirm" at bounding box center [705, 473] width 32 height 11
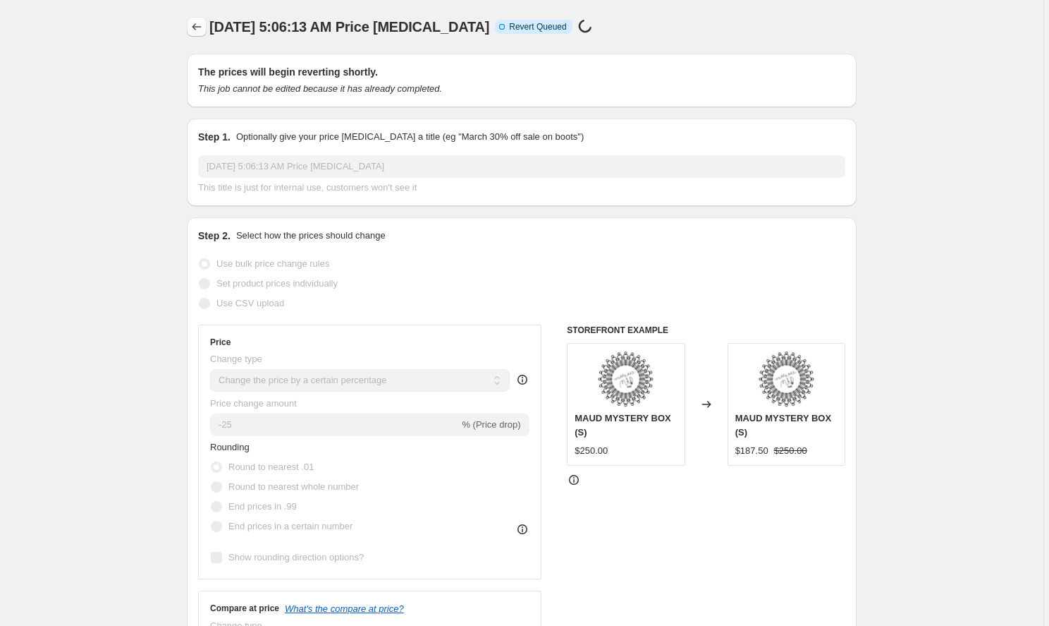
select select "percentage"
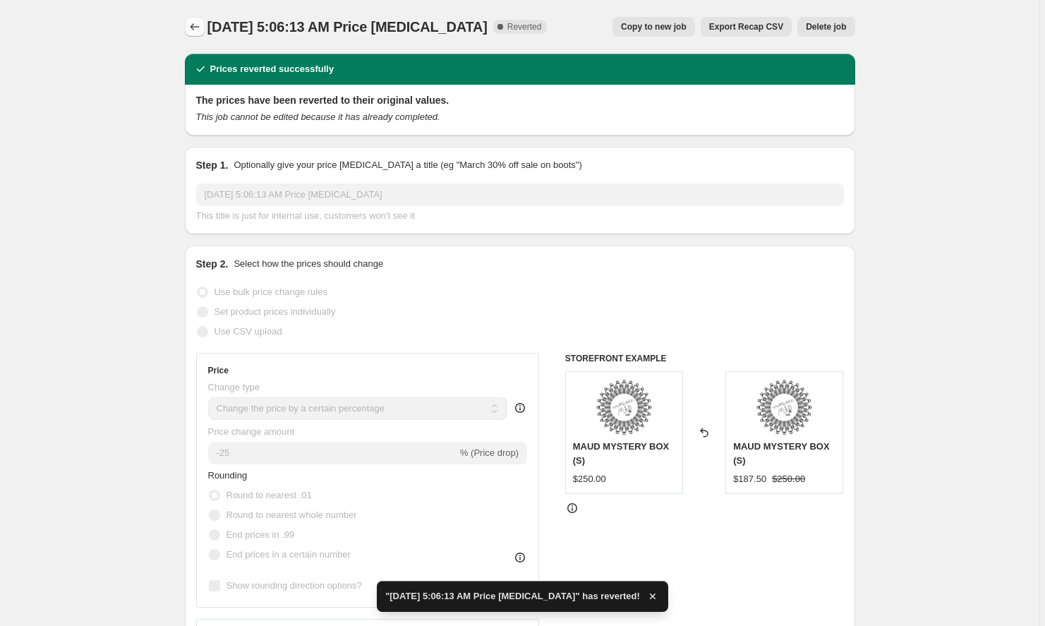
click at [191, 25] on icon "Price change jobs" at bounding box center [195, 27] width 14 height 14
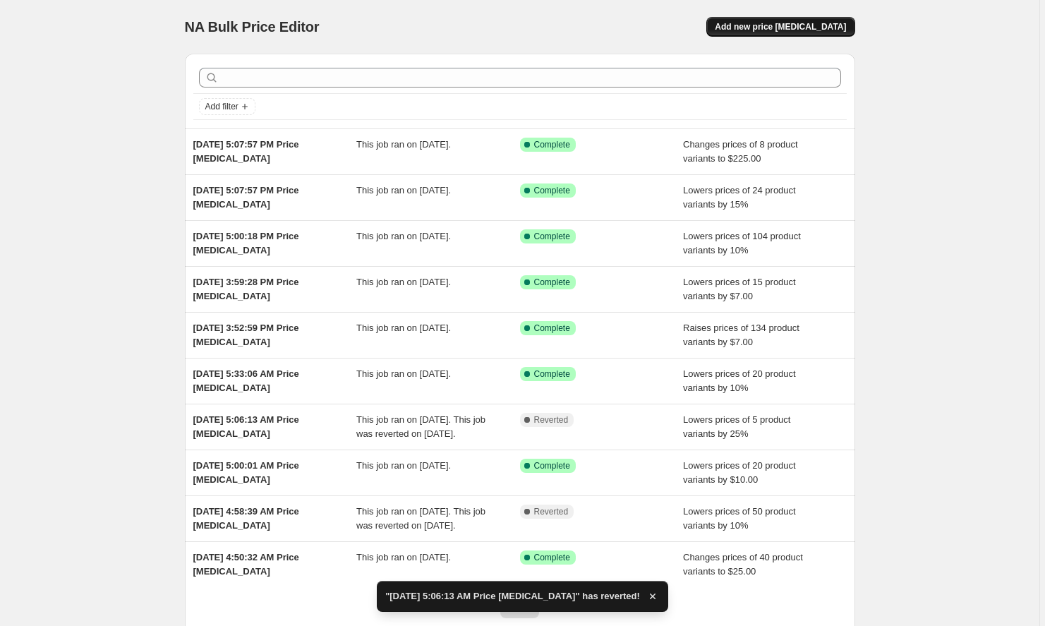
click at [772, 25] on span "Add new price [MEDICAL_DATA]" at bounding box center [779, 26] width 131 height 11
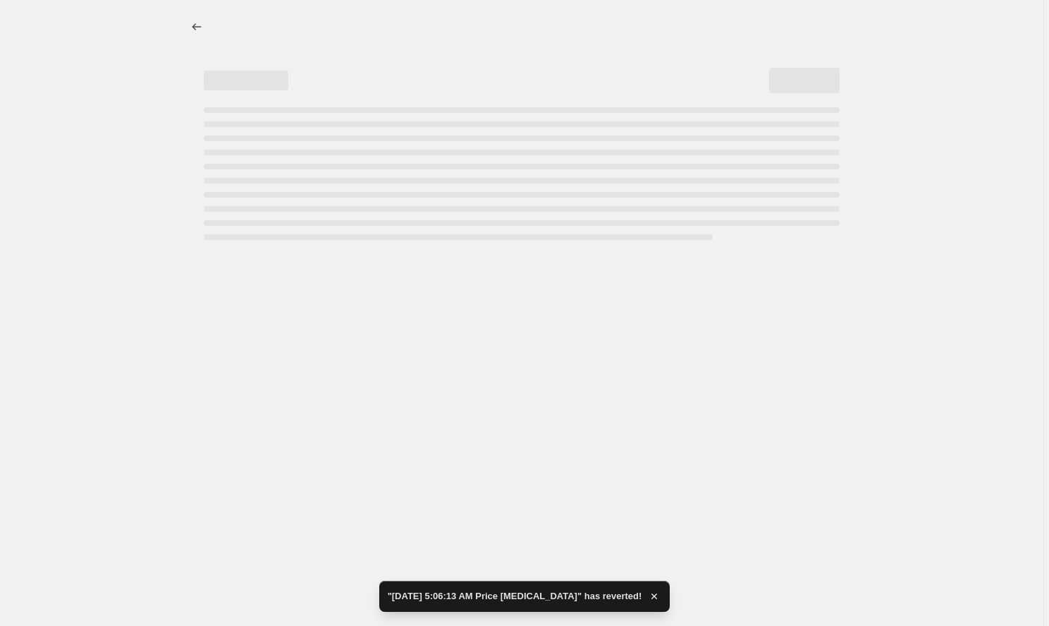
select select "percentage"
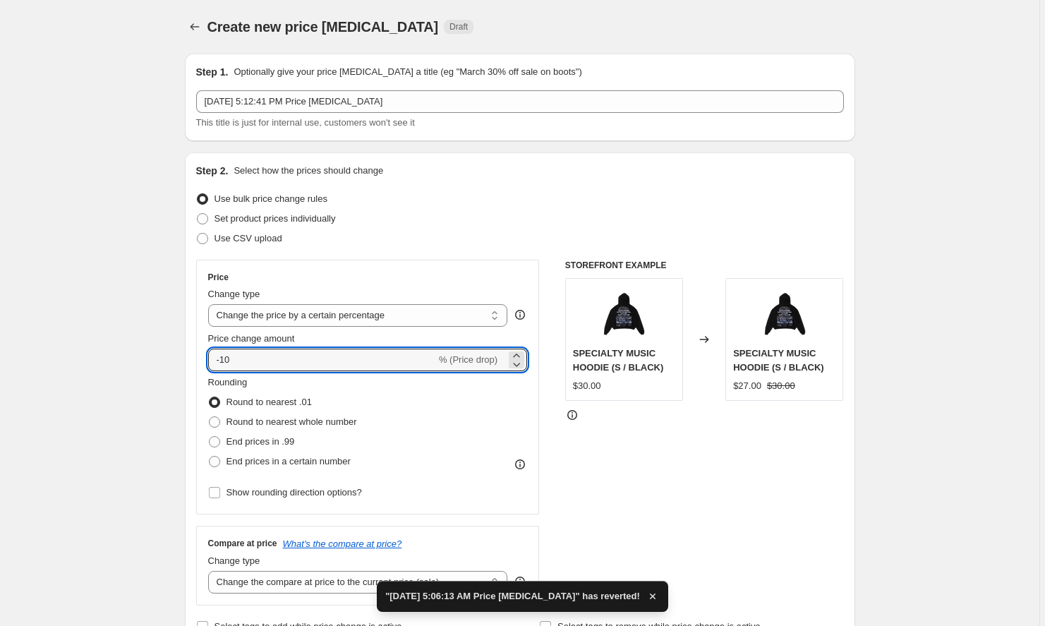
drag, startPoint x: 296, startPoint y: 353, endPoint x: 183, endPoint y: 353, distance: 112.1
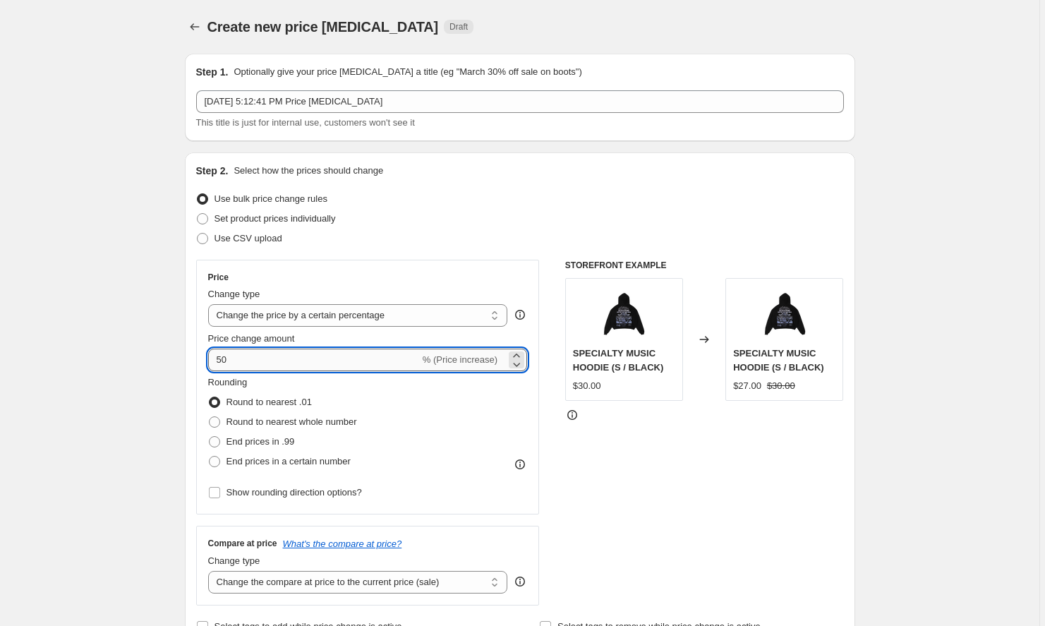
click at [218, 358] on input "50" at bounding box center [314, 359] width 212 height 23
type input "-50"
click at [495, 217] on div "Set product prices individually" at bounding box center [519, 219] width 647 height 20
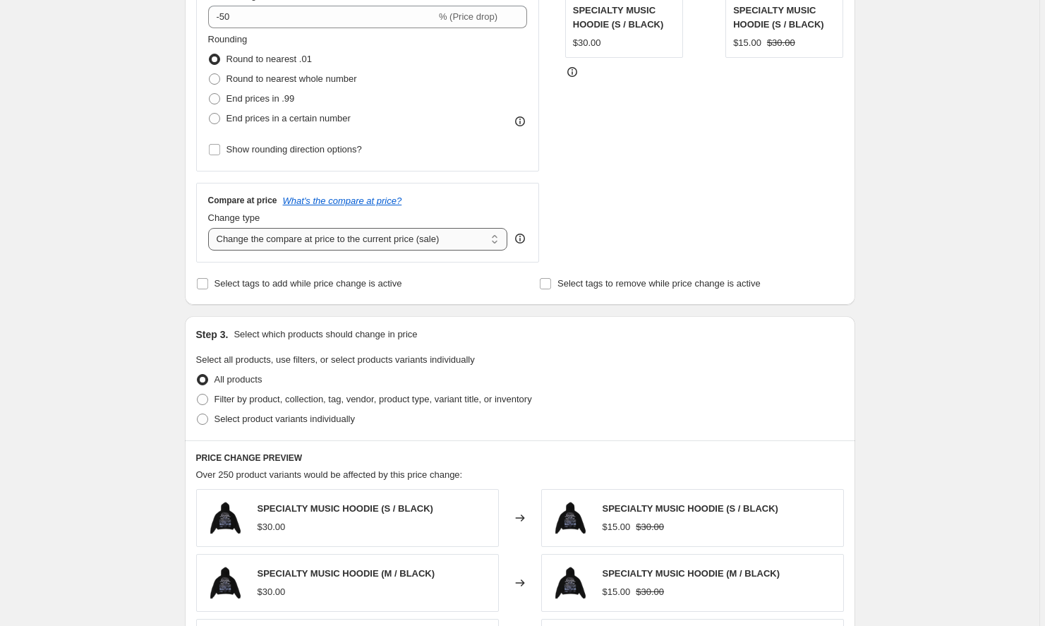
scroll to position [411, 0]
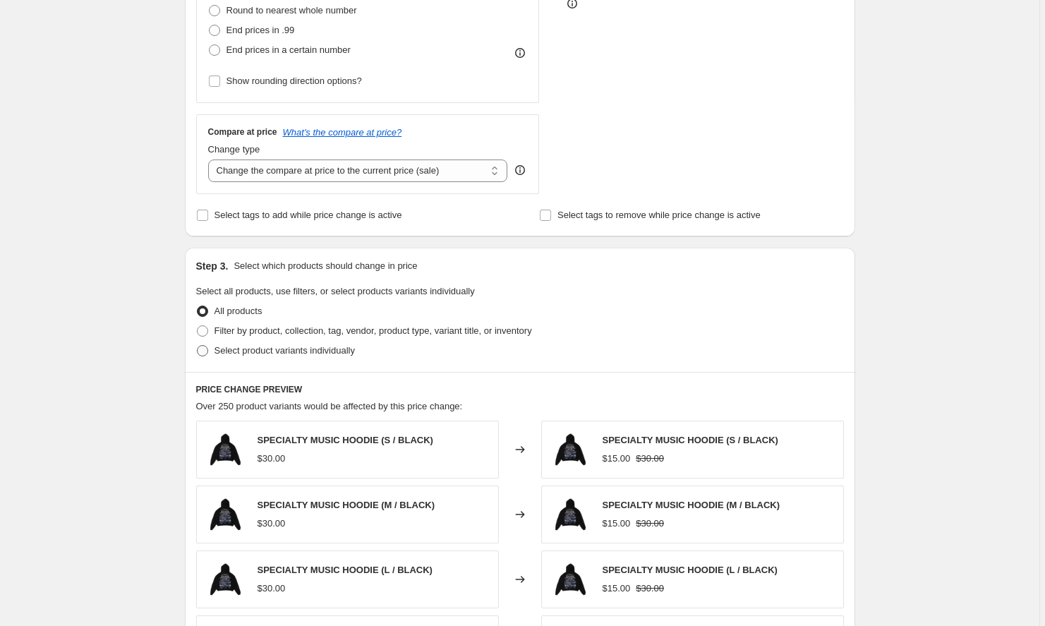
click at [293, 354] on span "Select product variants individually" at bounding box center [284, 350] width 140 height 11
click at [197, 346] on input "Select product variants individually" at bounding box center [197, 345] width 1 height 1
radio input "true"
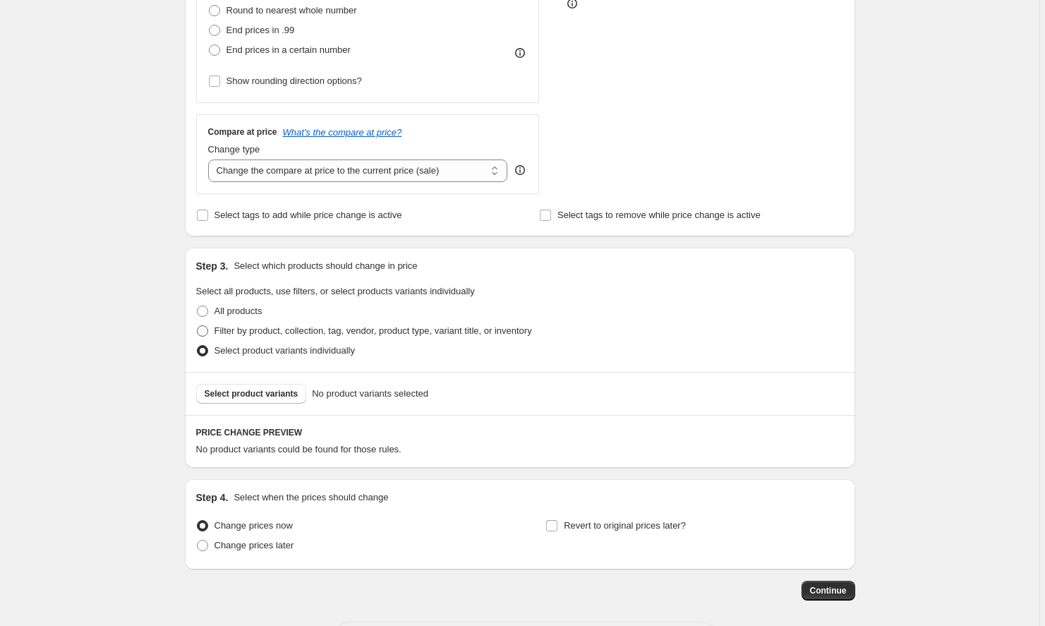
click at [285, 331] on span "Filter by product, collection, tag, vendor, product type, variant title, or inv…" at bounding box center [372, 330] width 317 height 11
click at [197, 326] on input "Filter by product, collection, tag, vendor, product type, variant title, or inv…" at bounding box center [197, 325] width 1 height 1
radio input "true"
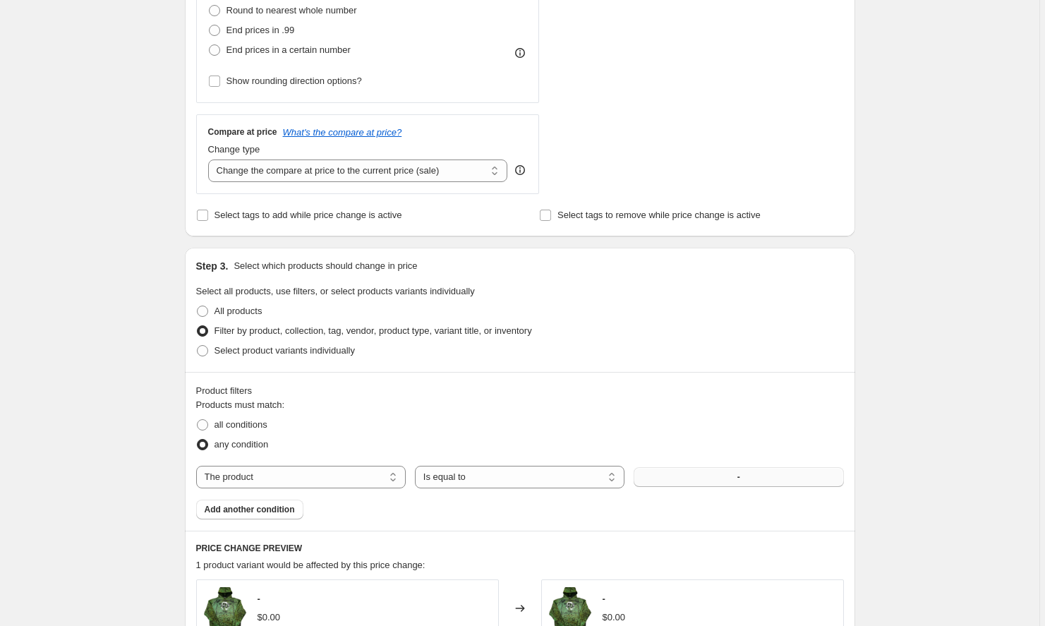
click at [710, 477] on button "-" at bounding box center [737, 477] width 209 height 20
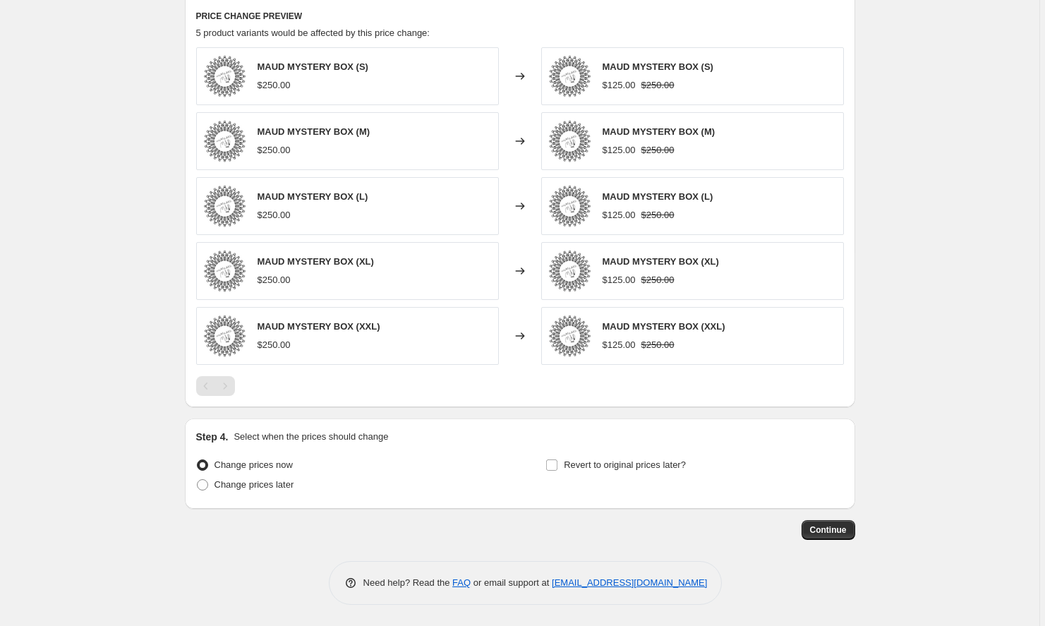
scroll to position [943, 0]
click at [813, 526] on span "Continue" at bounding box center [828, 529] width 37 height 11
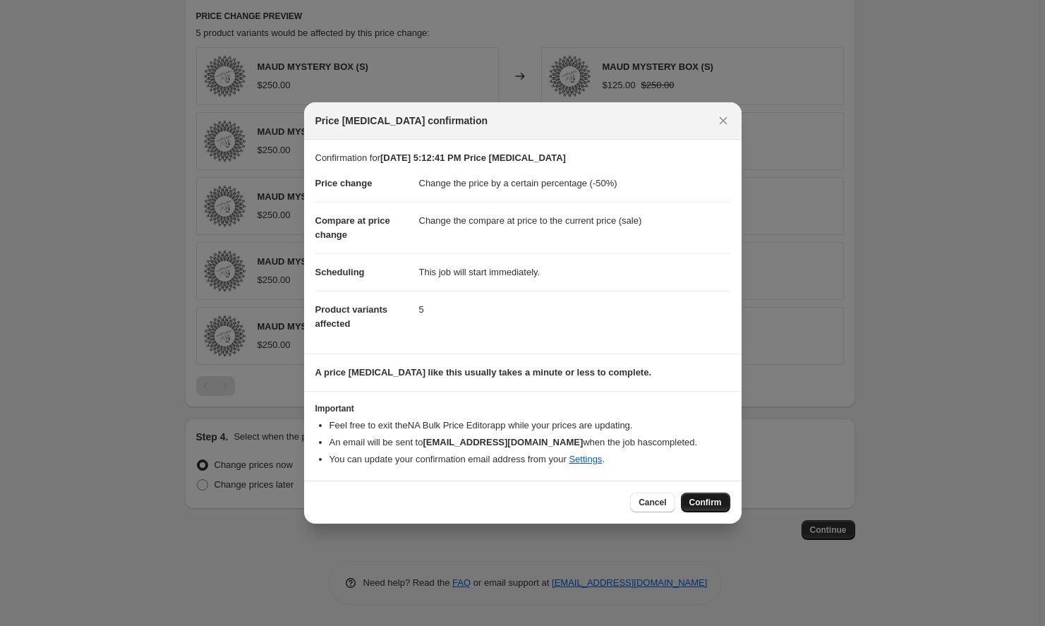
click at [693, 499] on span "Confirm" at bounding box center [705, 502] width 32 height 11
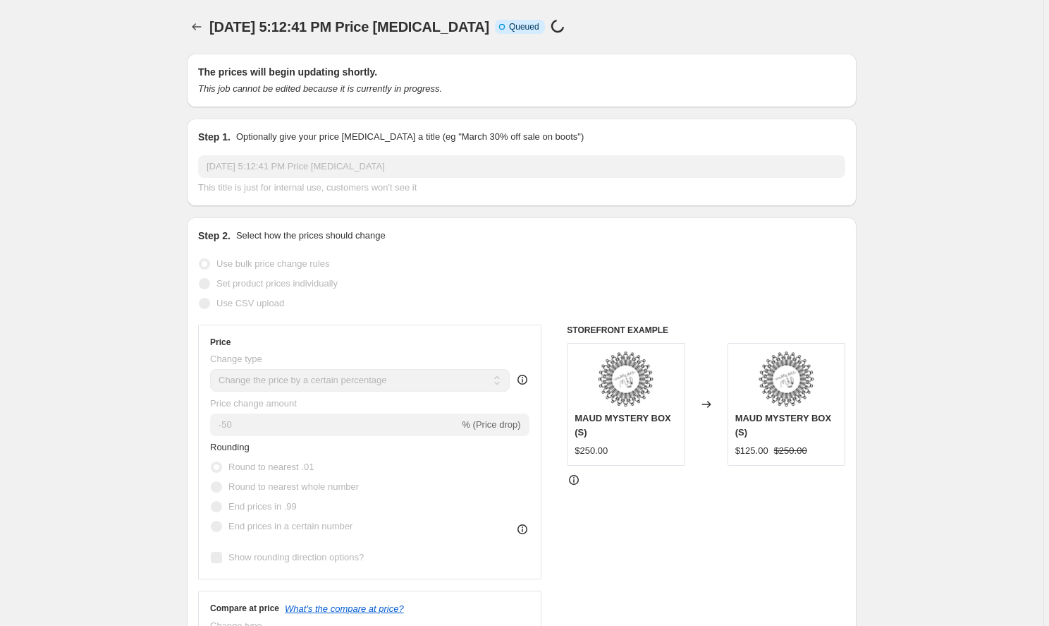
select select "percentage"
